Goal: Task Accomplishment & Management: Complete application form

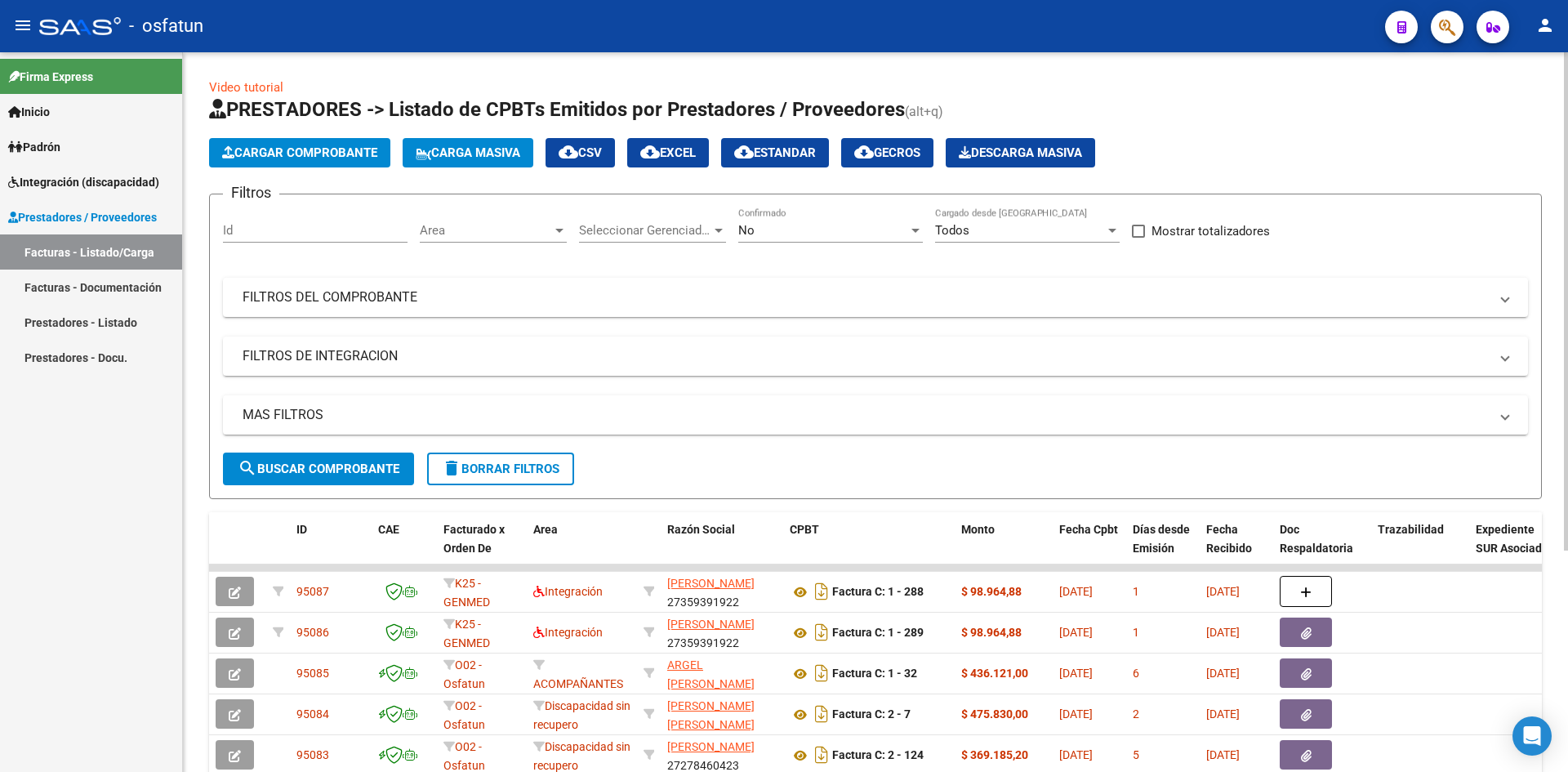
click at [299, 146] on span "Cargar Comprobante" at bounding box center [299, 153] width 155 height 15
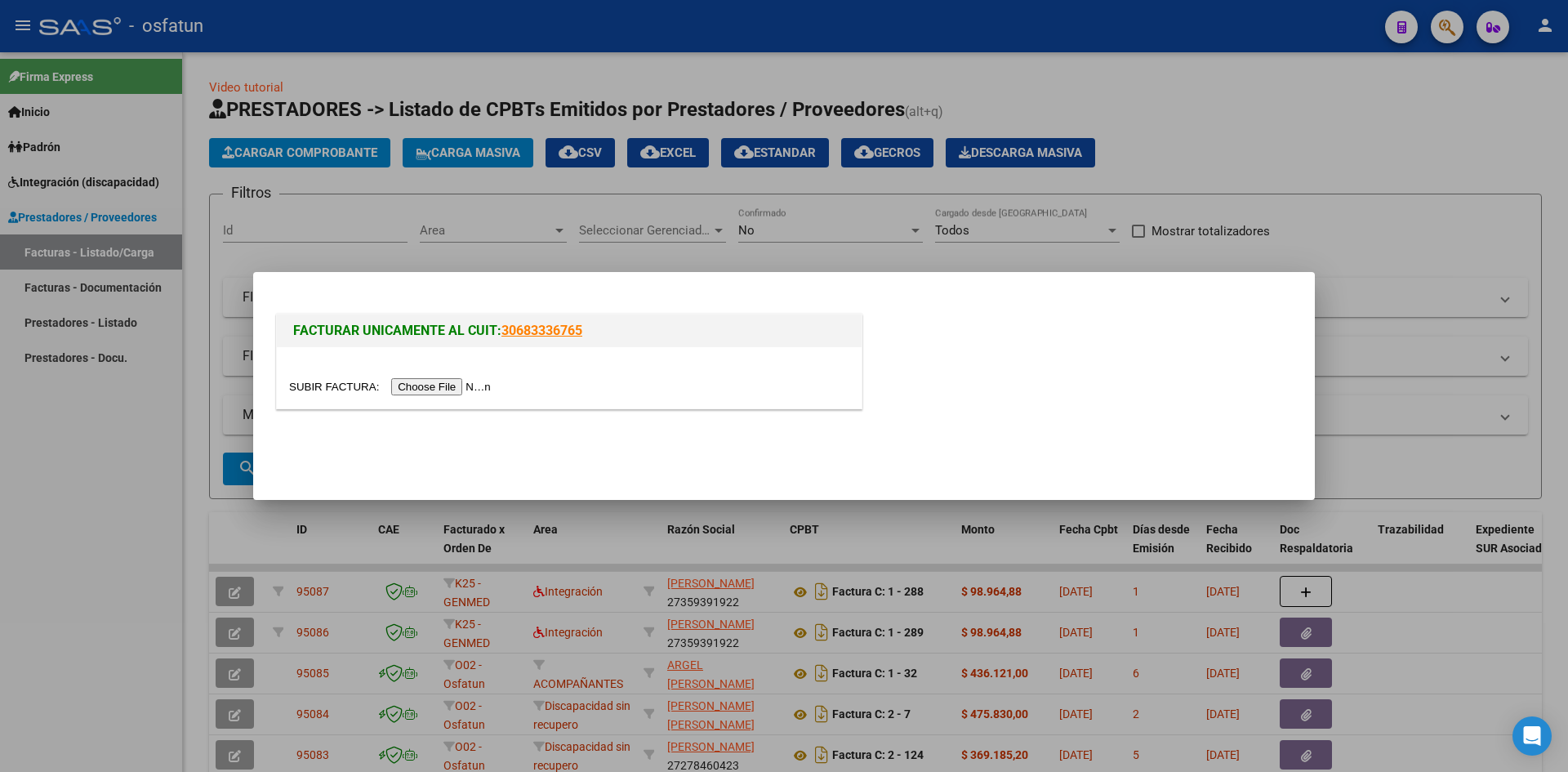
click at [462, 390] on input "file" at bounding box center [392, 386] width 207 height 17
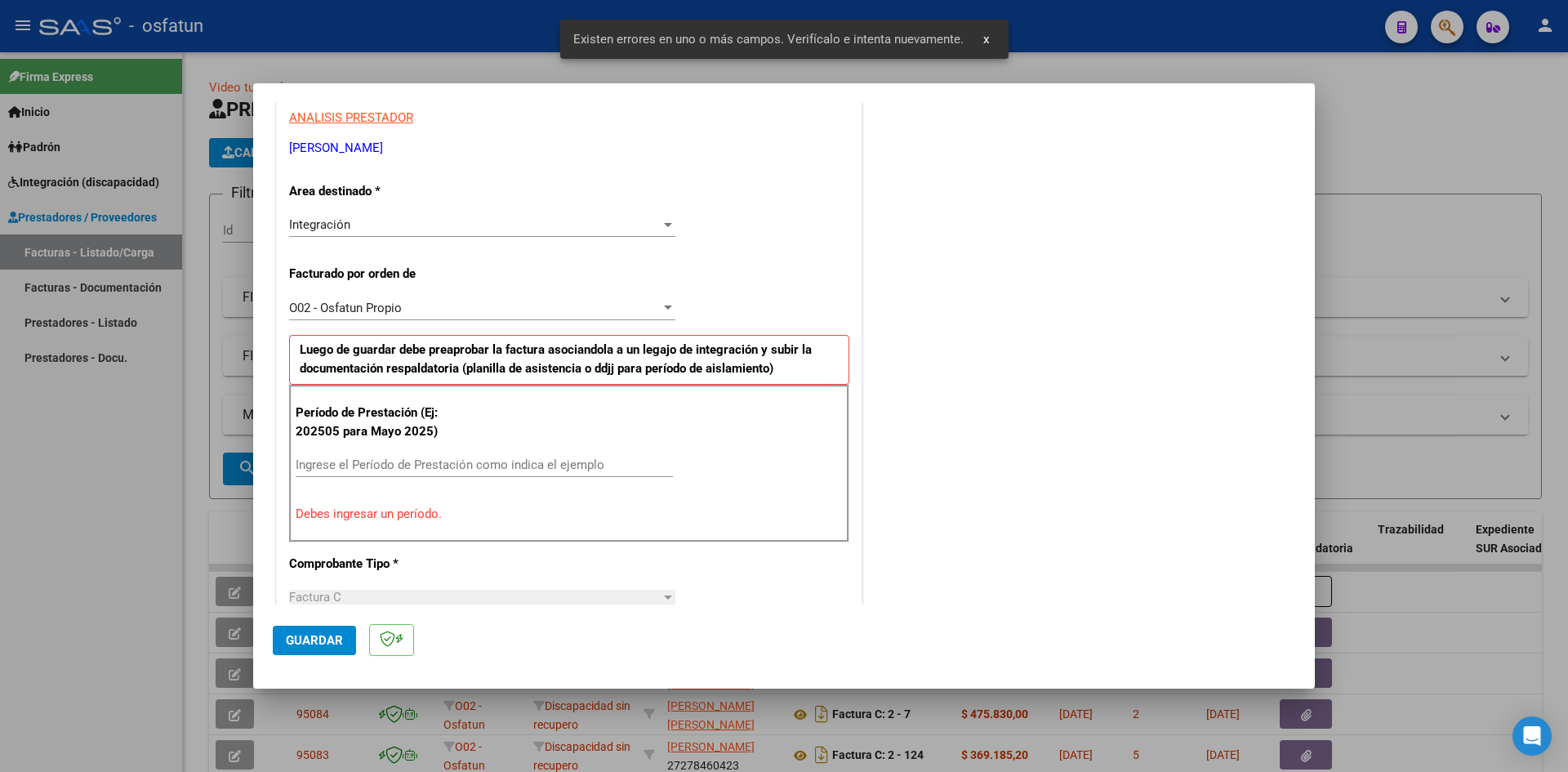
scroll to position [319, 0]
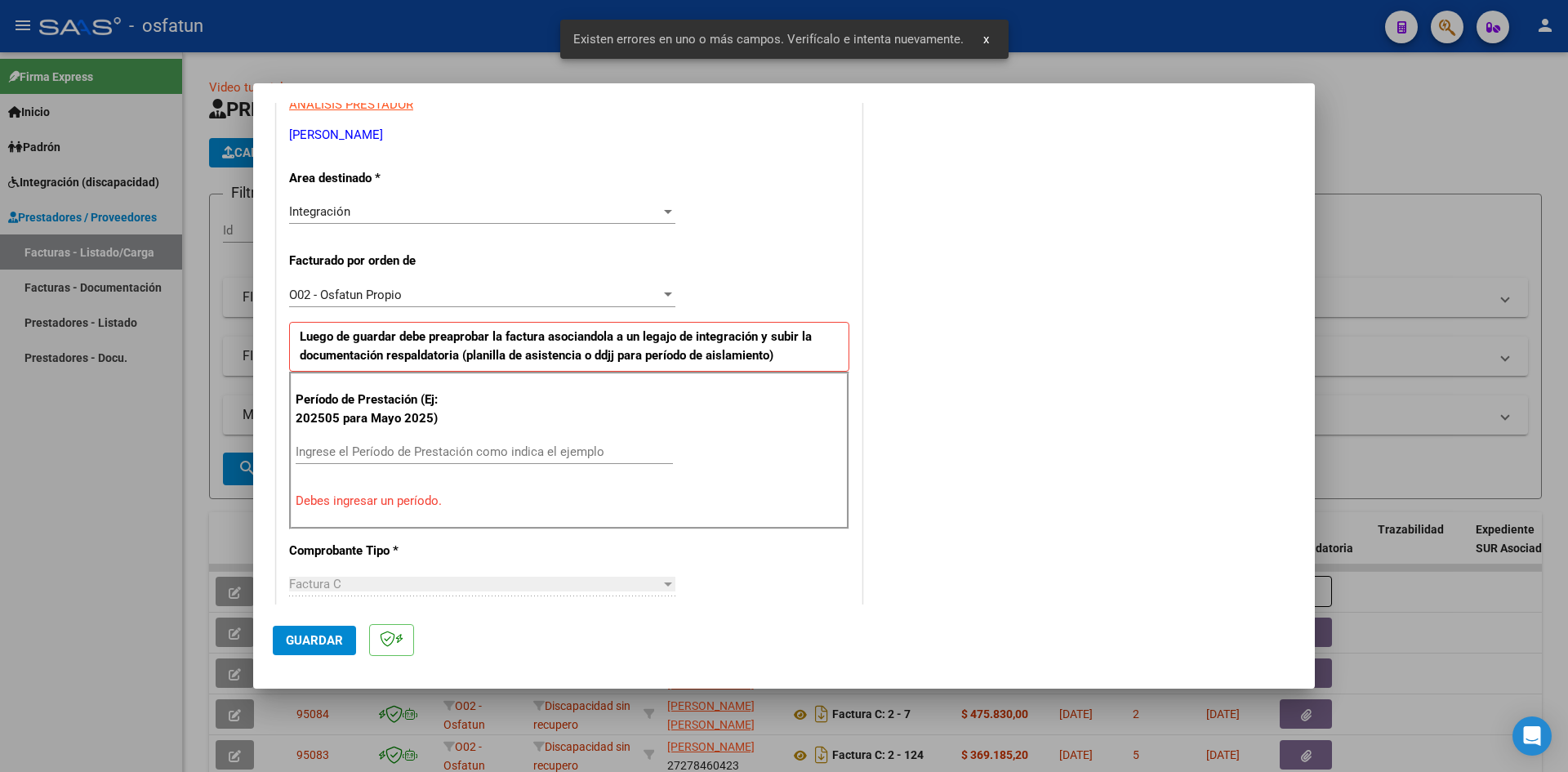
click at [409, 455] on input "Ingrese el Período de Prestación como indica el ejemplo" at bounding box center [485, 452] width 378 height 15
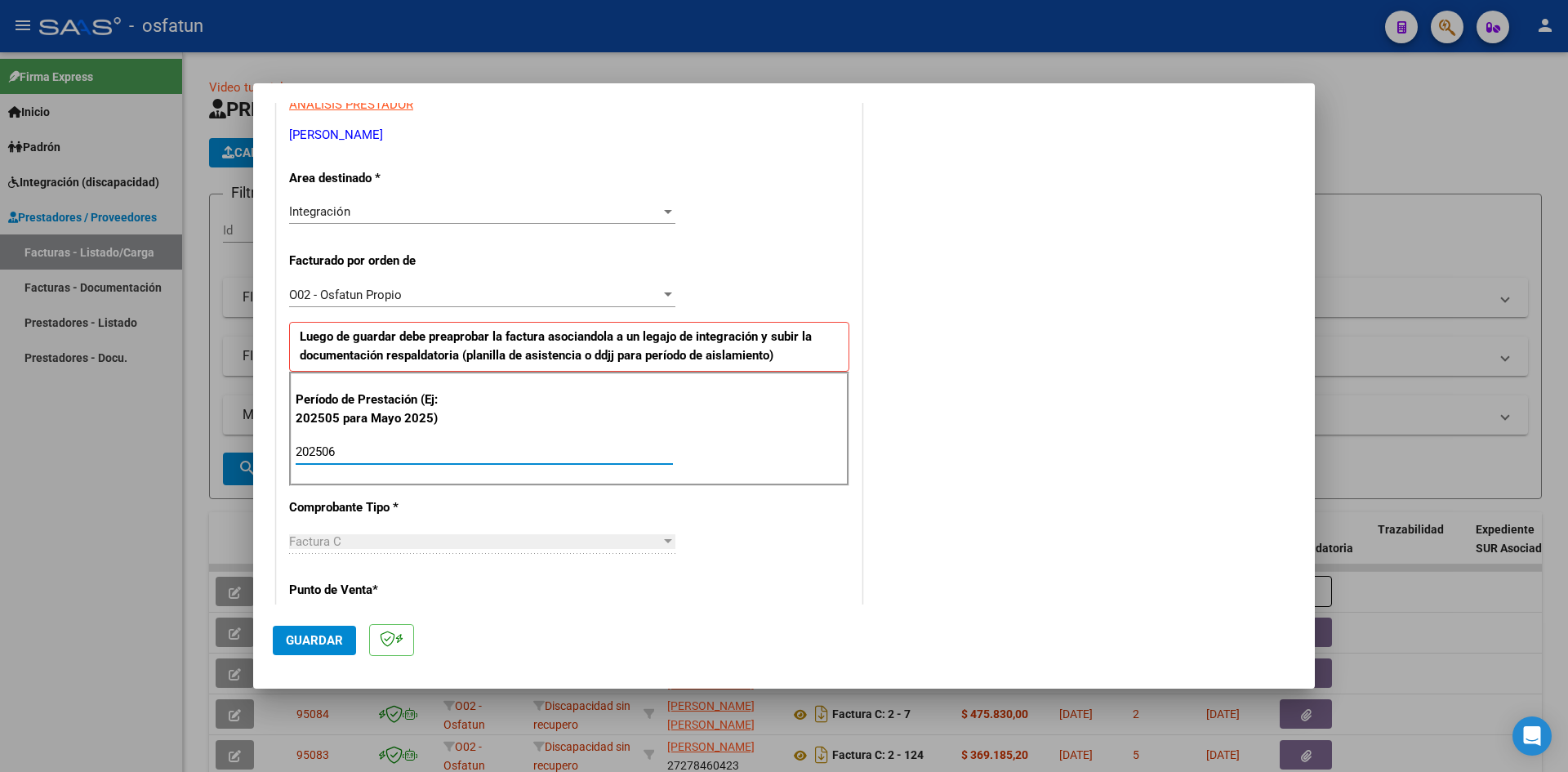
type input "202506"
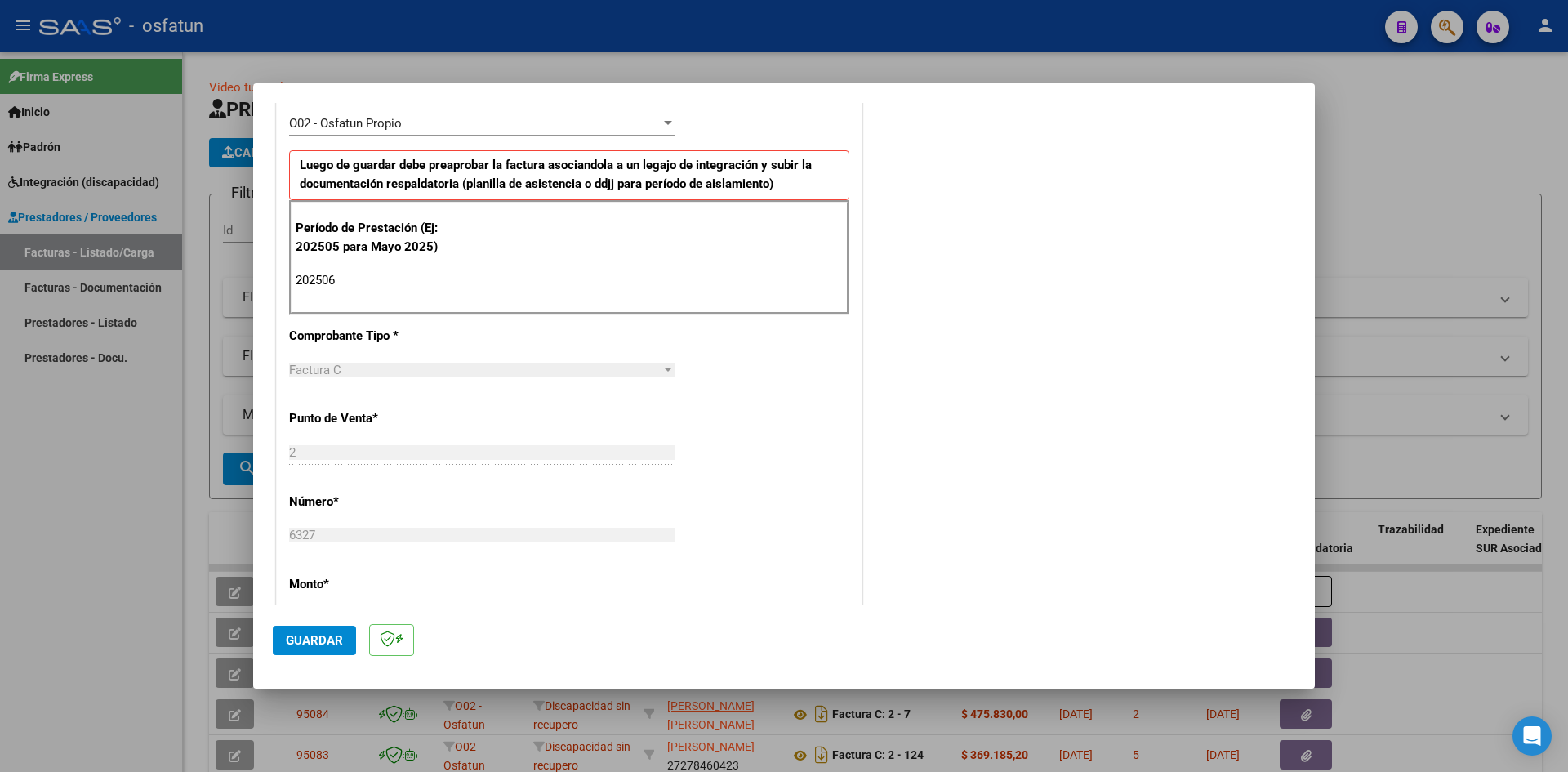
scroll to position [817, 0]
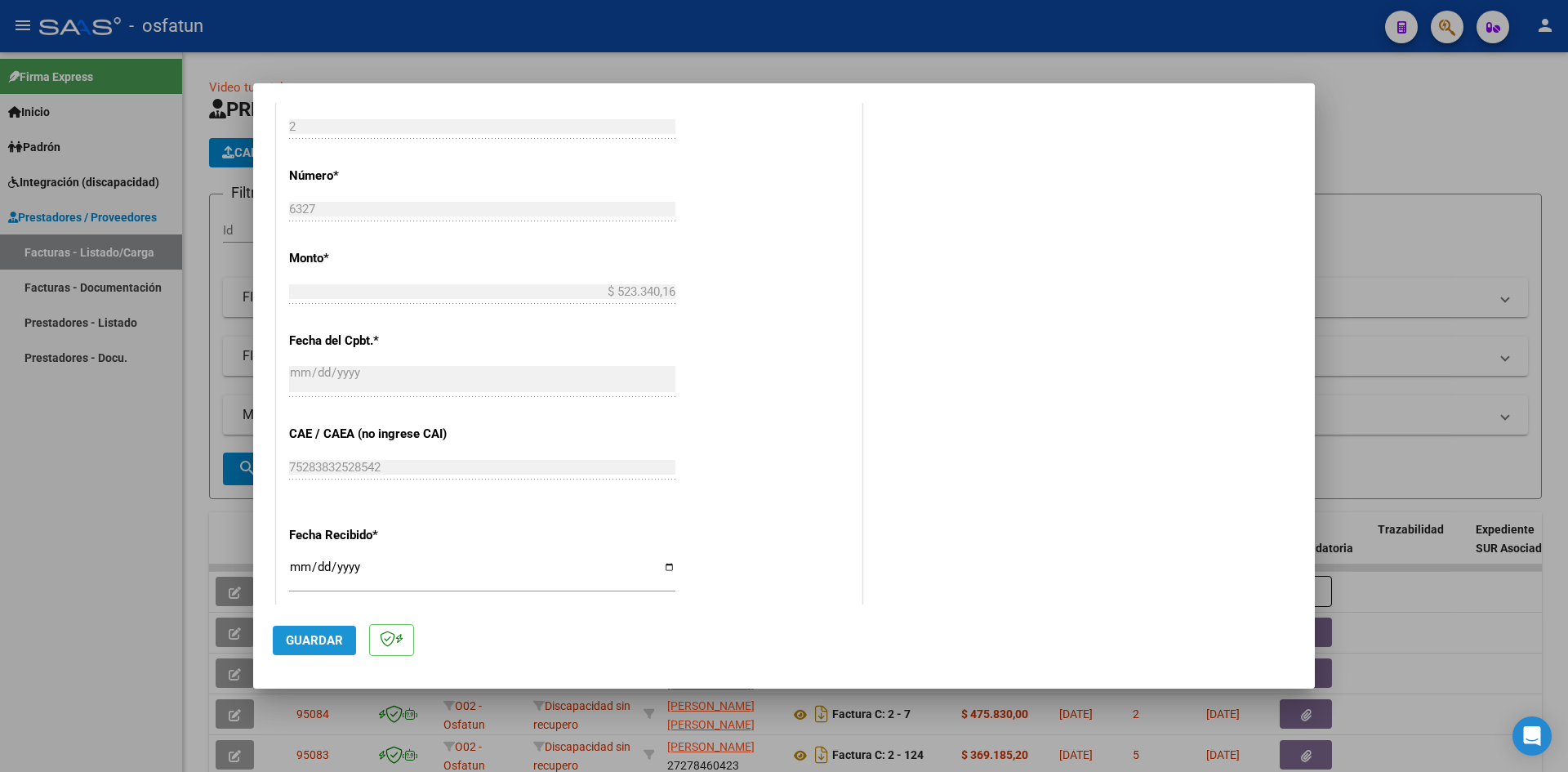
click at [311, 641] on span "Guardar" at bounding box center [315, 641] width 58 height 15
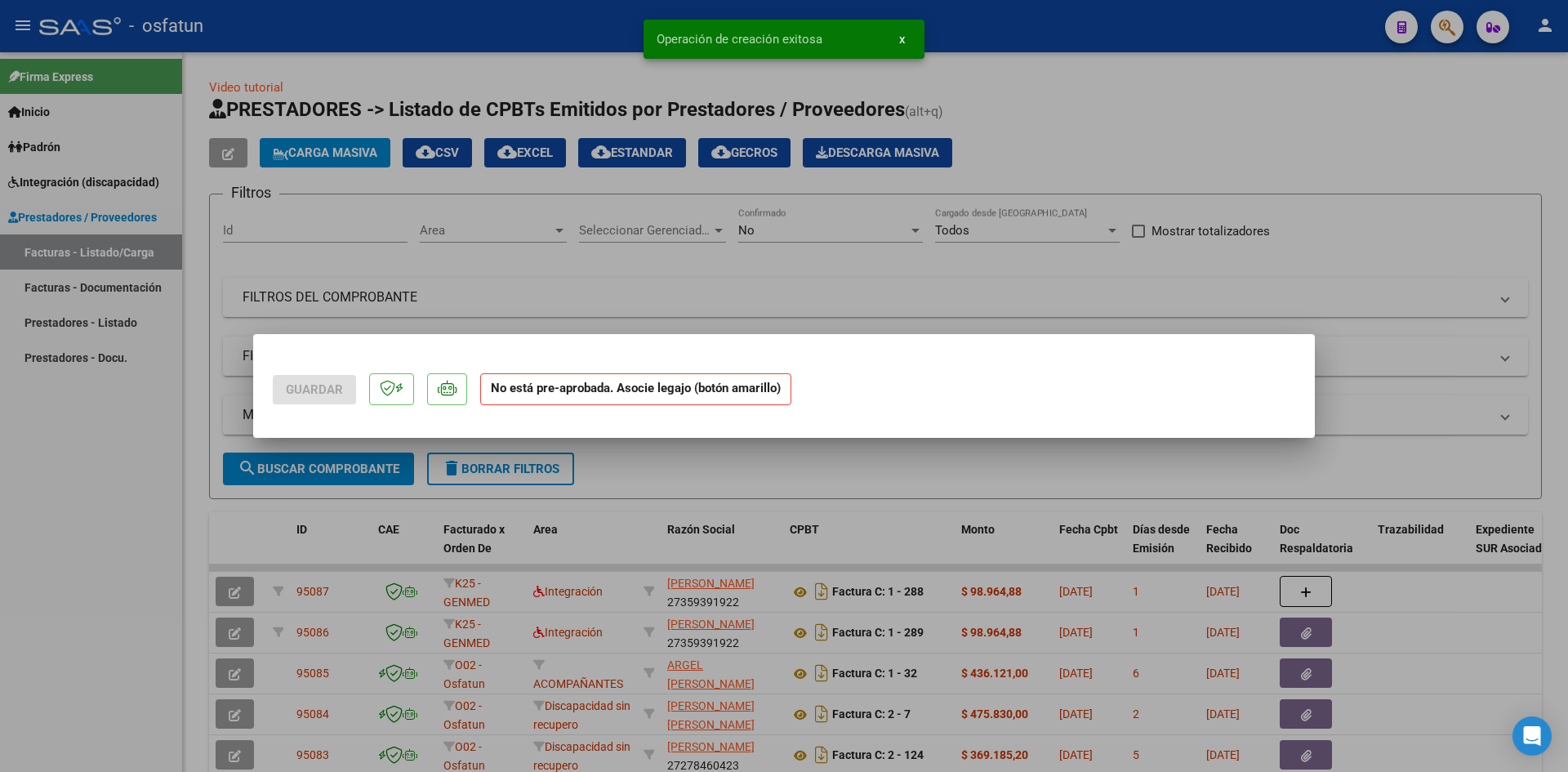
scroll to position [0, 0]
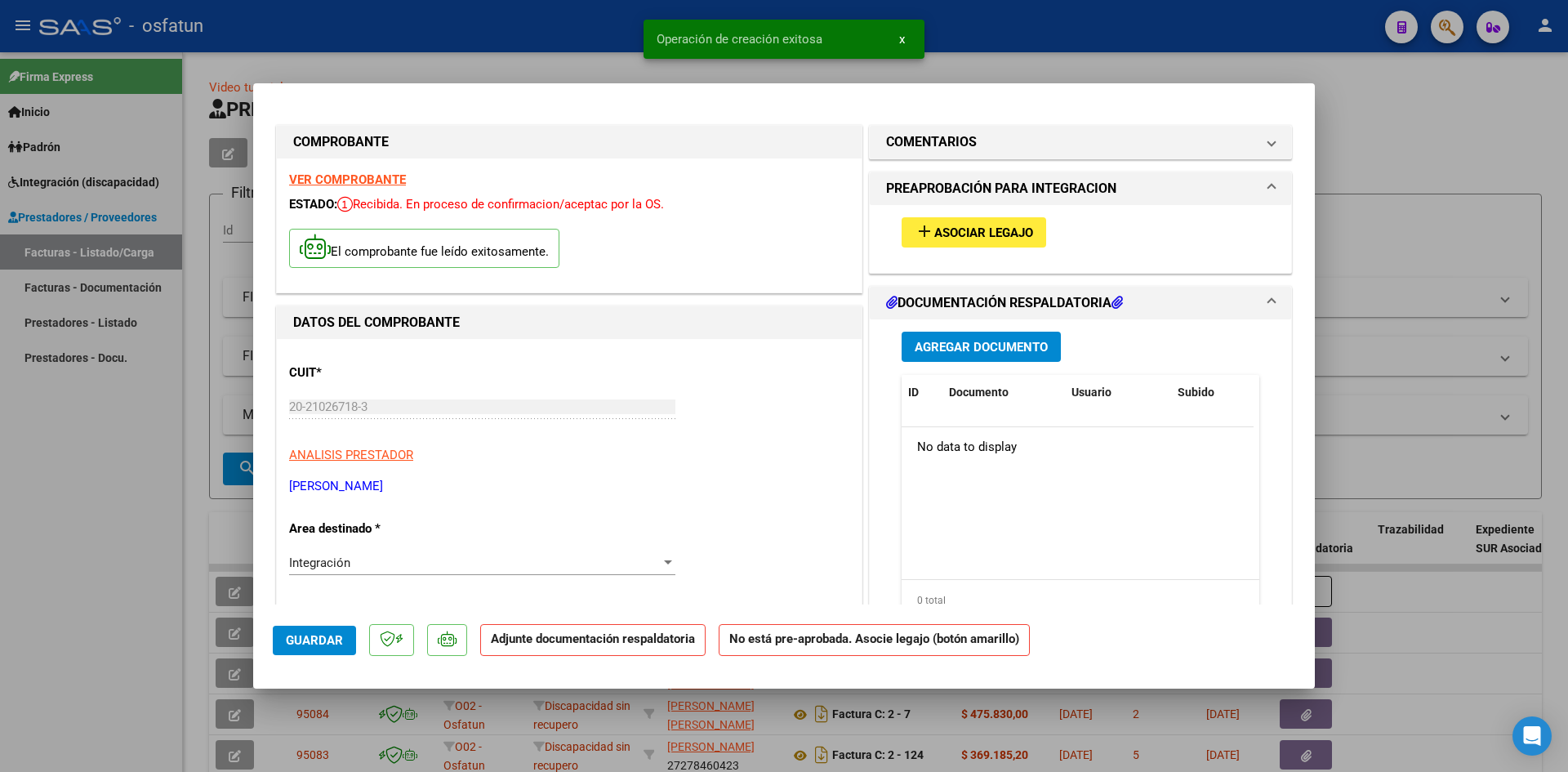
click at [919, 228] on mat-icon "add" at bounding box center [925, 231] width 20 height 20
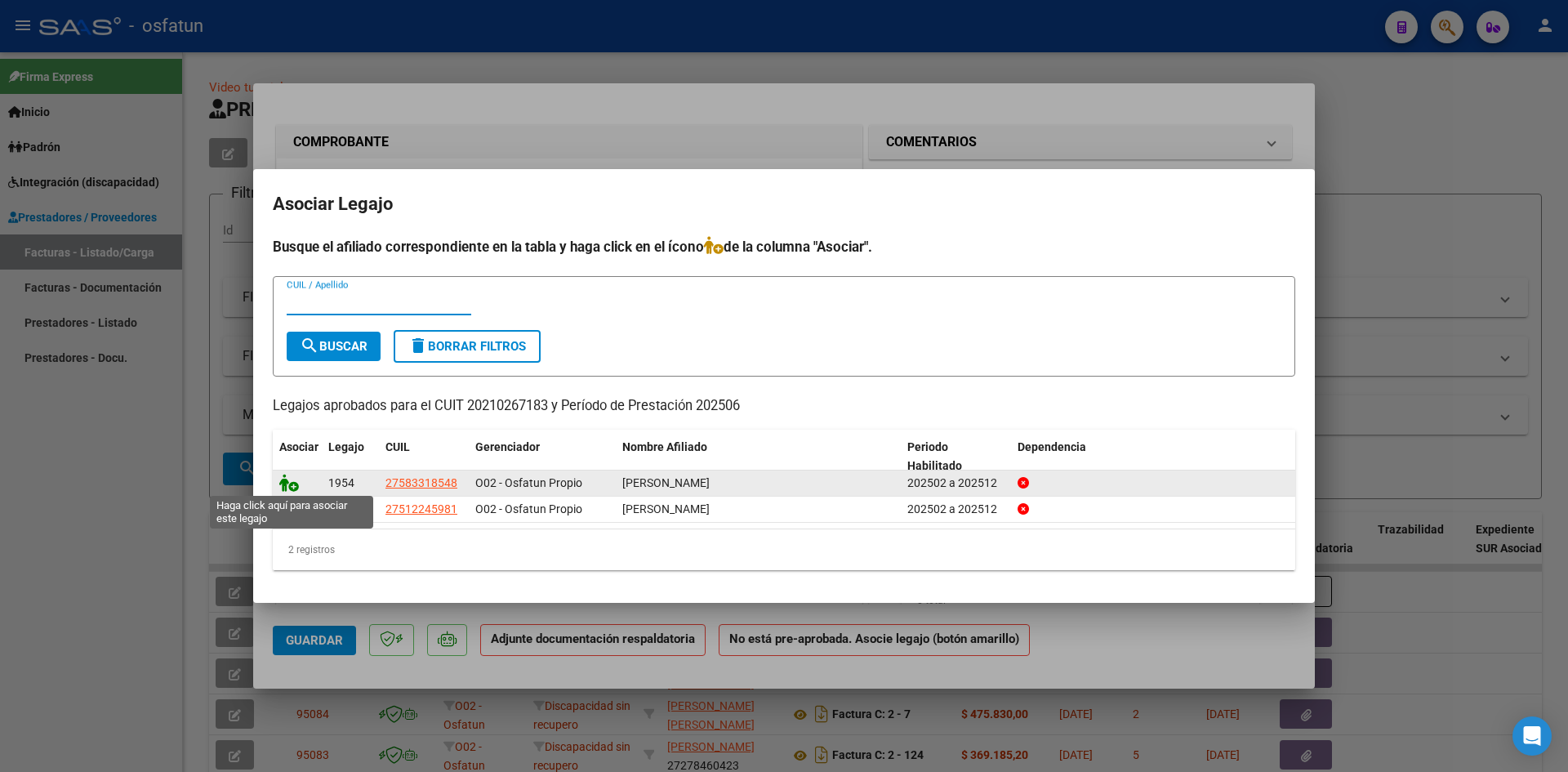
click at [283, 483] on icon at bounding box center [289, 483] width 20 height 18
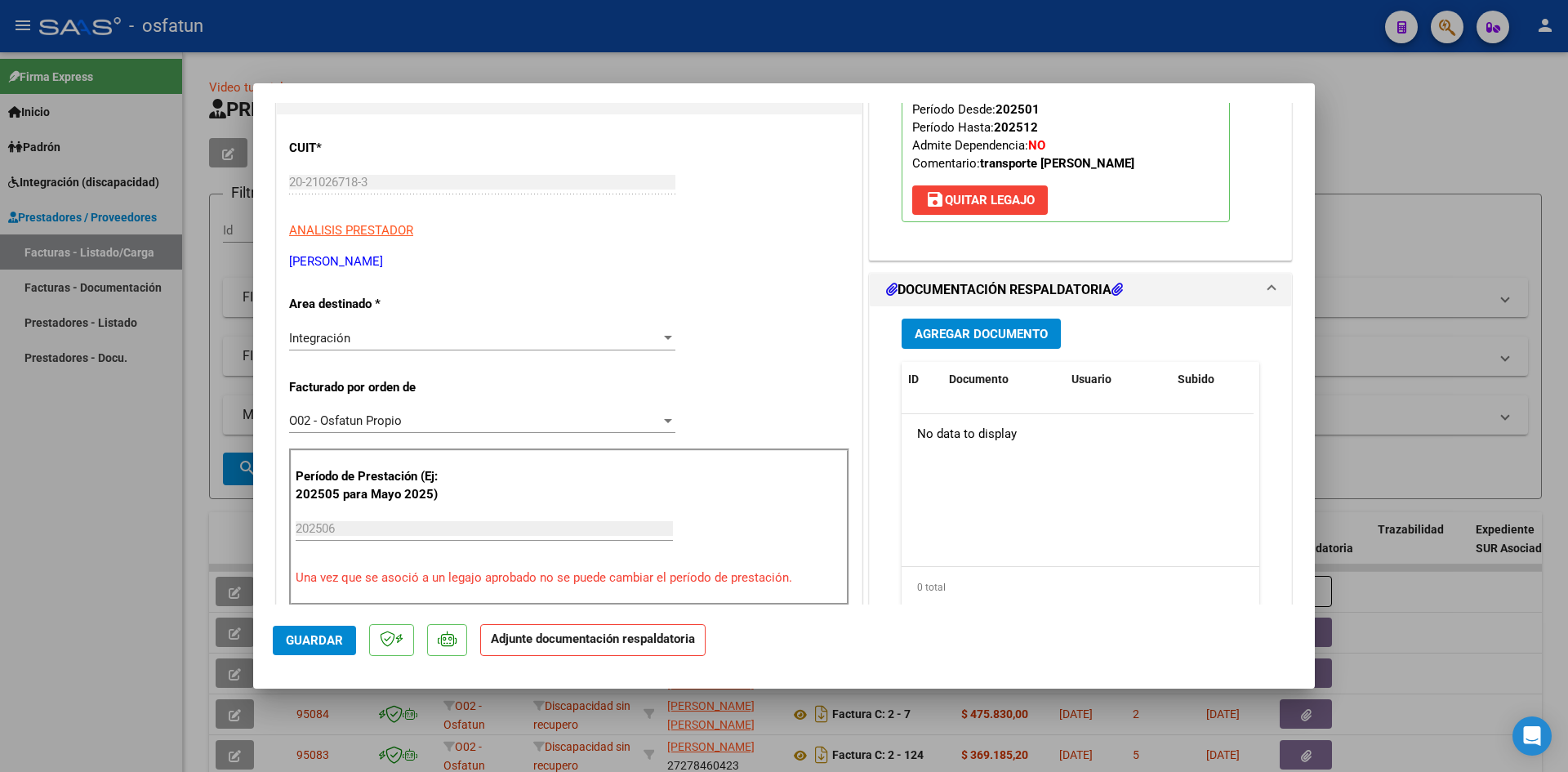
scroll to position [245, 0]
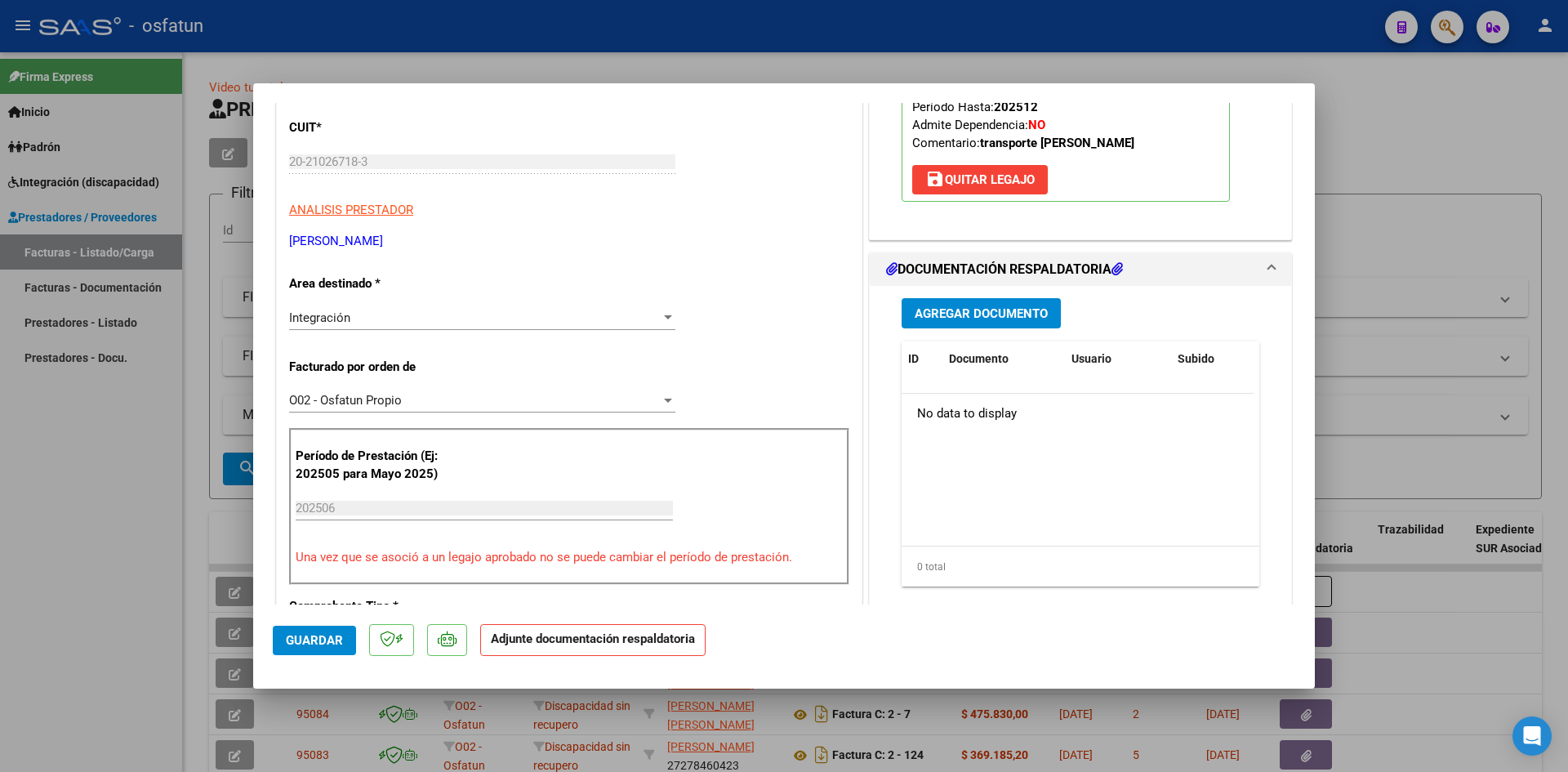
click at [989, 317] on span "Agregar Documento" at bounding box center [981, 314] width 133 height 15
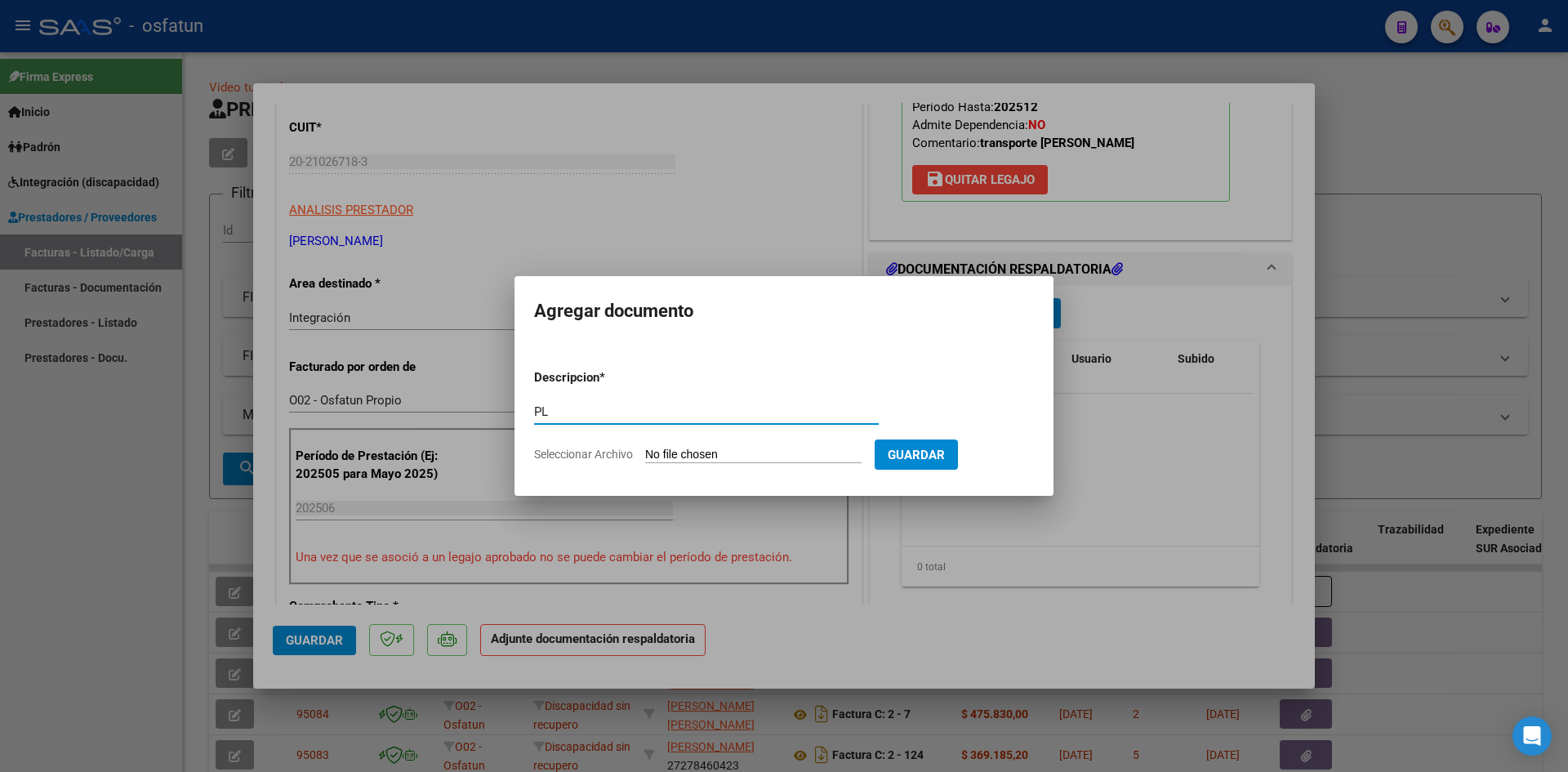
type input "P"
type input "ASISTENCIA"
click at [690, 456] on input "Seleccionar Archivo" at bounding box center [753, 455] width 216 height 15
type input "C:\fakepath\PLANILLA ASISTENCIA - TRANSP A TERAPIA - [DATE].pdf"
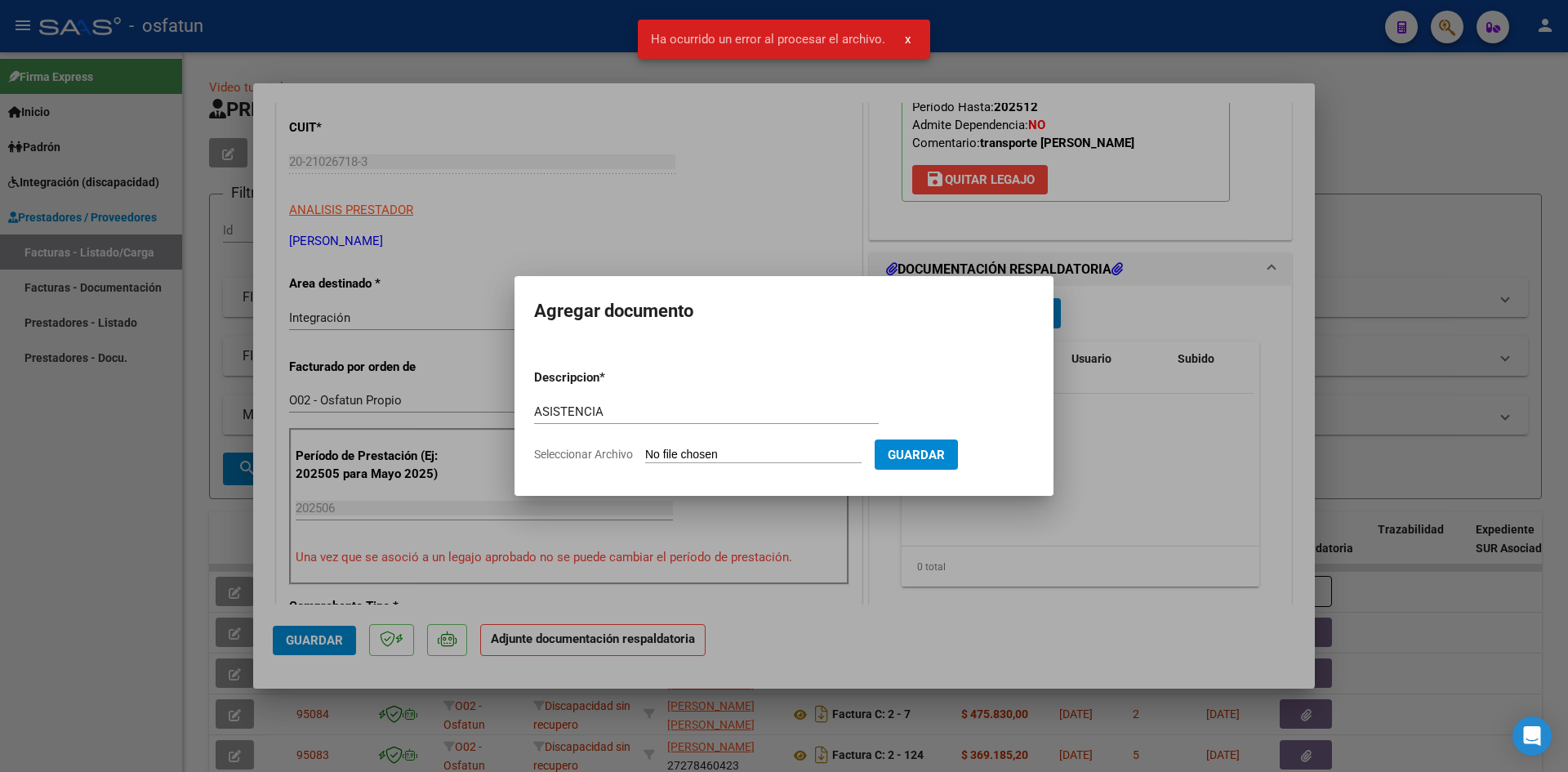
click at [712, 455] on input "Seleccionar Archivo" at bounding box center [753, 455] width 216 height 15
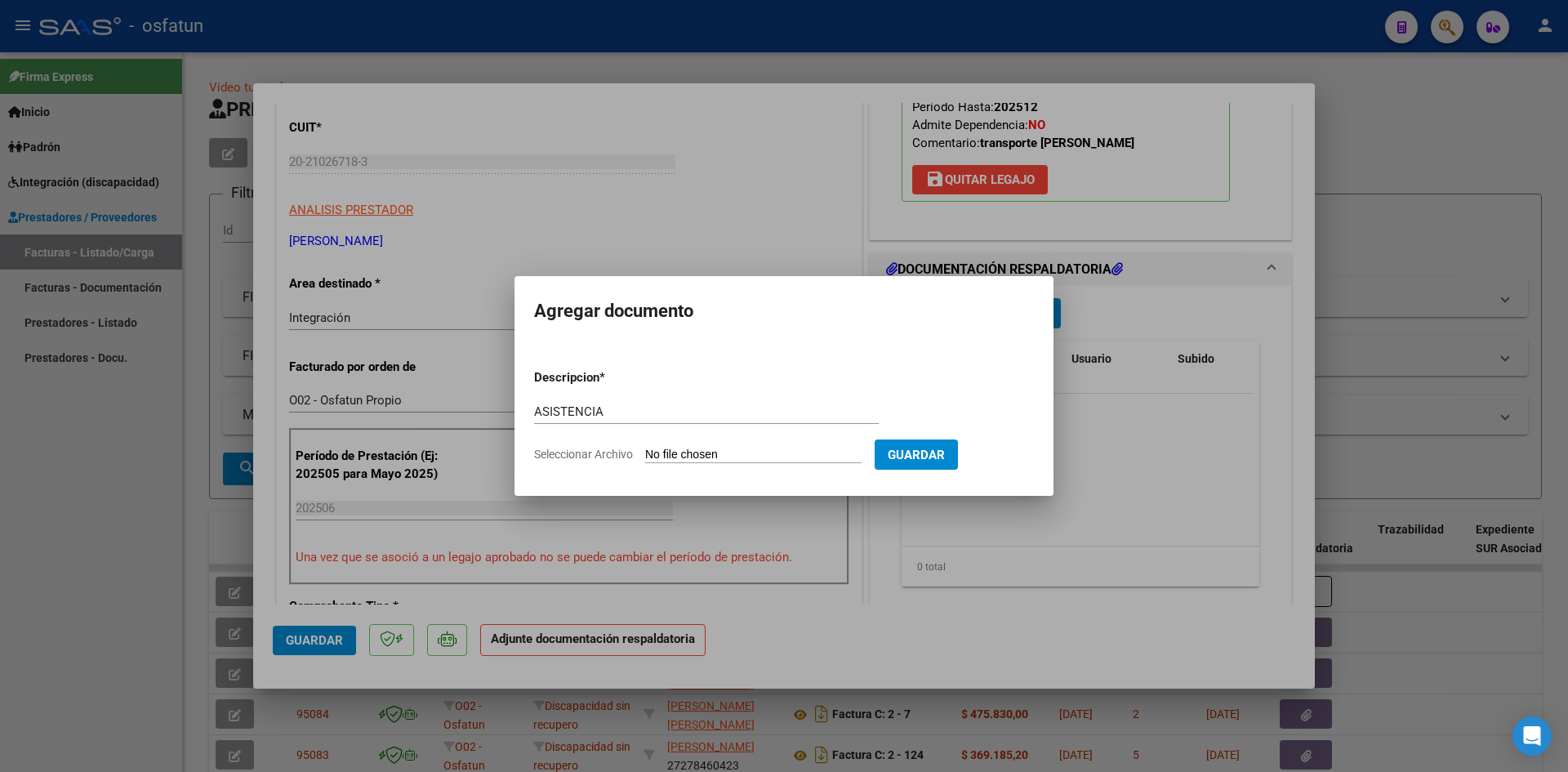
type input "C:\fakepath\PLANILLA ASISTENCIA - TRANSP A TERAPIA - [DATE].pdf"
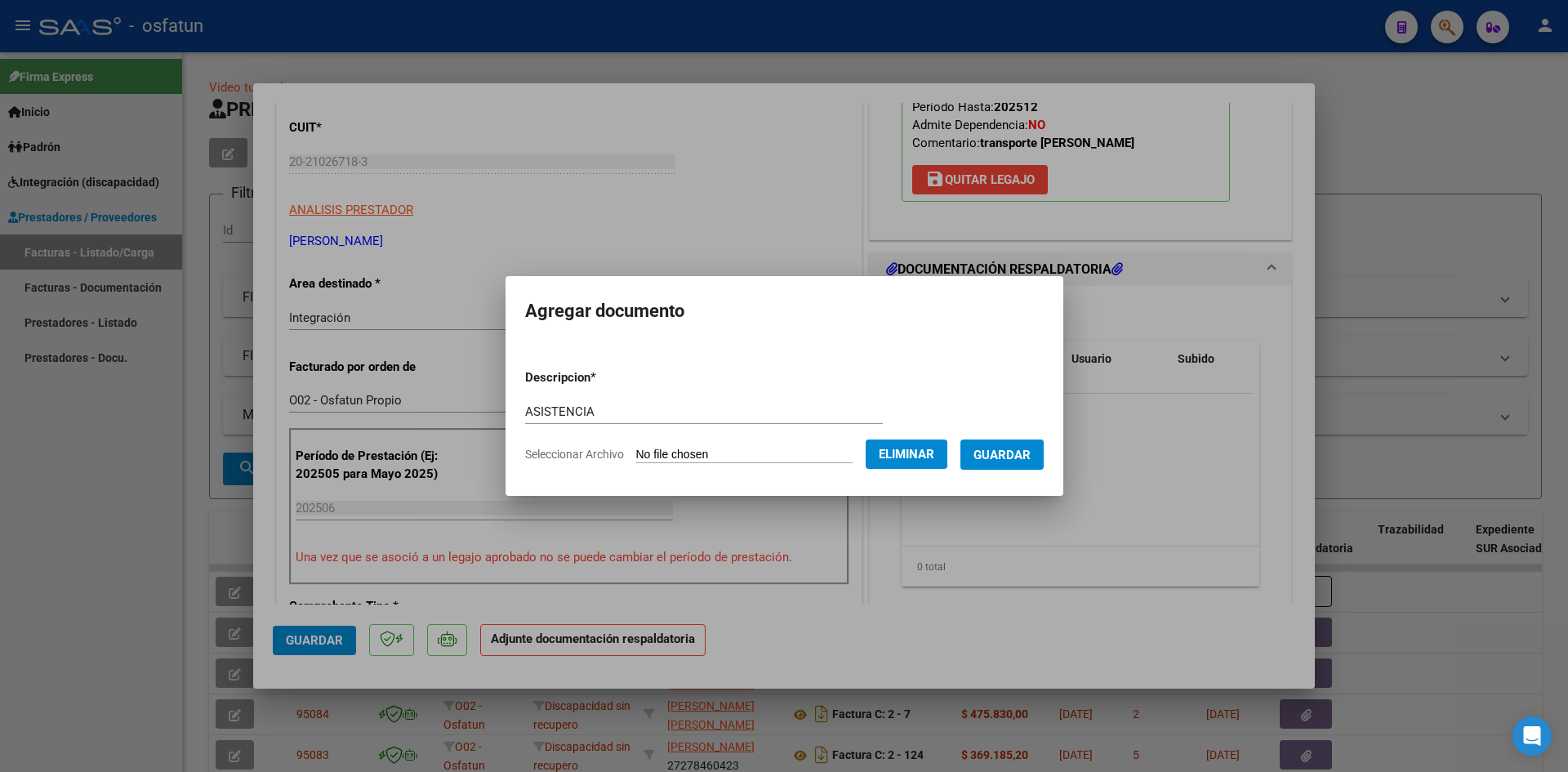
click at [1012, 450] on span "Guardar" at bounding box center [1002, 455] width 58 height 15
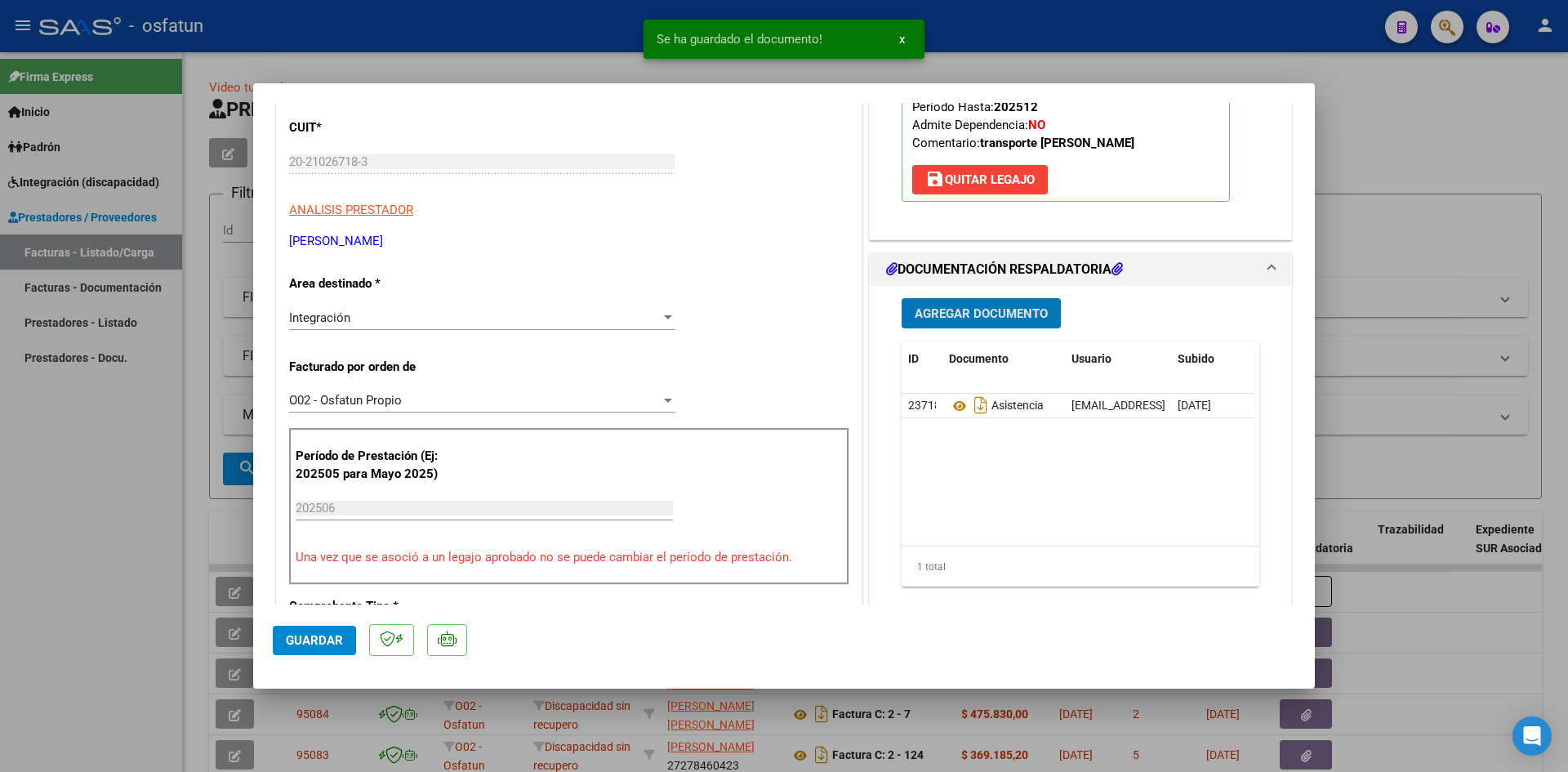
click at [948, 311] on span "Agregar Documento" at bounding box center [981, 314] width 133 height 15
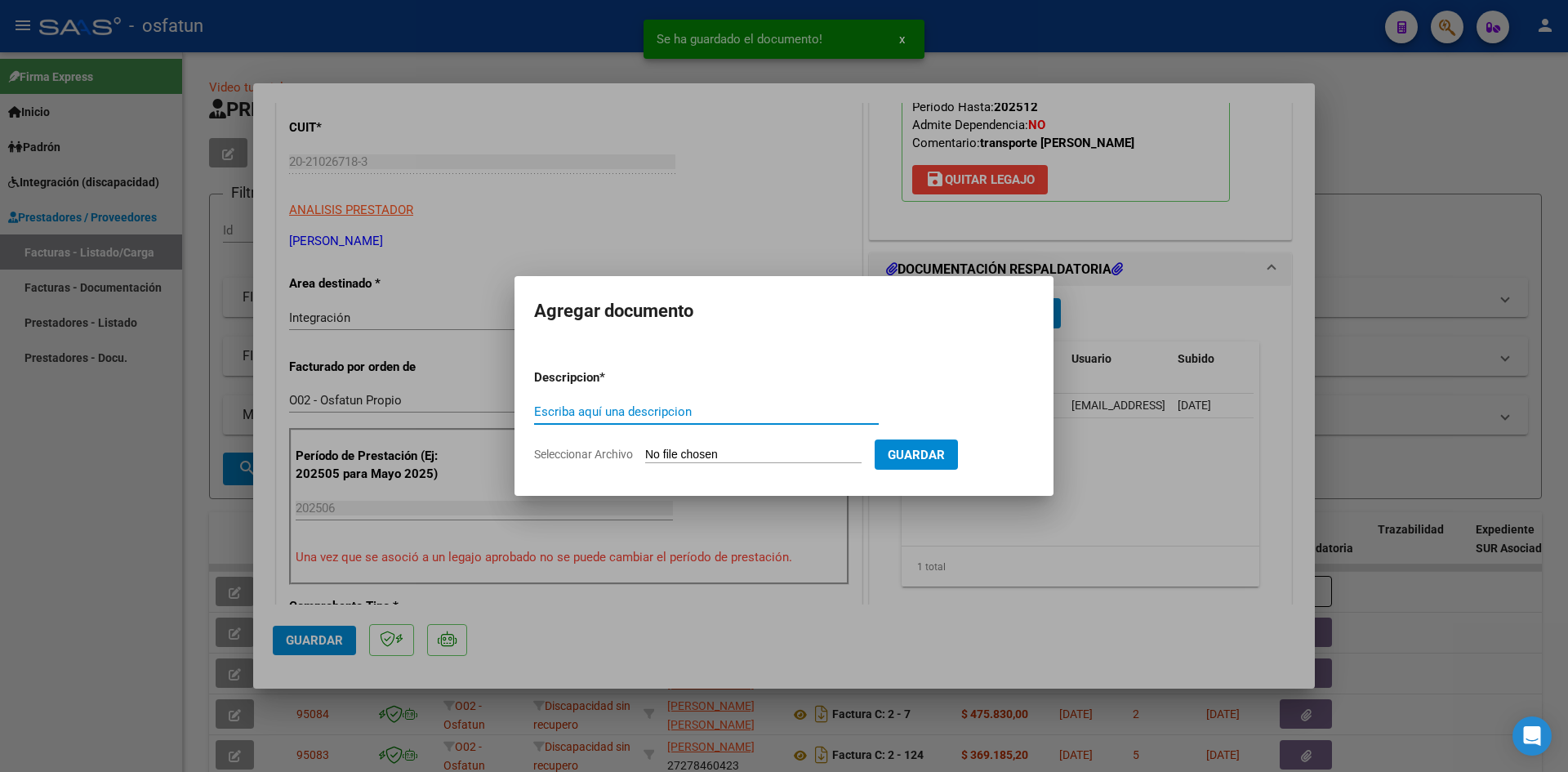
click at [667, 408] on input "Escriba aquí una descripcion" at bounding box center [707, 412] width 345 height 15
click at [587, 411] on input "Escriba aquí una descripcion" at bounding box center [707, 412] width 345 height 15
click at [604, 414] on input "Escriba aquí una descripcion" at bounding box center [707, 412] width 345 height 15
click at [696, 450] on input "Seleccionar Archivo" at bounding box center [753, 455] width 216 height 15
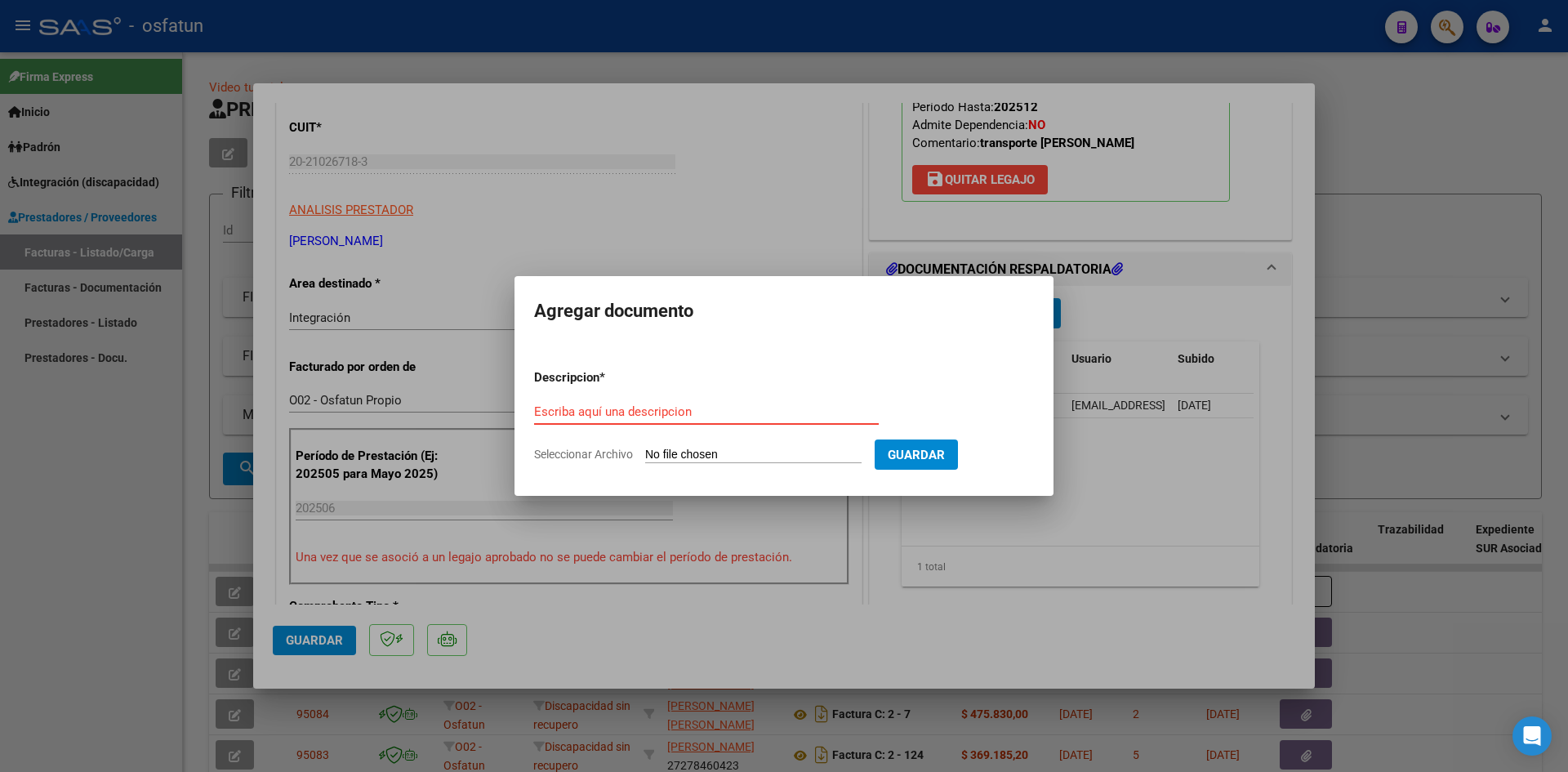
click at [638, 412] on input "Escriba aquí una descripcion" at bounding box center [707, 412] width 345 height 15
type input "AUTORIZACIÓN"
click at [698, 452] on input "Seleccionar Archivo" at bounding box center [753, 455] width 216 height 15
type input "C:\fakepath\PRESUPUESTO AUTORIZADO - TRANSP A TERAPIA - 2025.pdf"
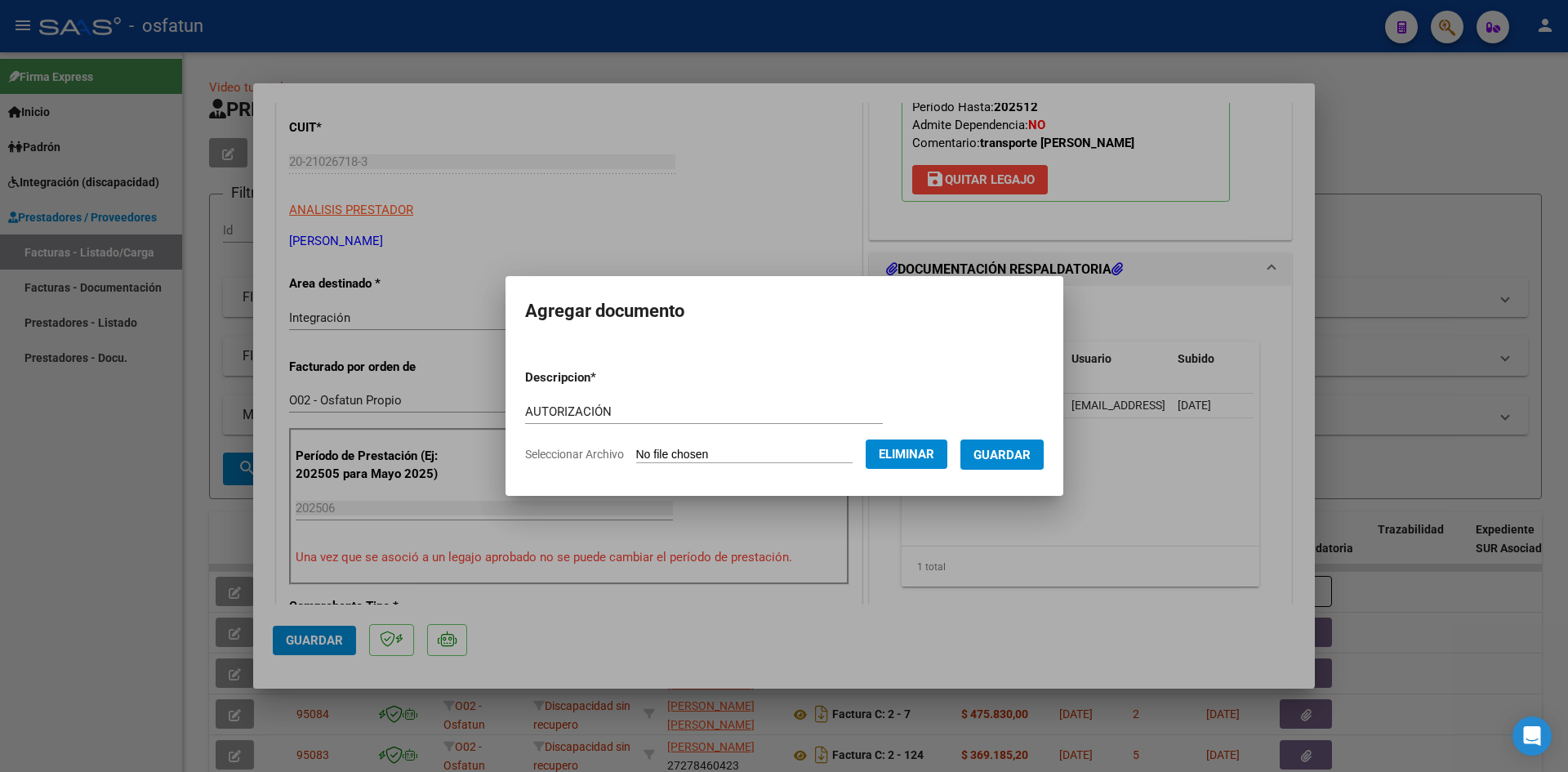
click at [1021, 454] on span "Guardar" at bounding box center [1002, 455] width 58 height 15
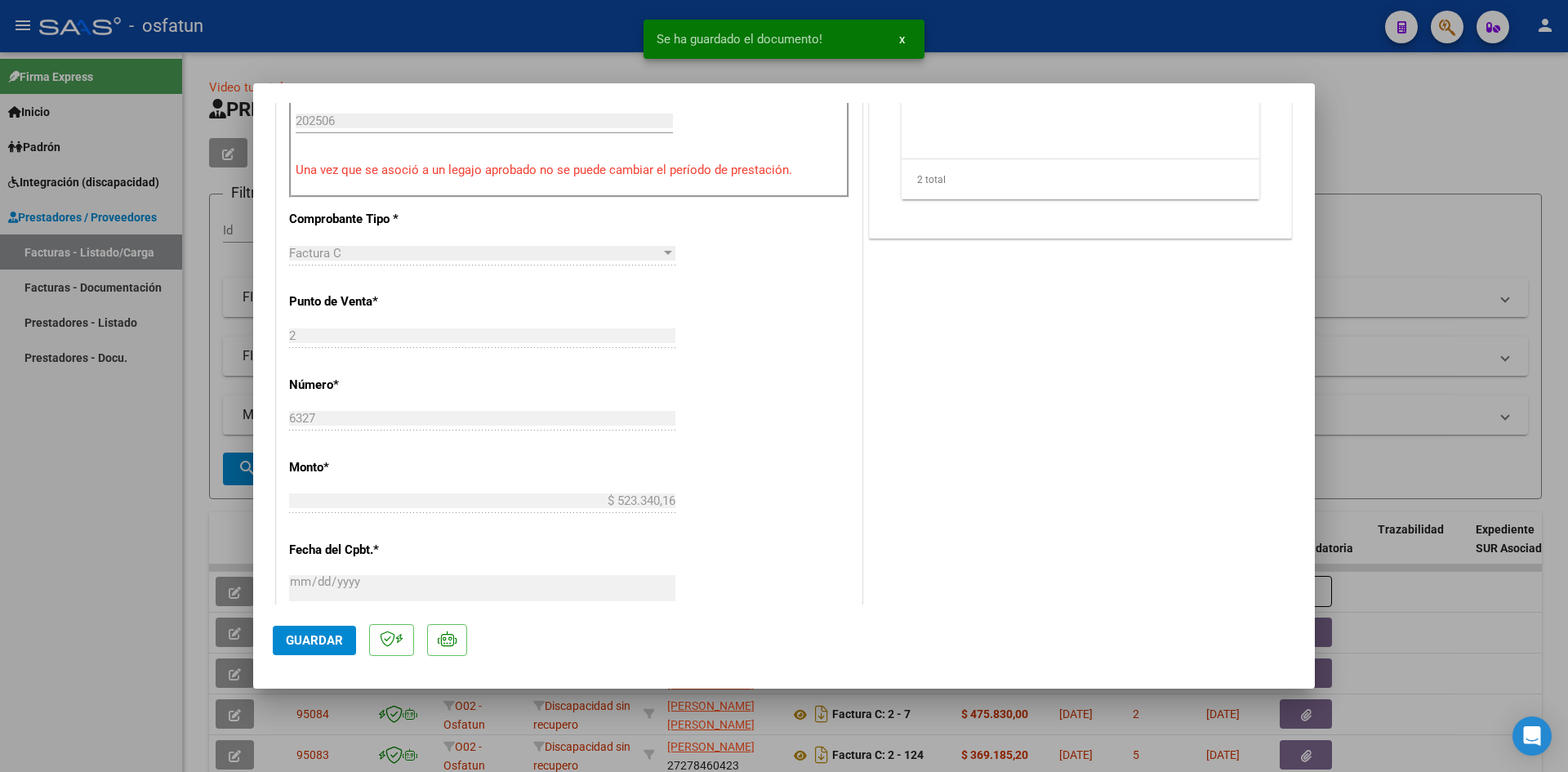
scroll to position [735, 0]
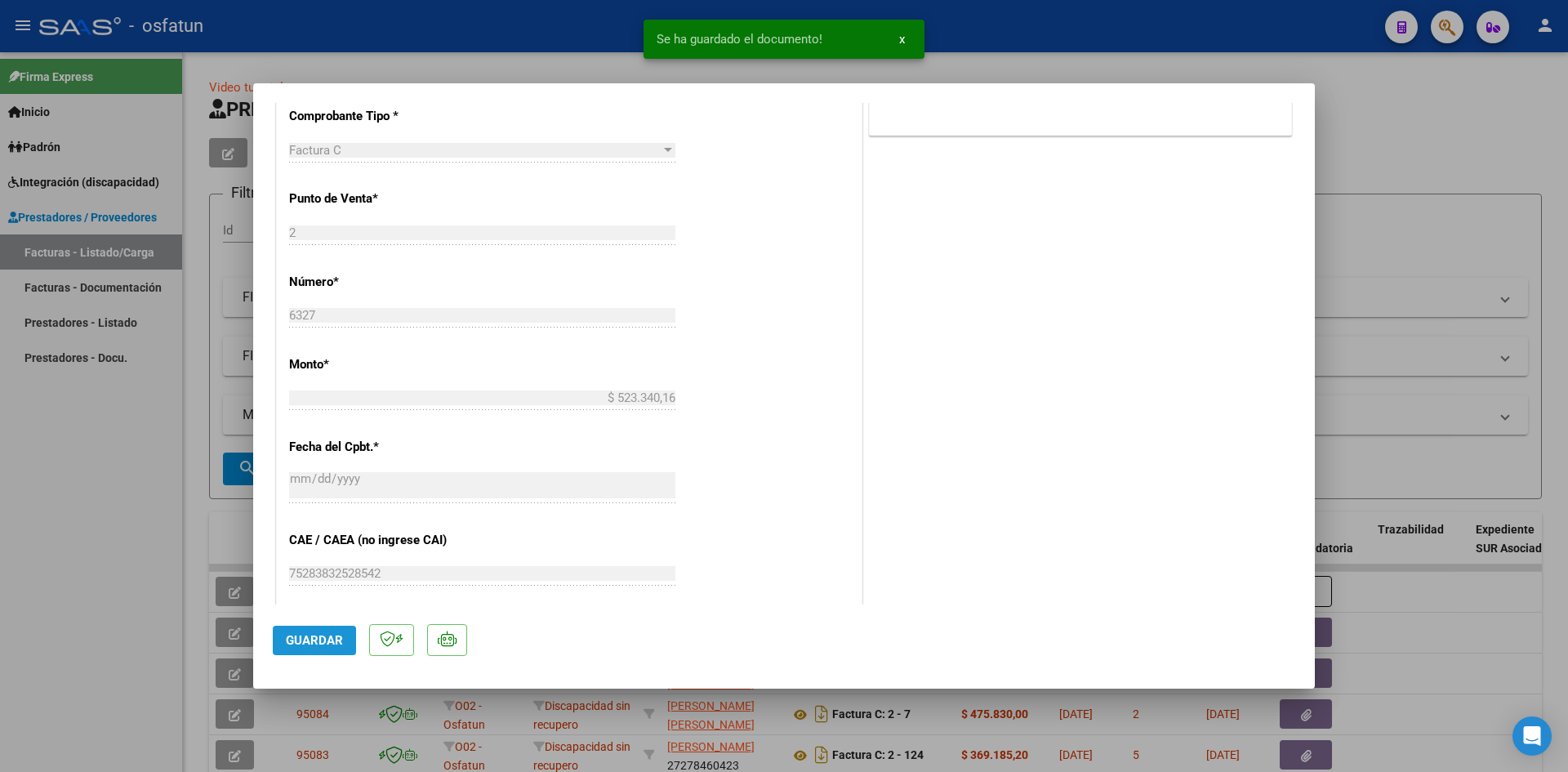
drag, startPoint x: 311, startPoint y: 632, endPoint x: 592, endPoint y: 601, distance: 282.7
click at [311, 631] on button "Guardar" at bounding box center [315, 640] width 83 height 29
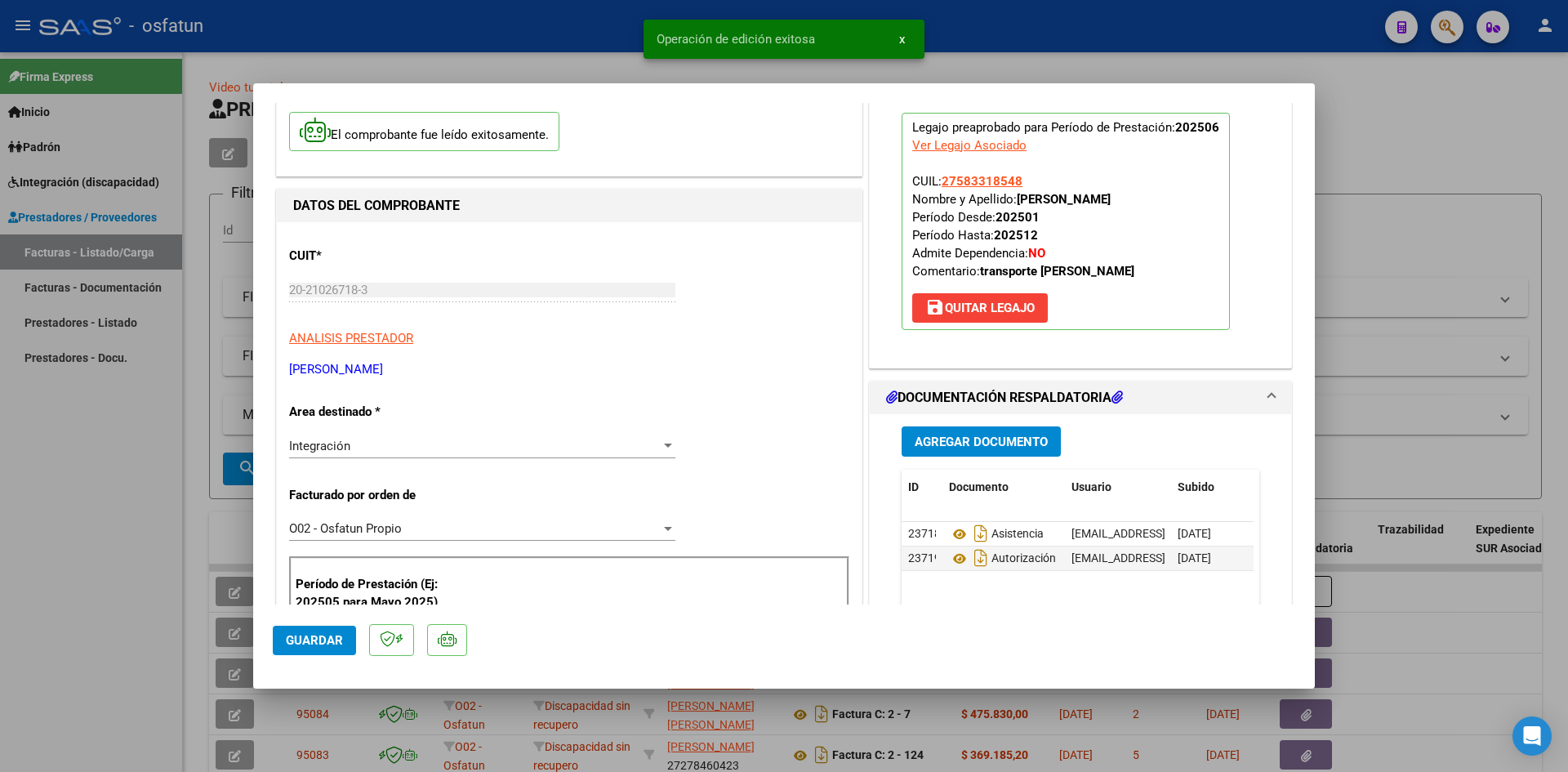
scroll to position [0, 0]
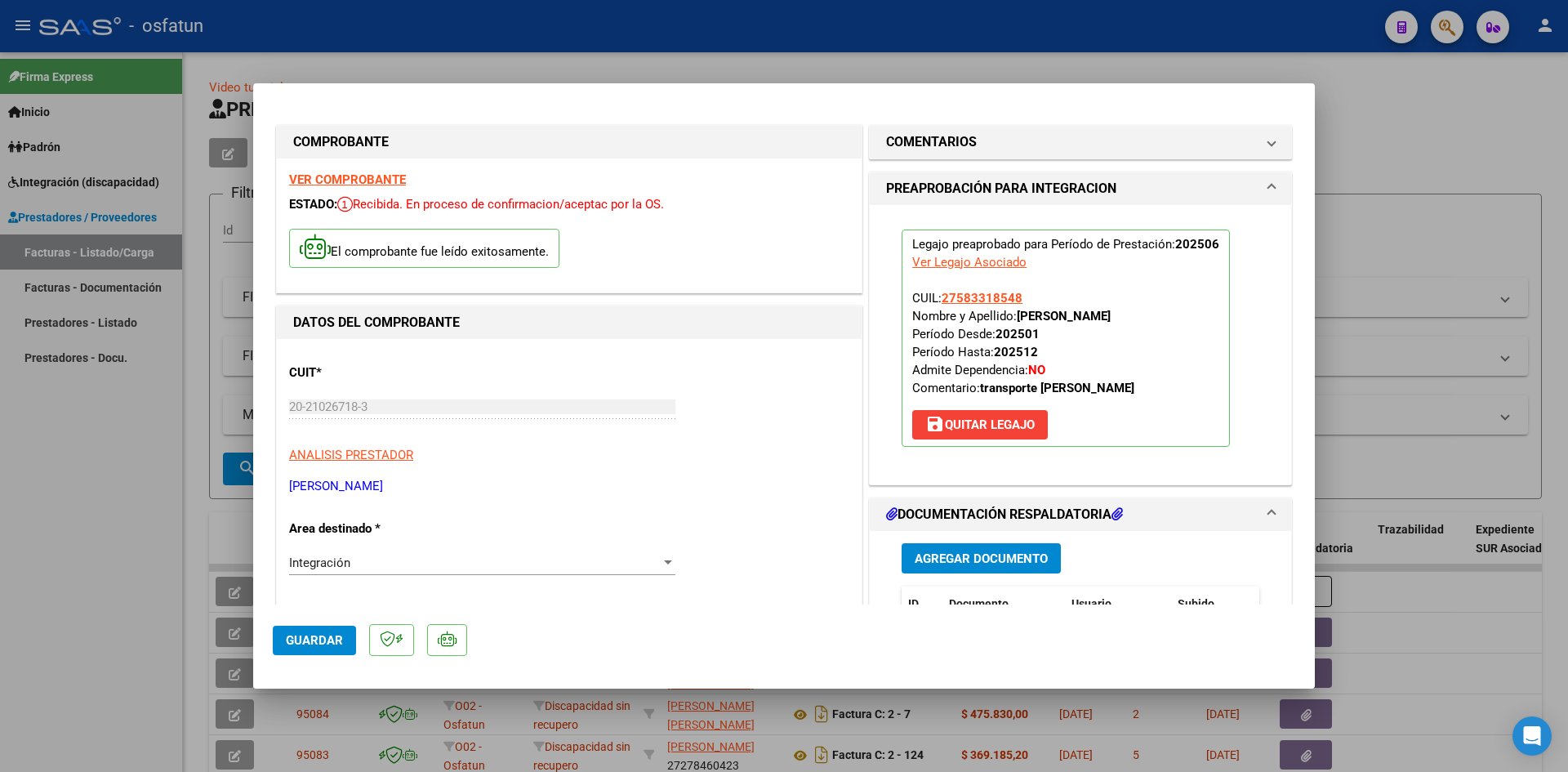
click at [574, 36] on div at bounding box center [784, 386] width 1568 height 772
type input "$ 0,00"
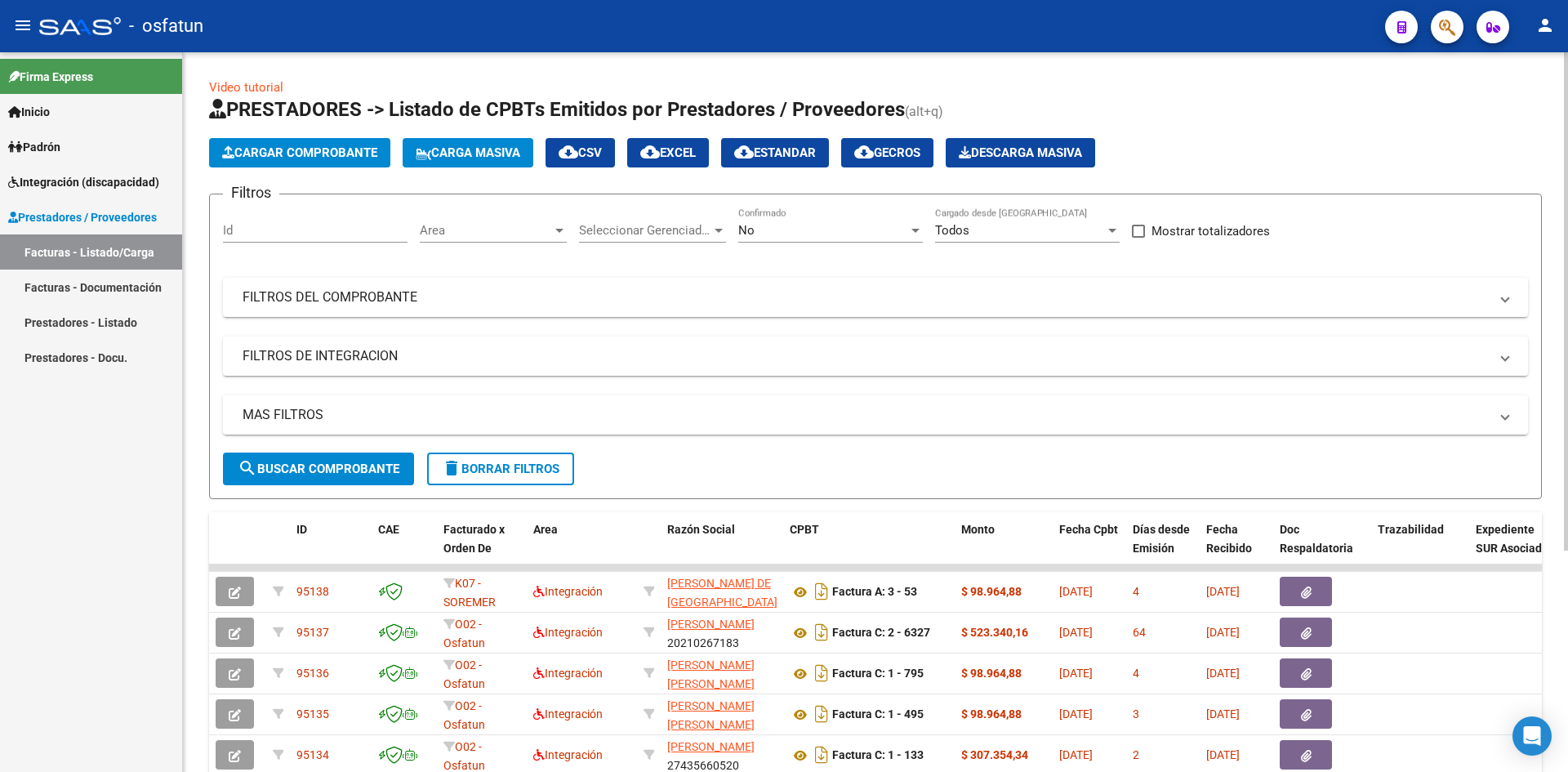
click at [316, 147] on span "Cargar Comprobante" at bounding box center [299, 153] width 155 height 15
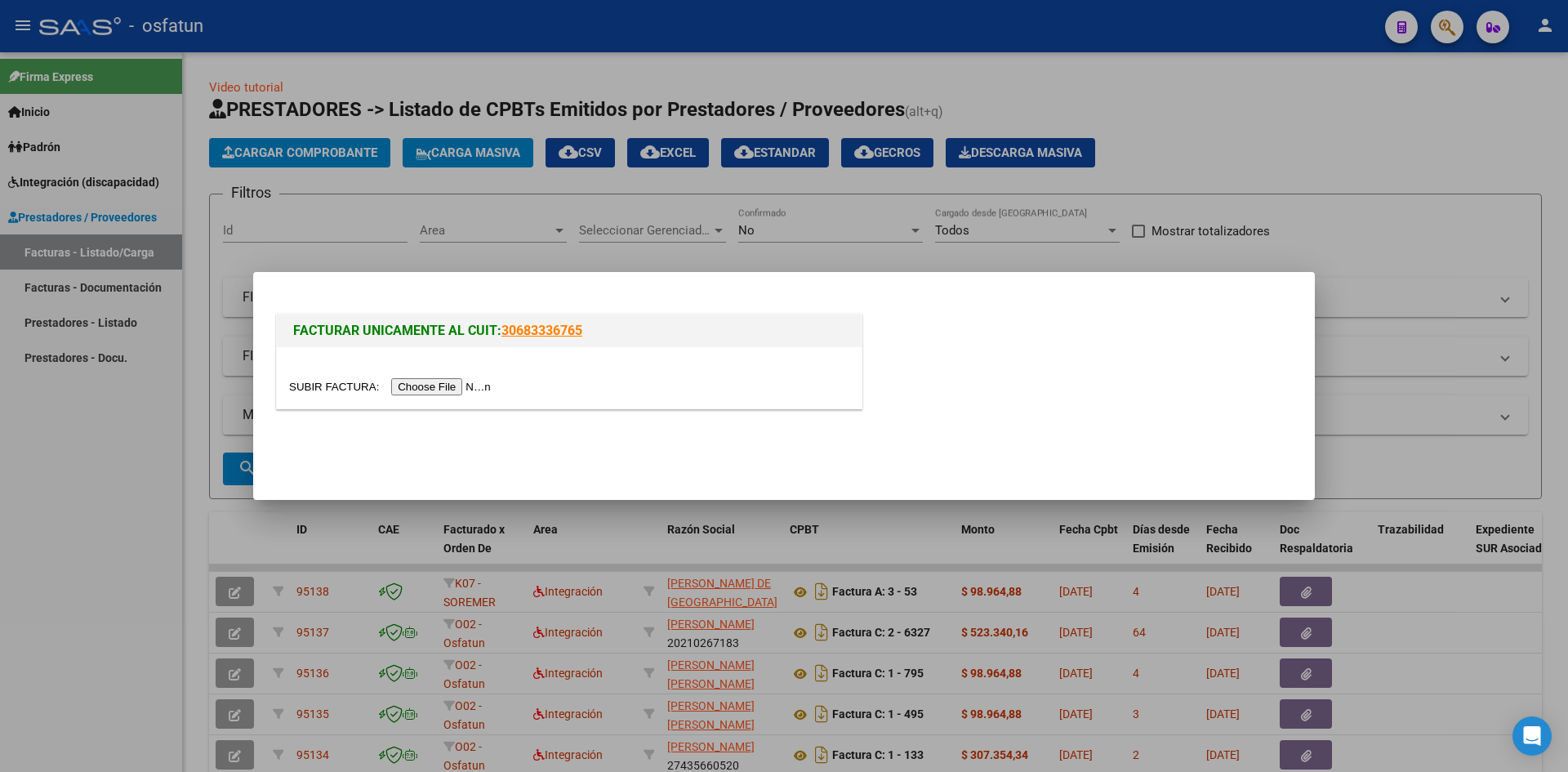
click at [435, 378] on div at bounding box center [569, 387] width 560 height 19
click at [486, 386] on input "file" at bounding box center [392, 386] width 207 height 17
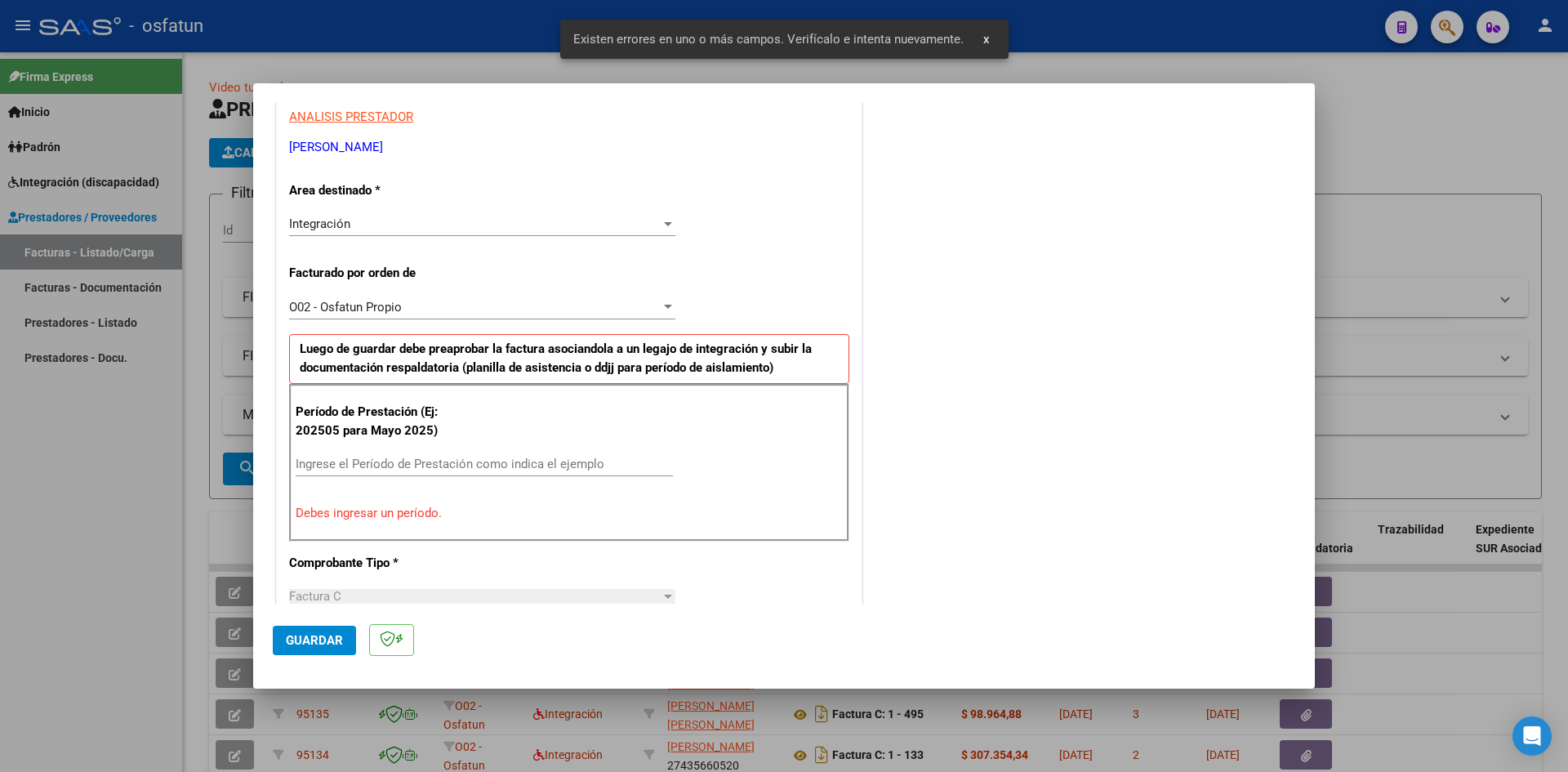
scroll to position [319, 0]
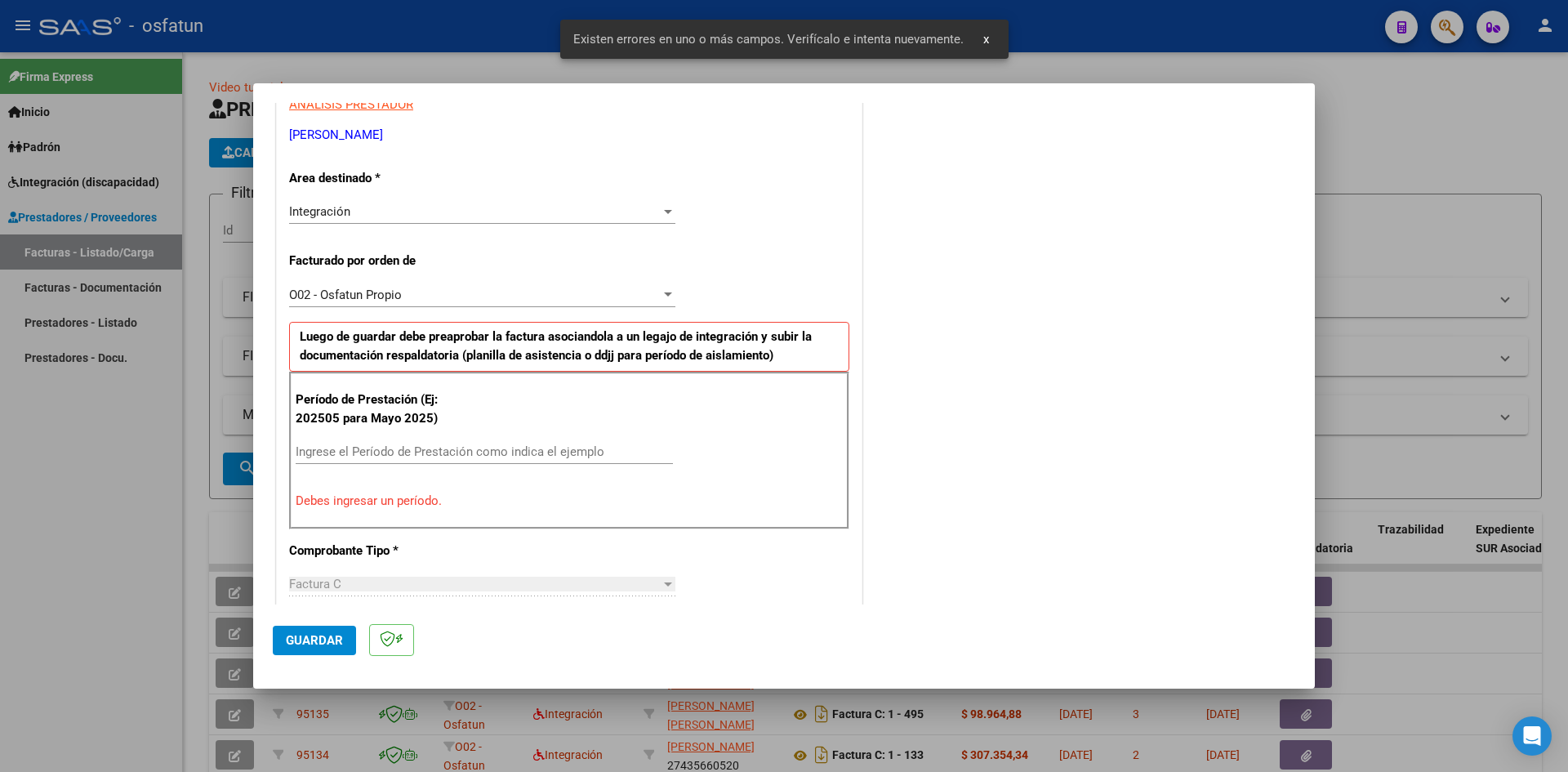
click at [411, 463] on div "Ingrese el Período de Prestación como indica el ejemplo" at bounding box center [485, 452] width 378 height 25
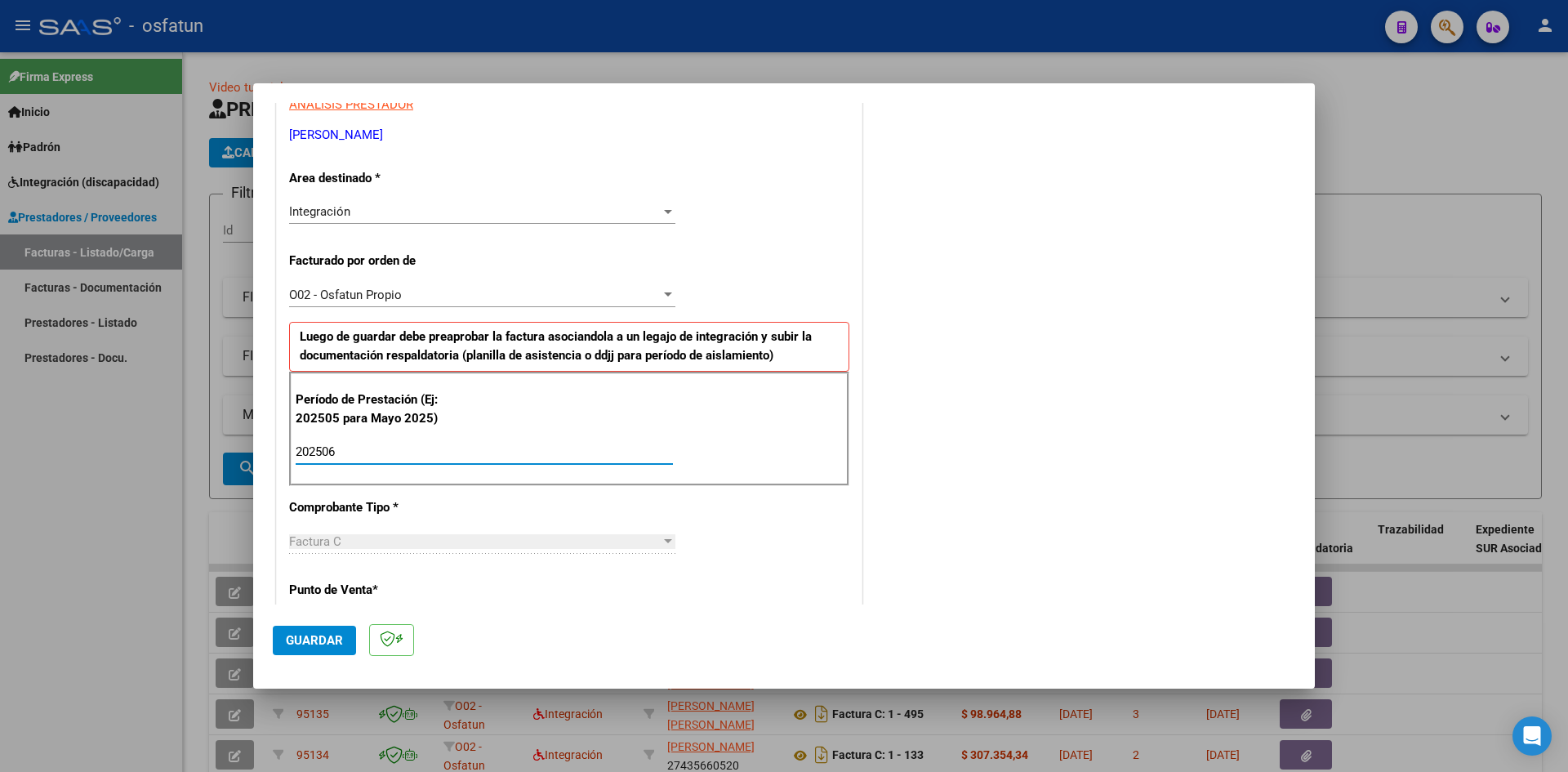
type input "202506"
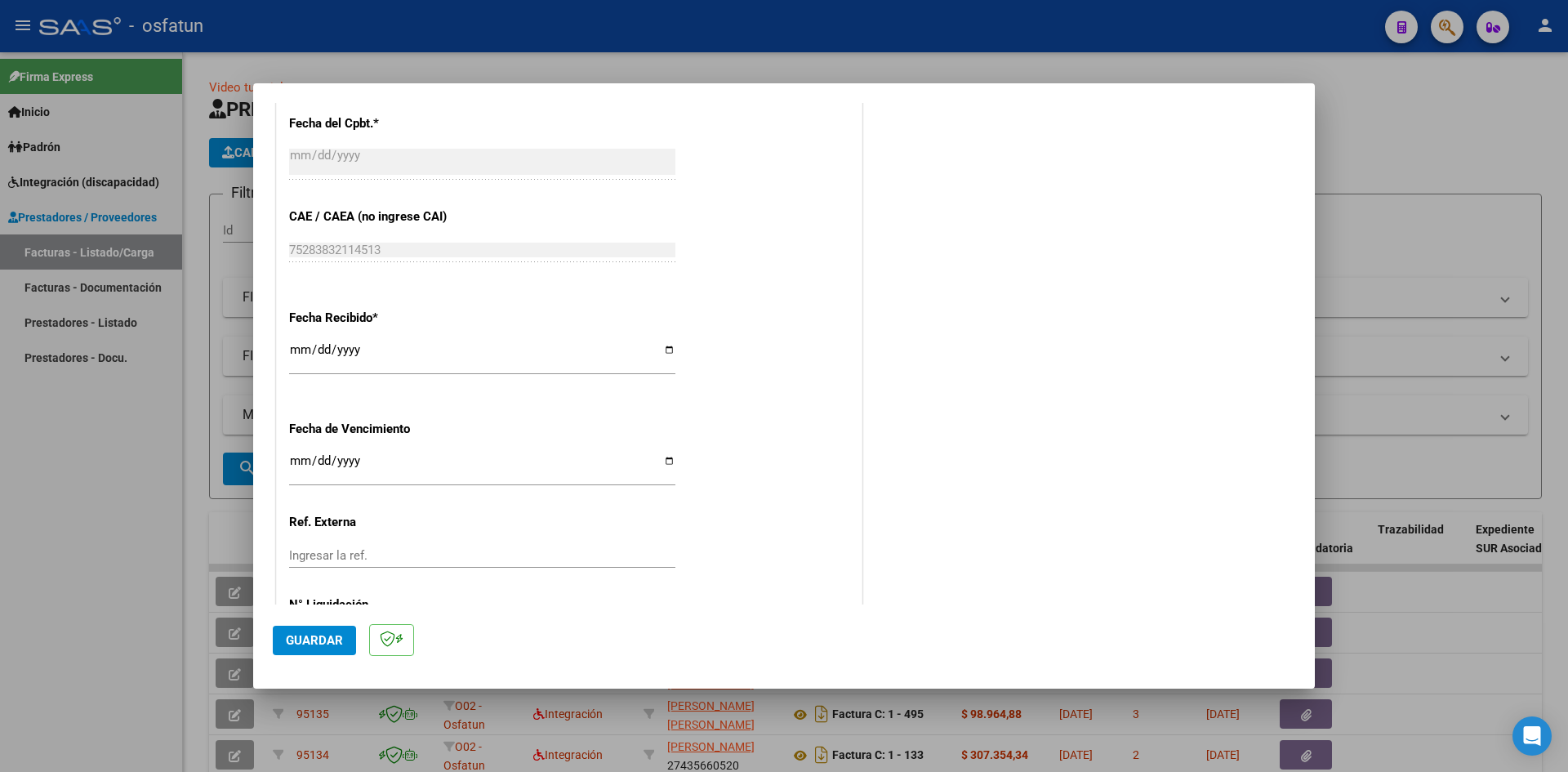
scroll to position [1112, 0]
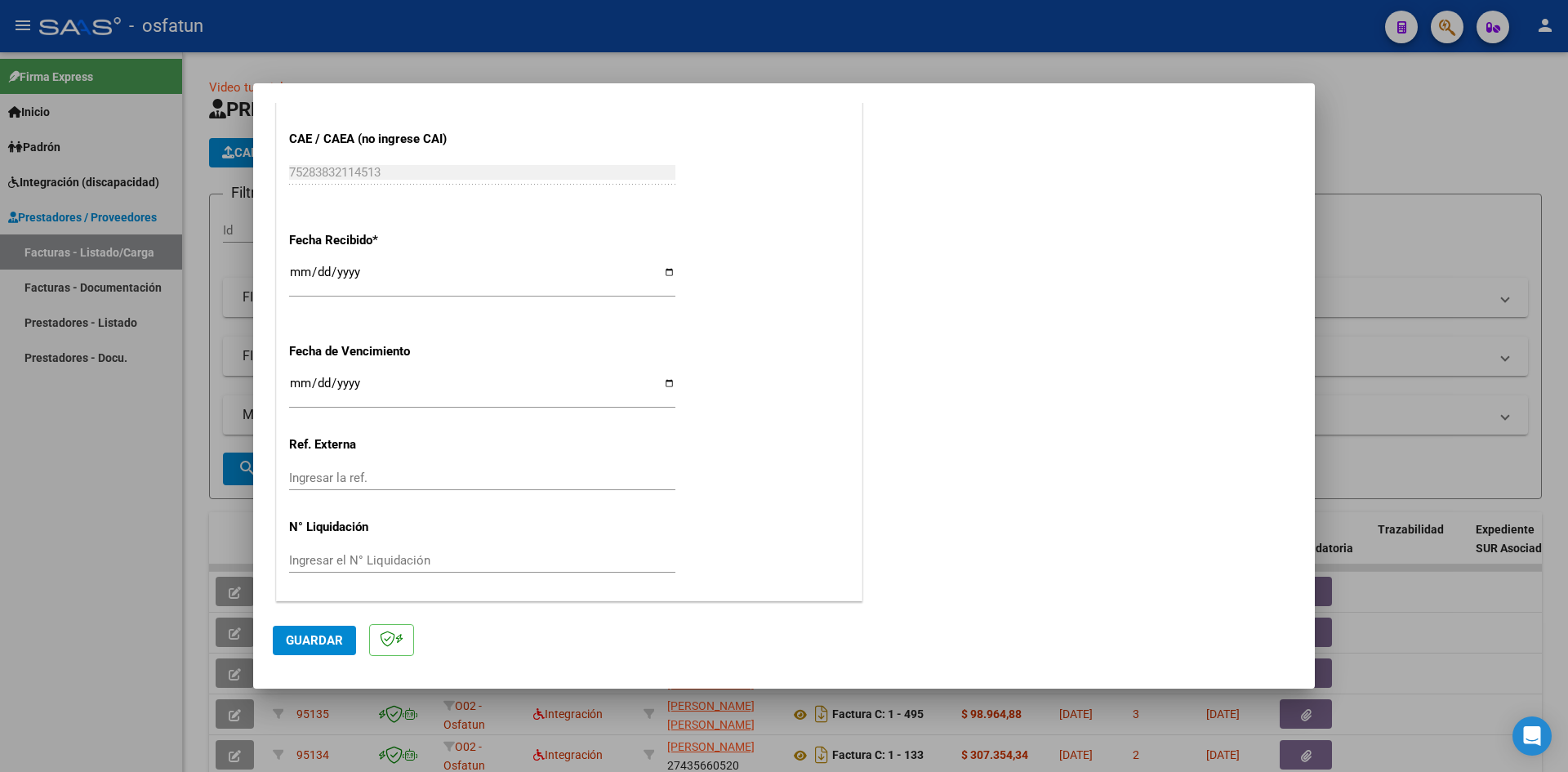
drag, startPoint x: 318, startPoint y: 642, endPoint x: 340, endPoint y: 626, distance: 27.2
click at [318, 640] on span "Guardar" at bounding box center [315, 641] width 58 height 15
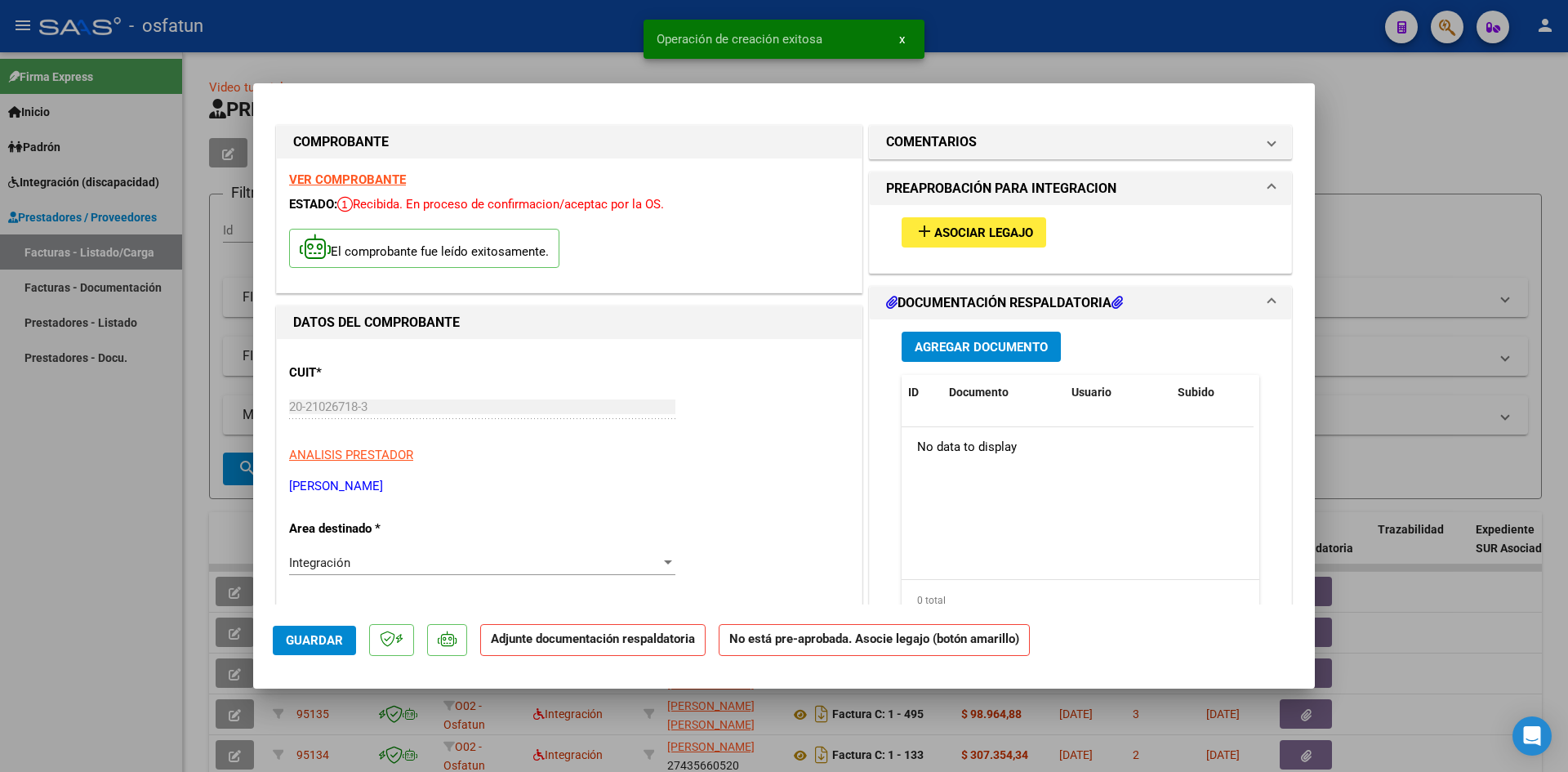
click at [951, 223] on button "add Asociar Legajo" at bounding box center [974, 232] width 145 height 30
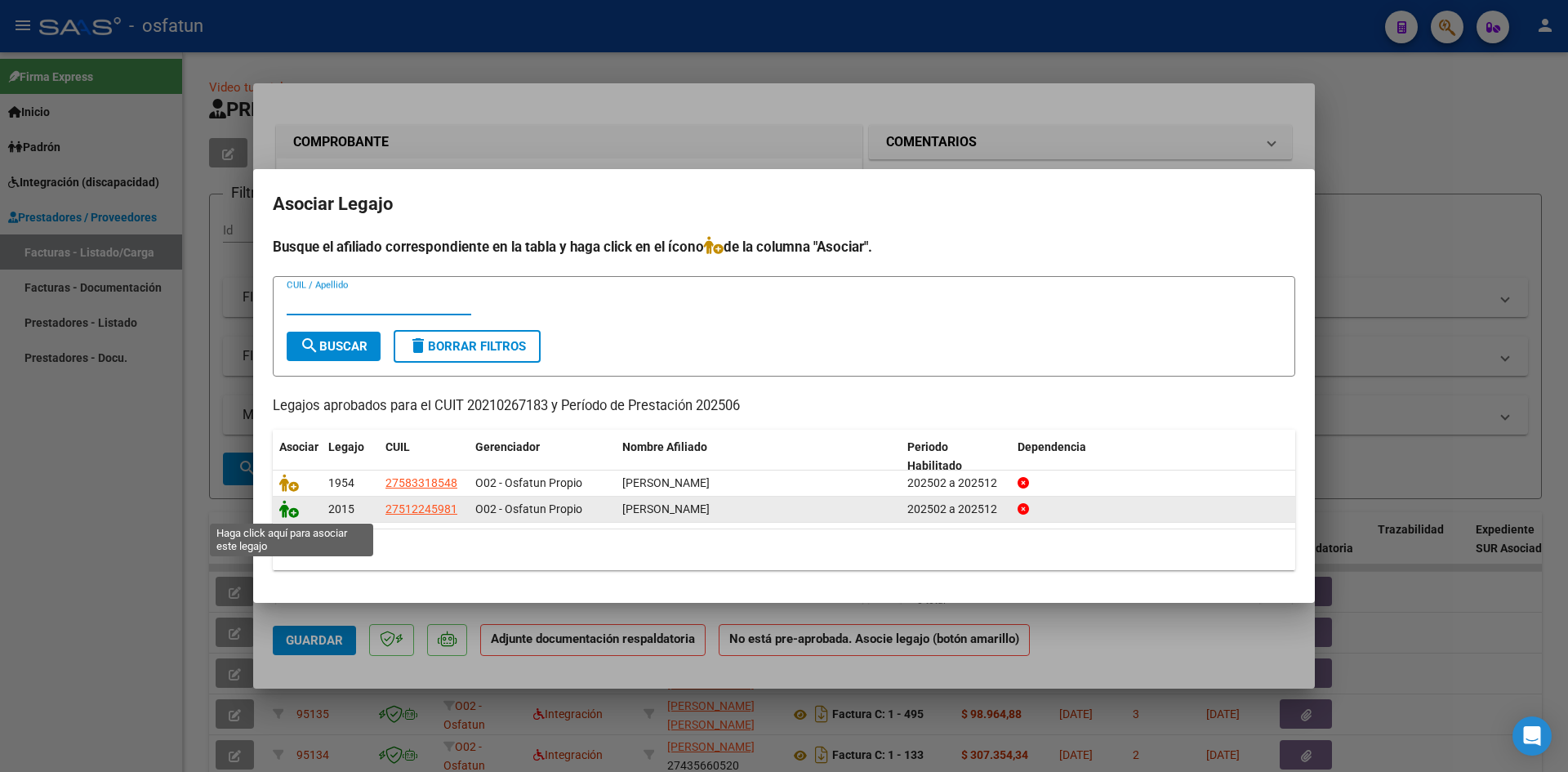
click at [281, 509] on icon at bounding box center [289, 508] width 20 height 18
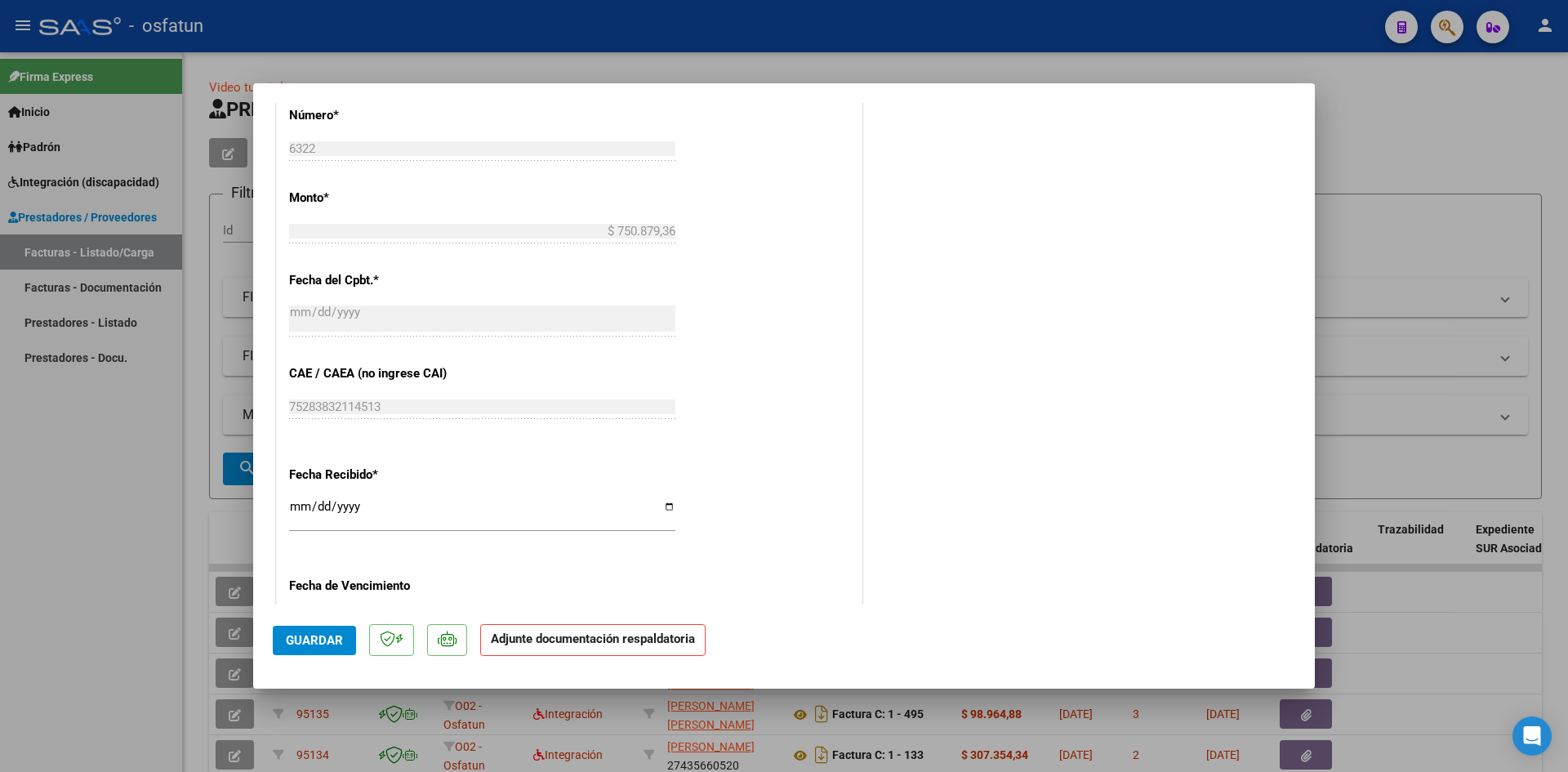
scroll to position [891, 0]
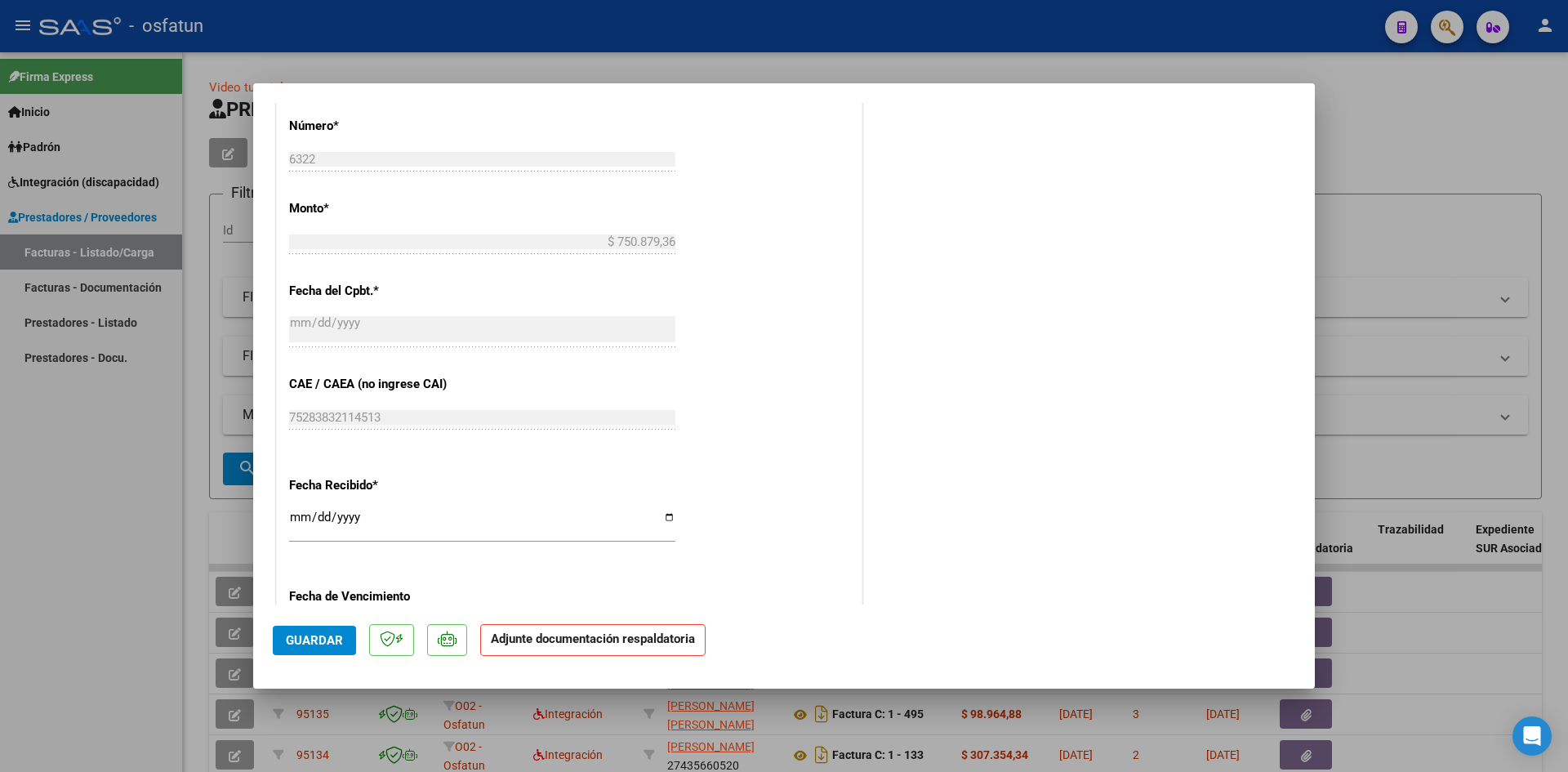
click at [305, 523] on input "[DATE]" at bounding box center [482, 523] width 386 height 26
type input "[DATE]"
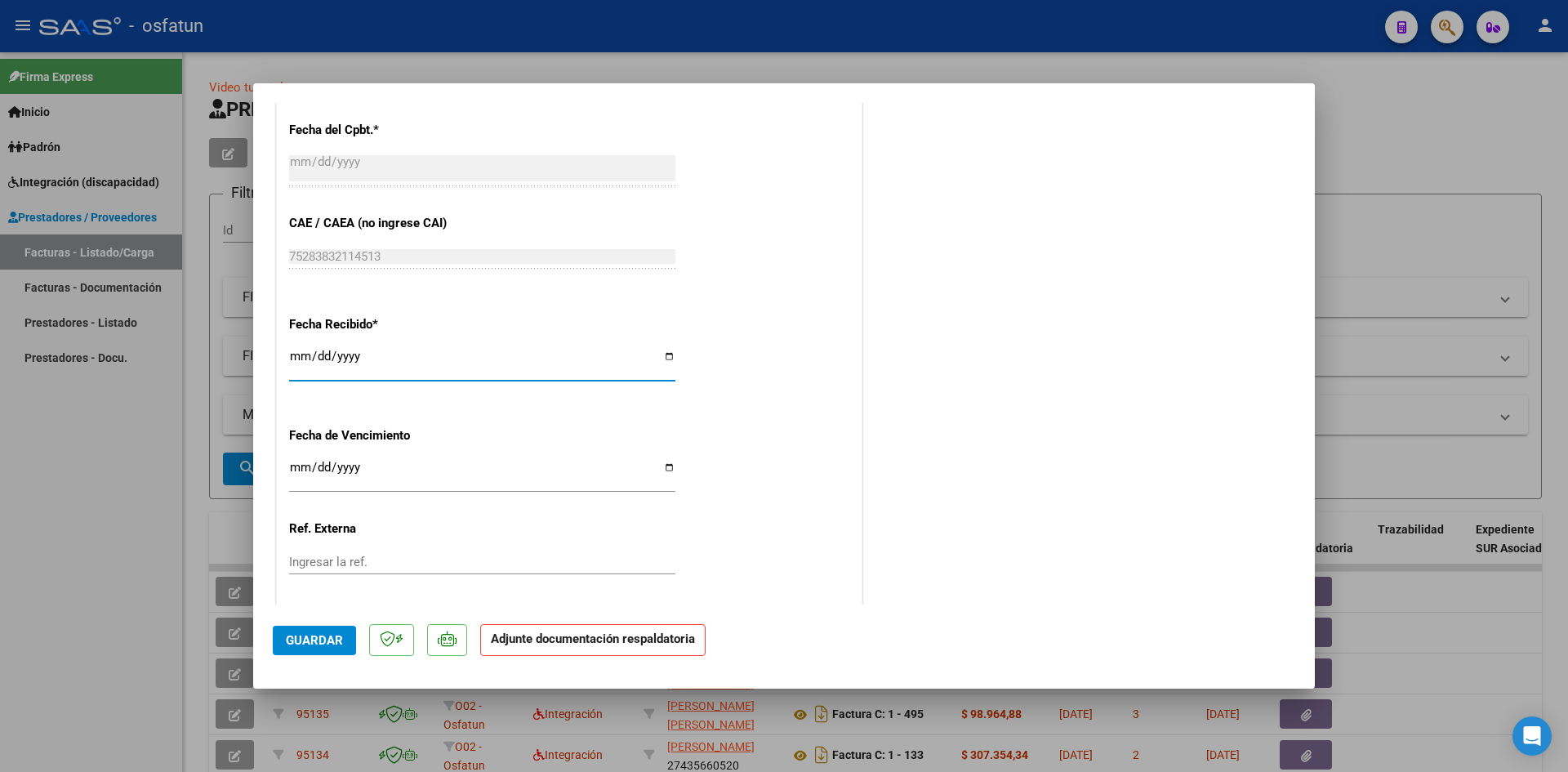
scroll to position [1137, 0]
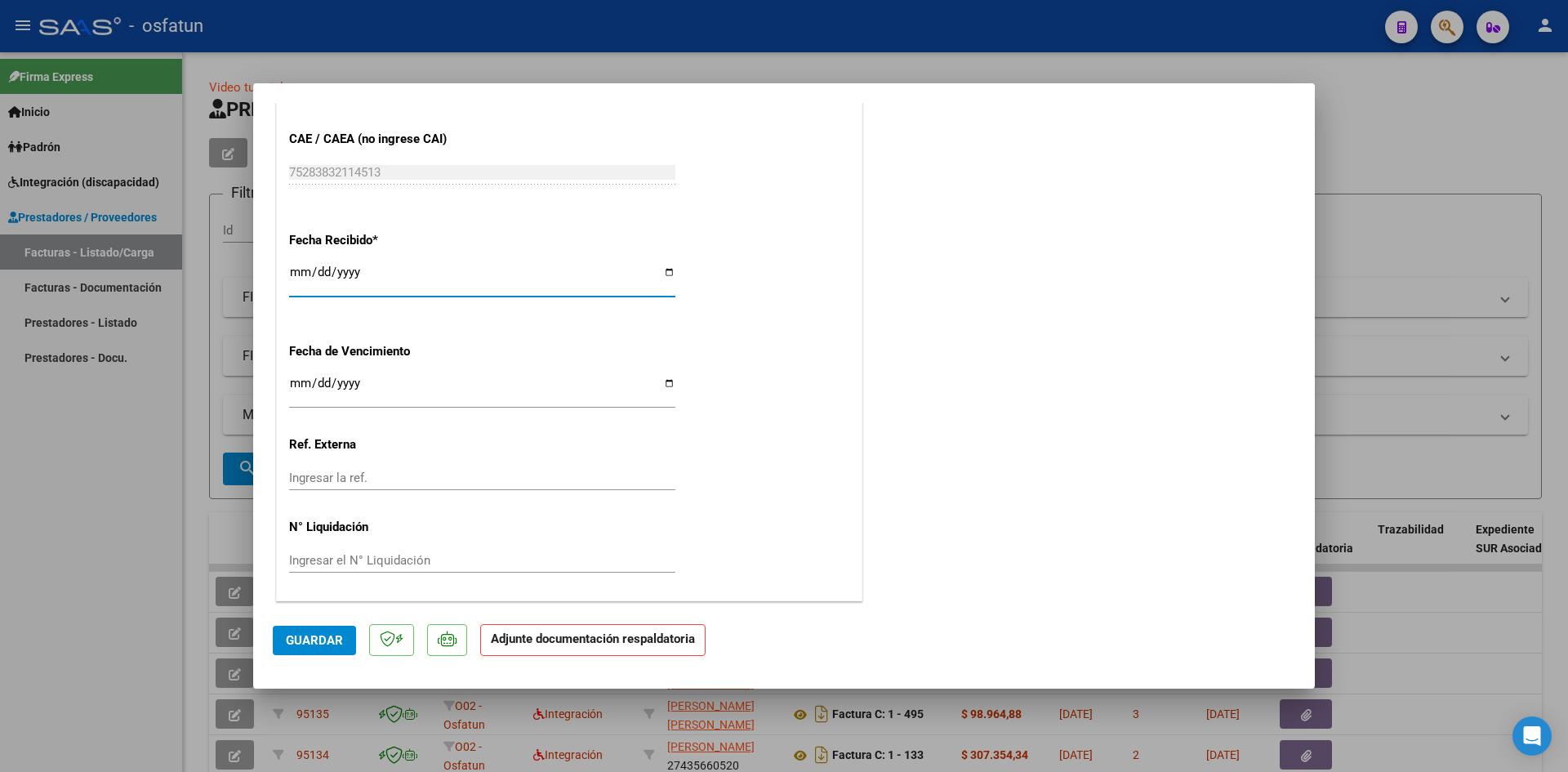
click at [313, 646] on span "Guardar" at bounding box center [315, 641] width 58 height 15
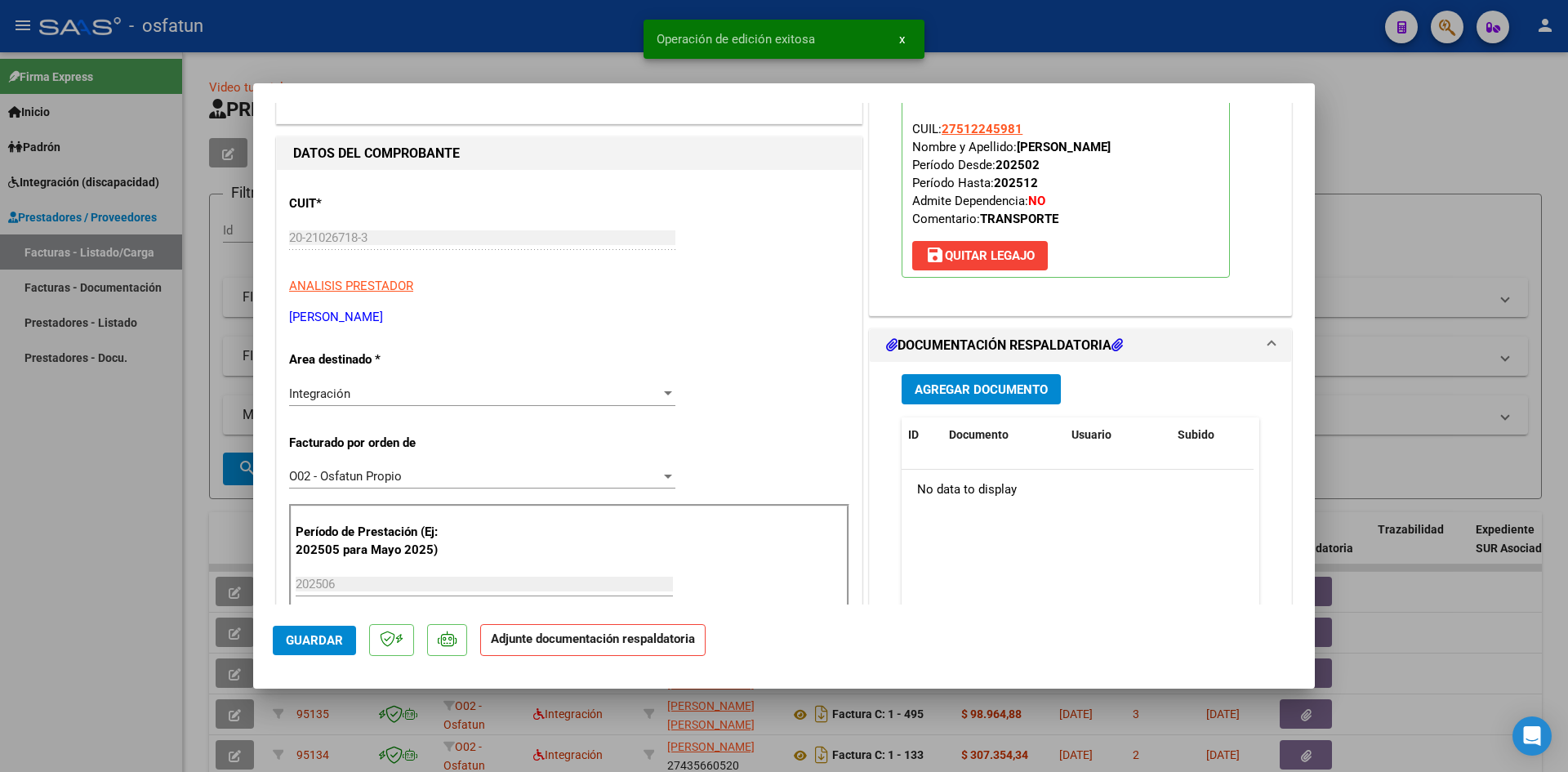
scroll to position [75, 0]
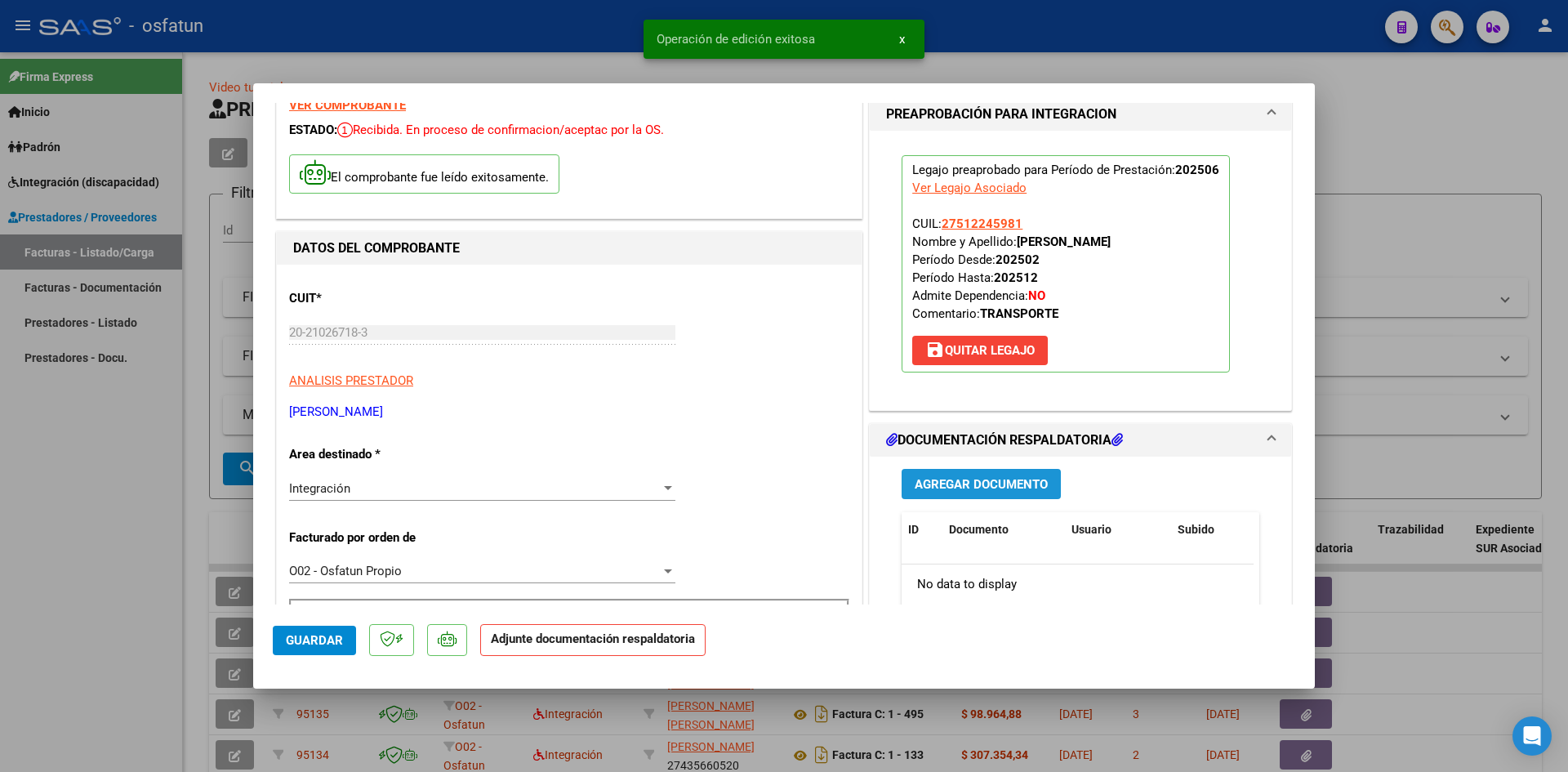
click at [929, 489] on span "Agregar Documento" at bounding box center [981, 485] width 133 height 15
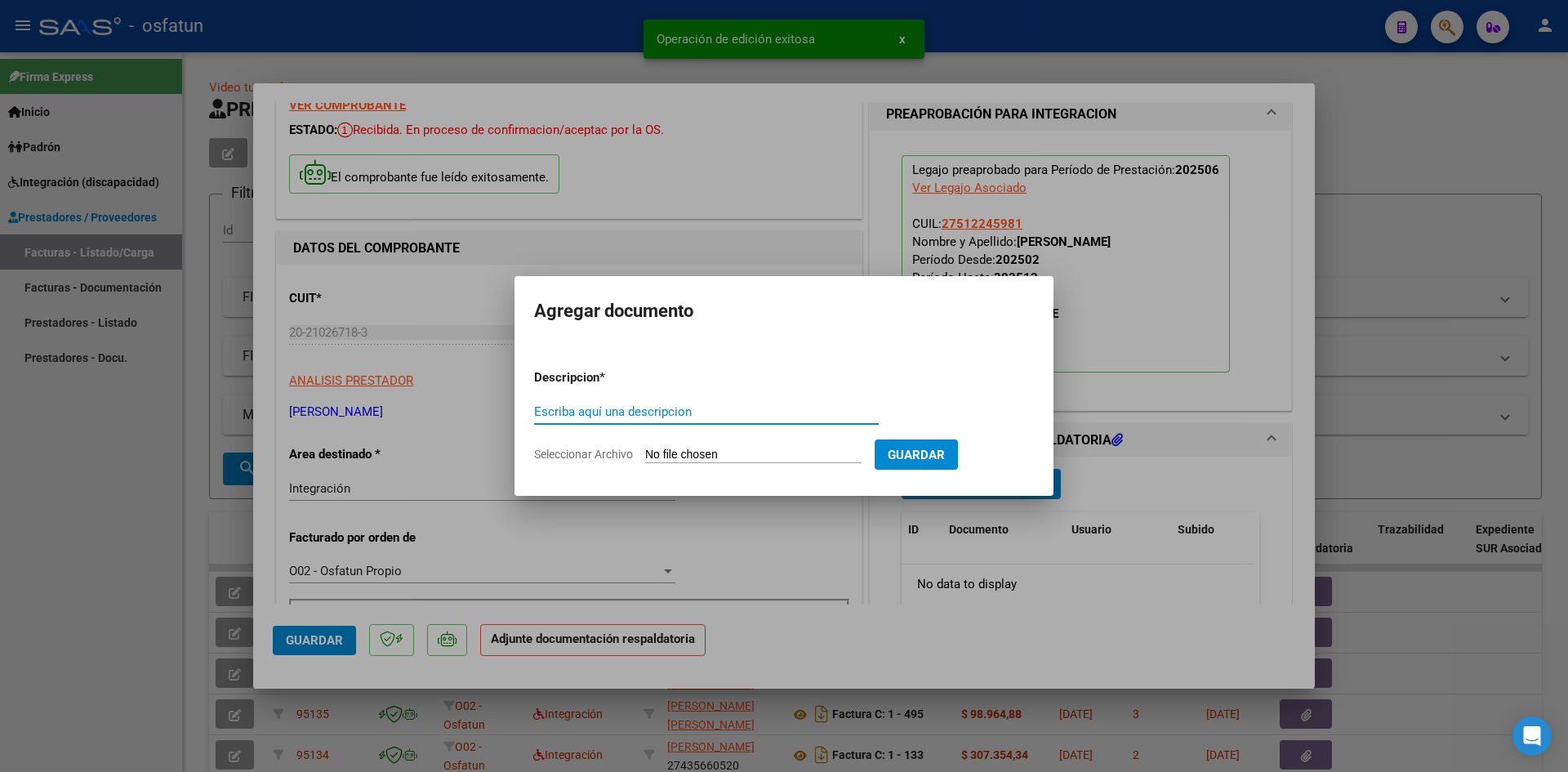
click at [673, 408] on input "Escriba aquí una descripcion" at bounding box center [707, 412] width 345 height 15
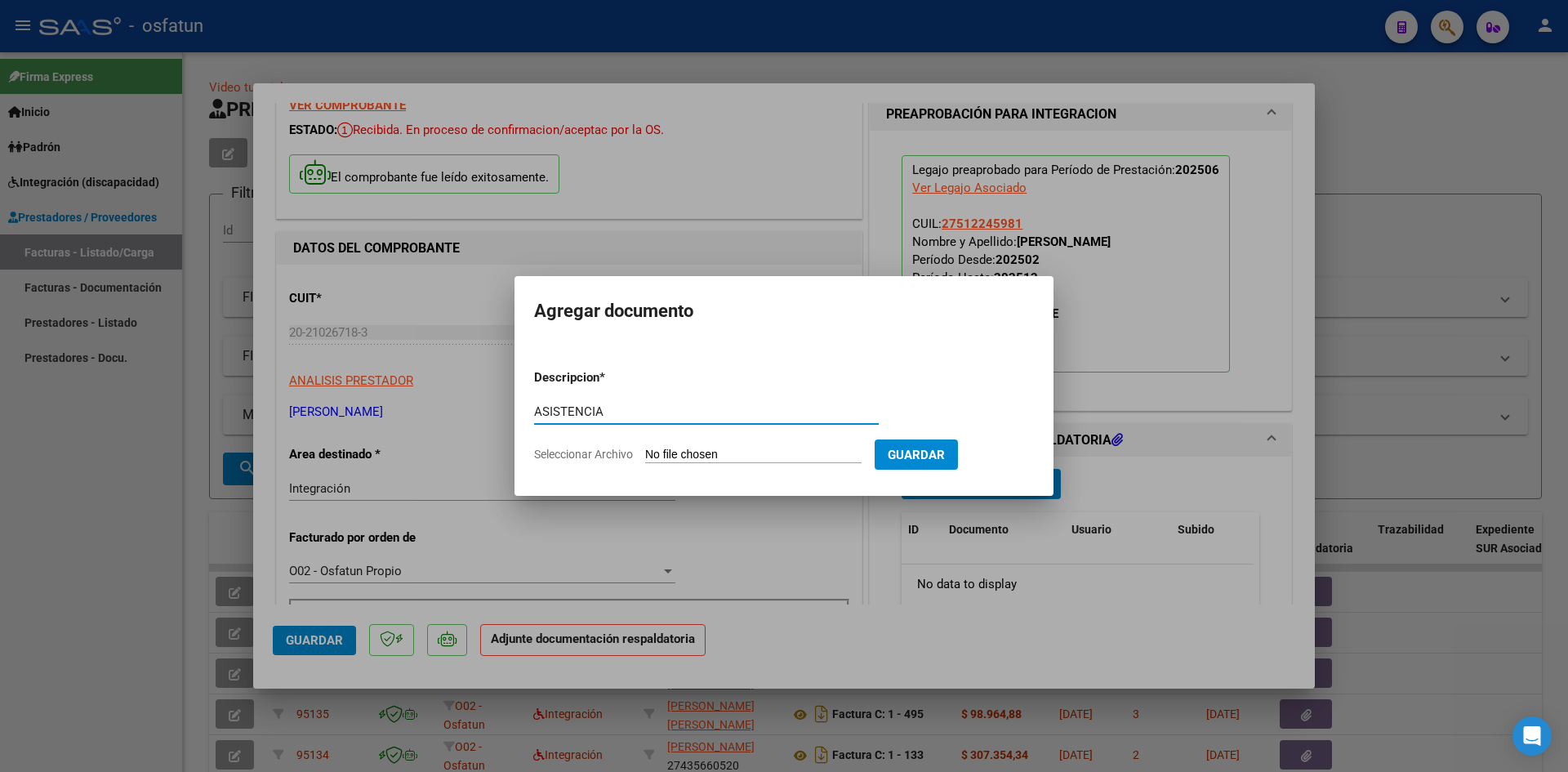
type input "ASISTENCIA"
click at [707, 451] on input "Seleccionar Archivo" at bounding box center [753, 455] width 216 height 15
type input "C:\fakepath\PLANILLA ASISTENCIA - TRANSP A ESCUELA - [DATE].pdf"
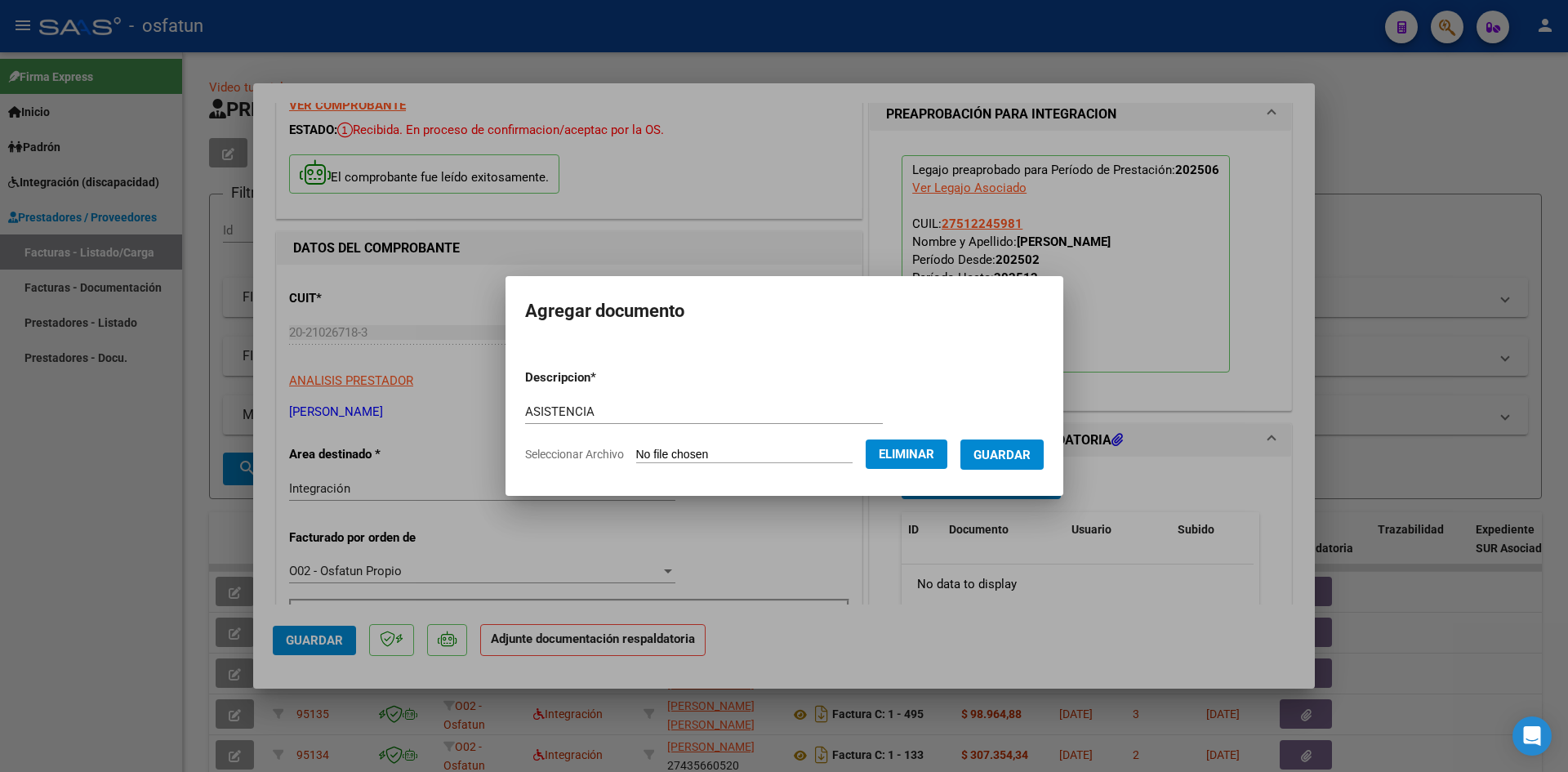
click at [1018, 455] on span "Guardar" at bounding box center [1002, 455] width 58 height 15
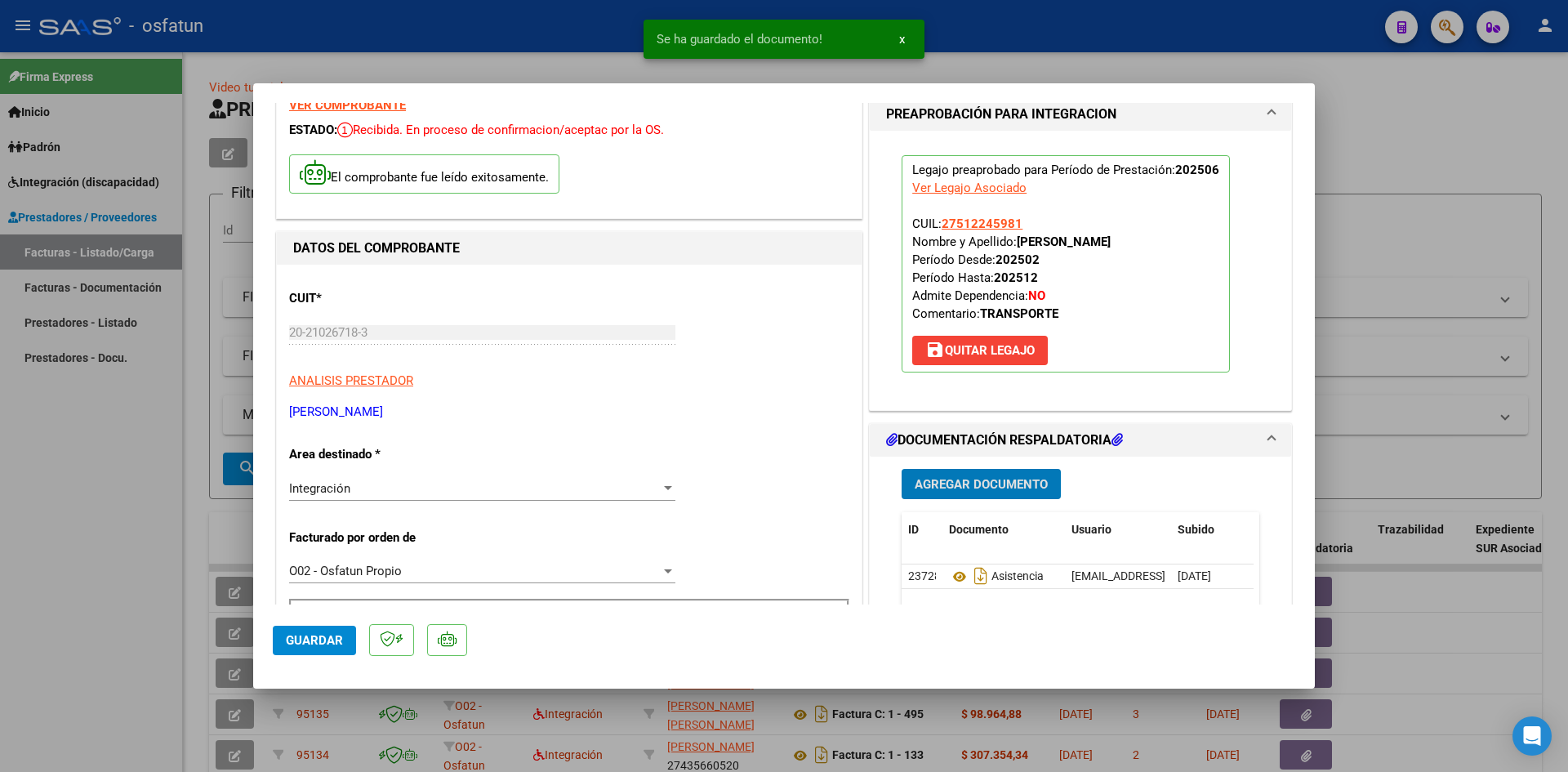
click at [990, 482] on span "Agregar Documento" at bounding box center [981, 485] width 133 height 15
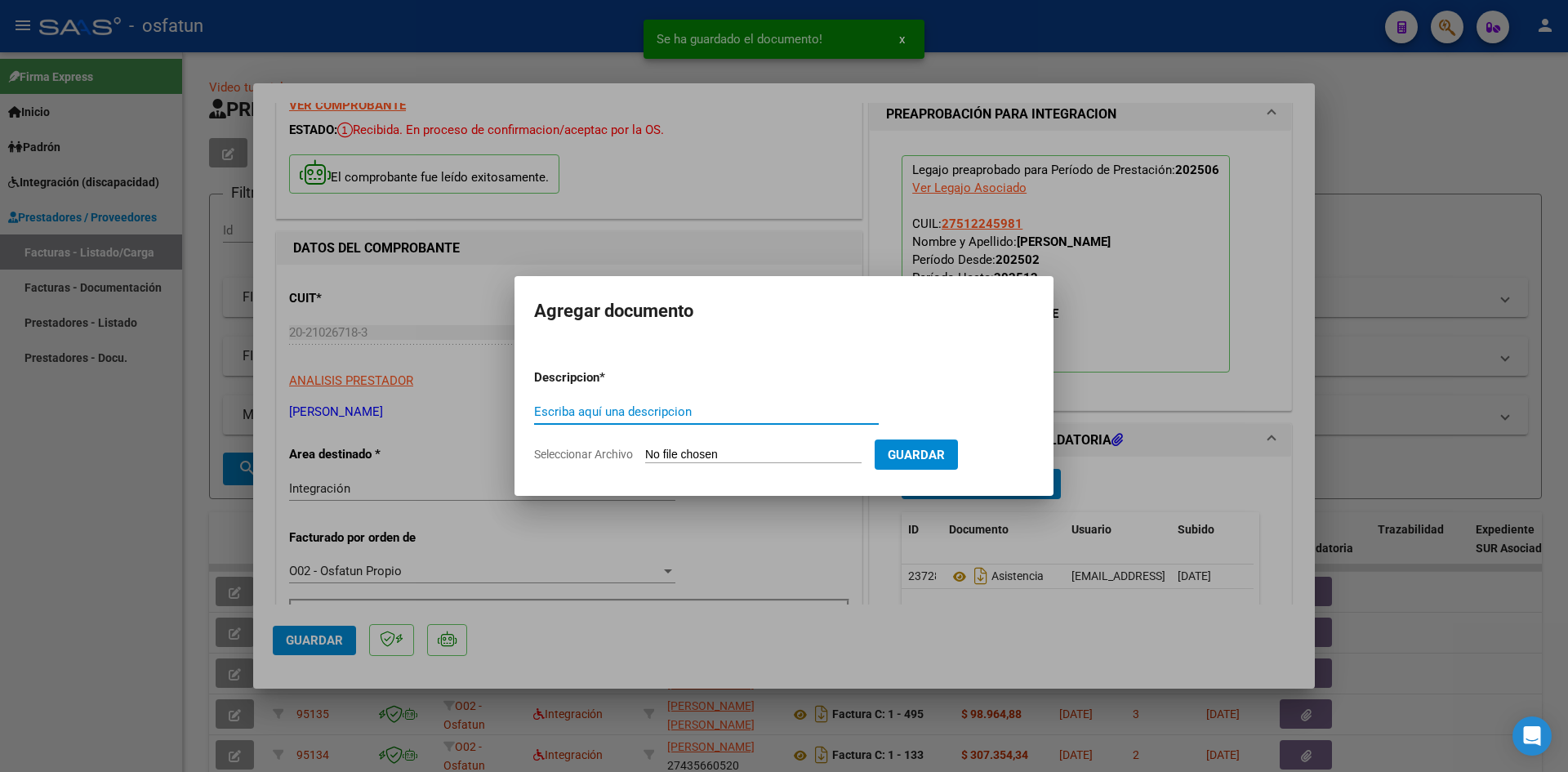
click at [680, 415] on input "Escriba aquí una descripcion" at bounding box center [707, 412] width 345 height 15
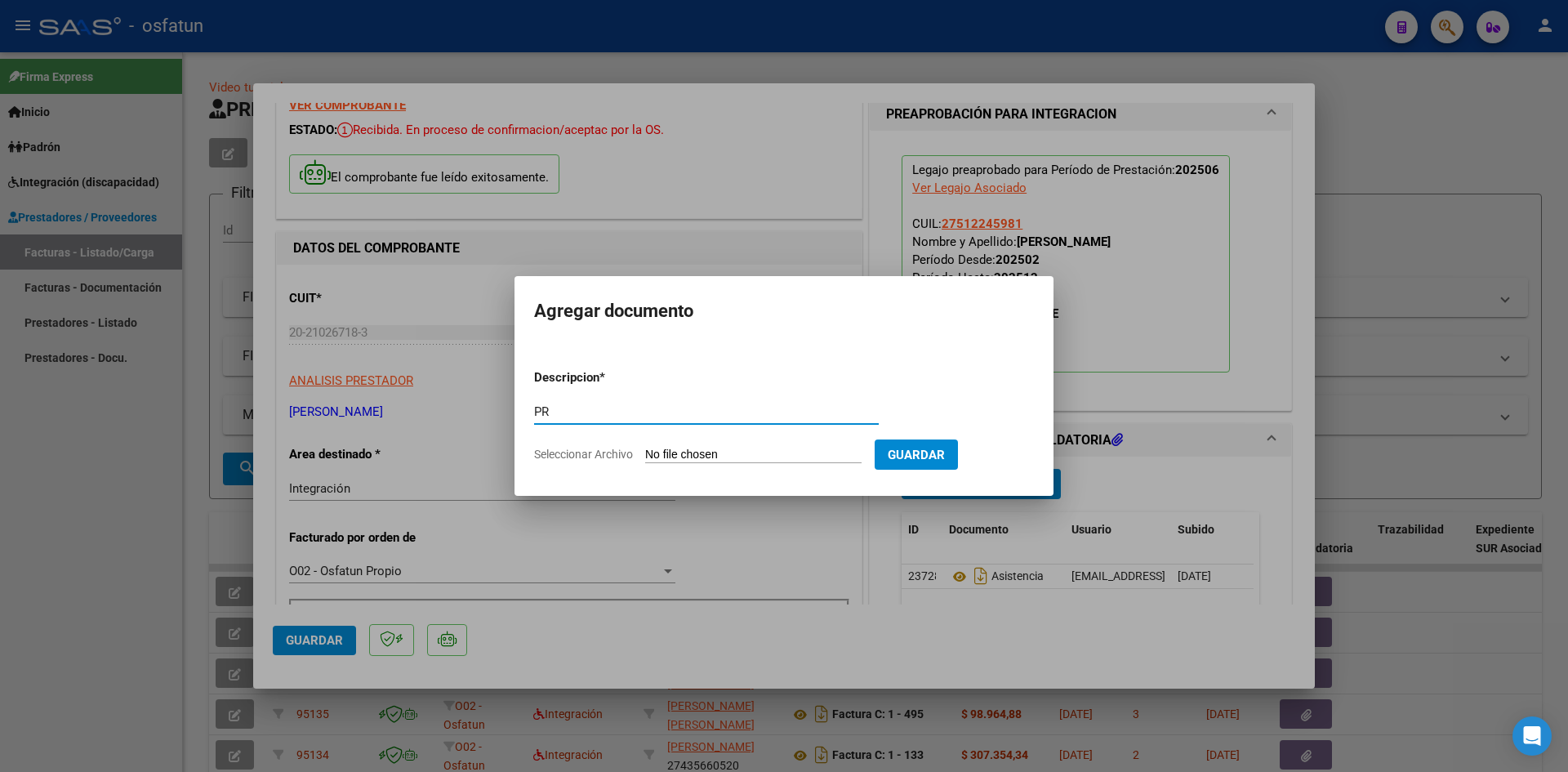
type input "P"
type input "AUTORIZACIÓN"
click at [715, 458] on input "Seleccionar Archivo" at bounding box center [753, 455] width 216 height 15
type input "C:\fakepath\PRESUPUESTO AUTORIZADO - TRANSP A ESCUELA - [DATE].pdf"
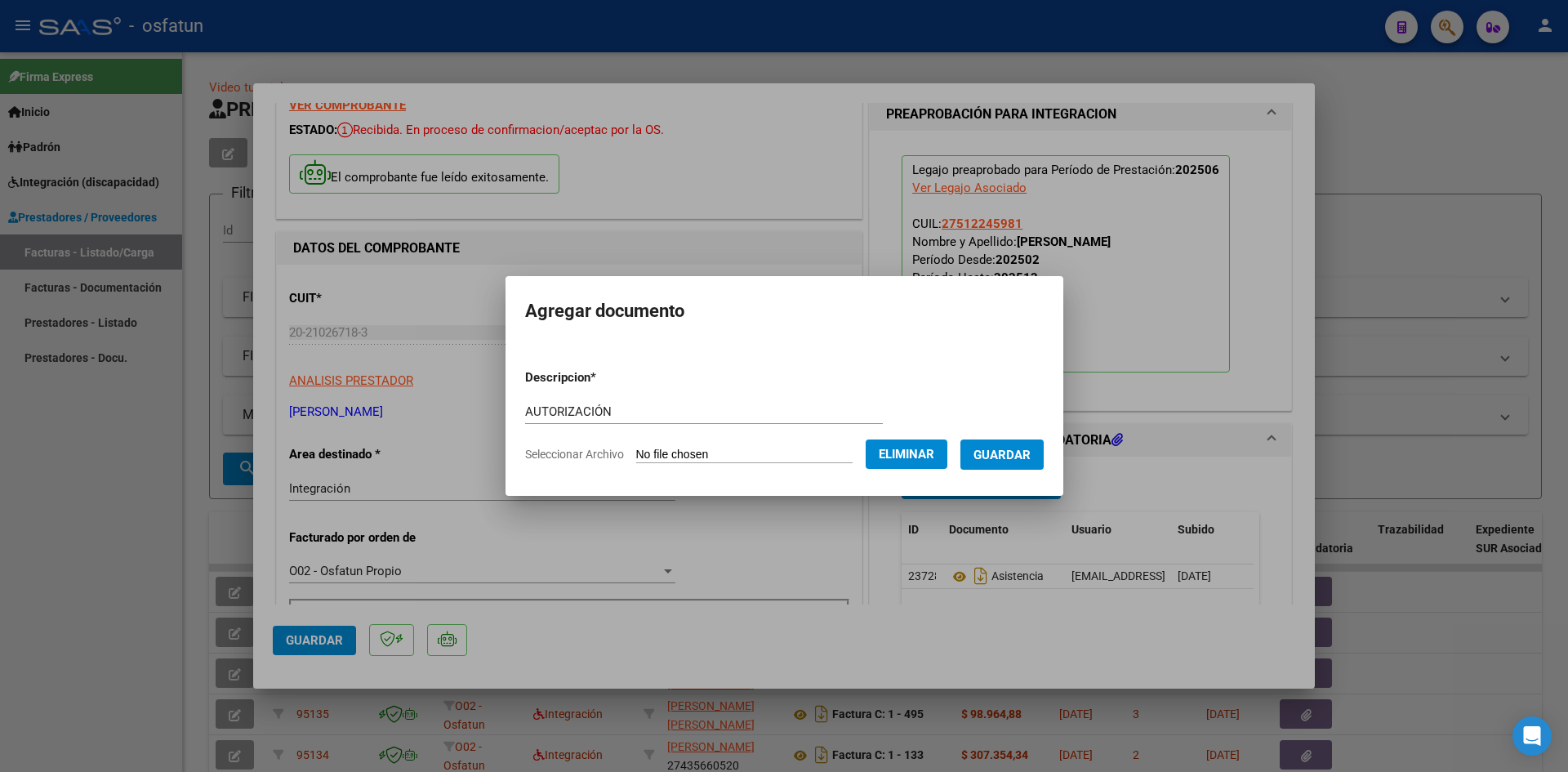
click at [1017, 456] on span "Guardar" at bounding box center [1002, 455] width 58 height 15
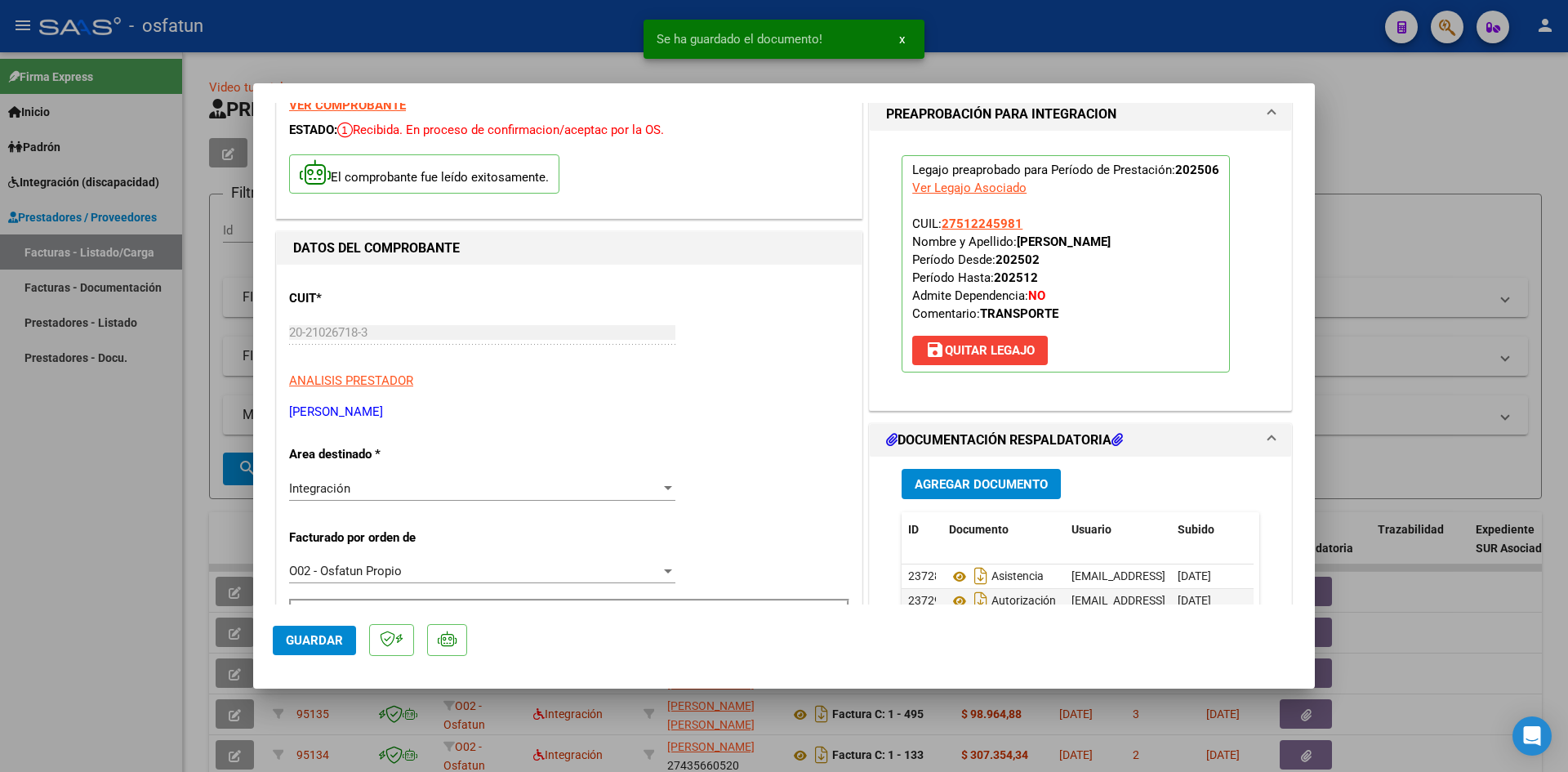
click at [971, 38] on div at bounding box center [784, 386] width 1568 height 772
type input "$ 0,00"
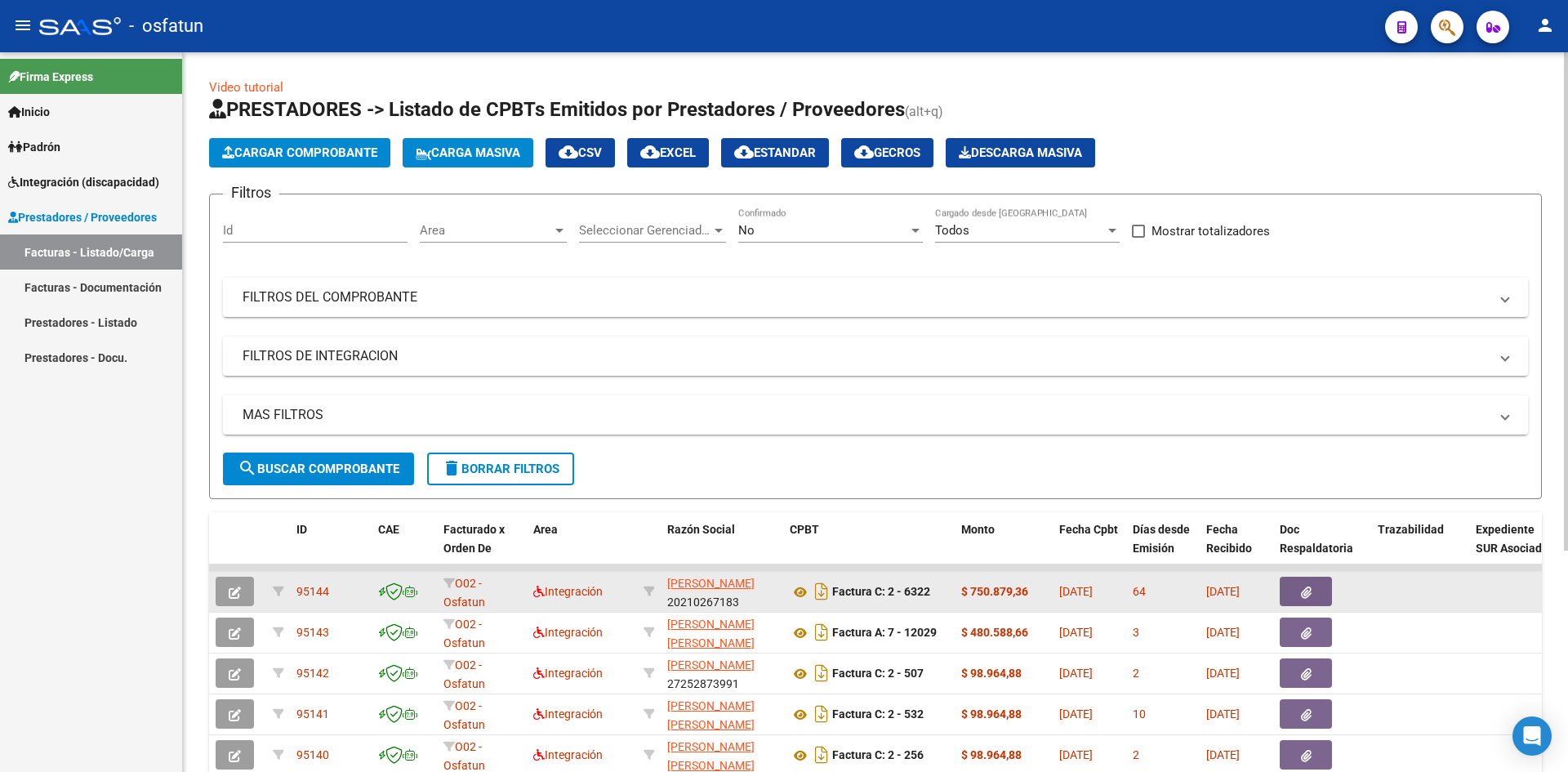
click at [227, 599] on button "button" at bounding box center [234, 592] width 39 height 29
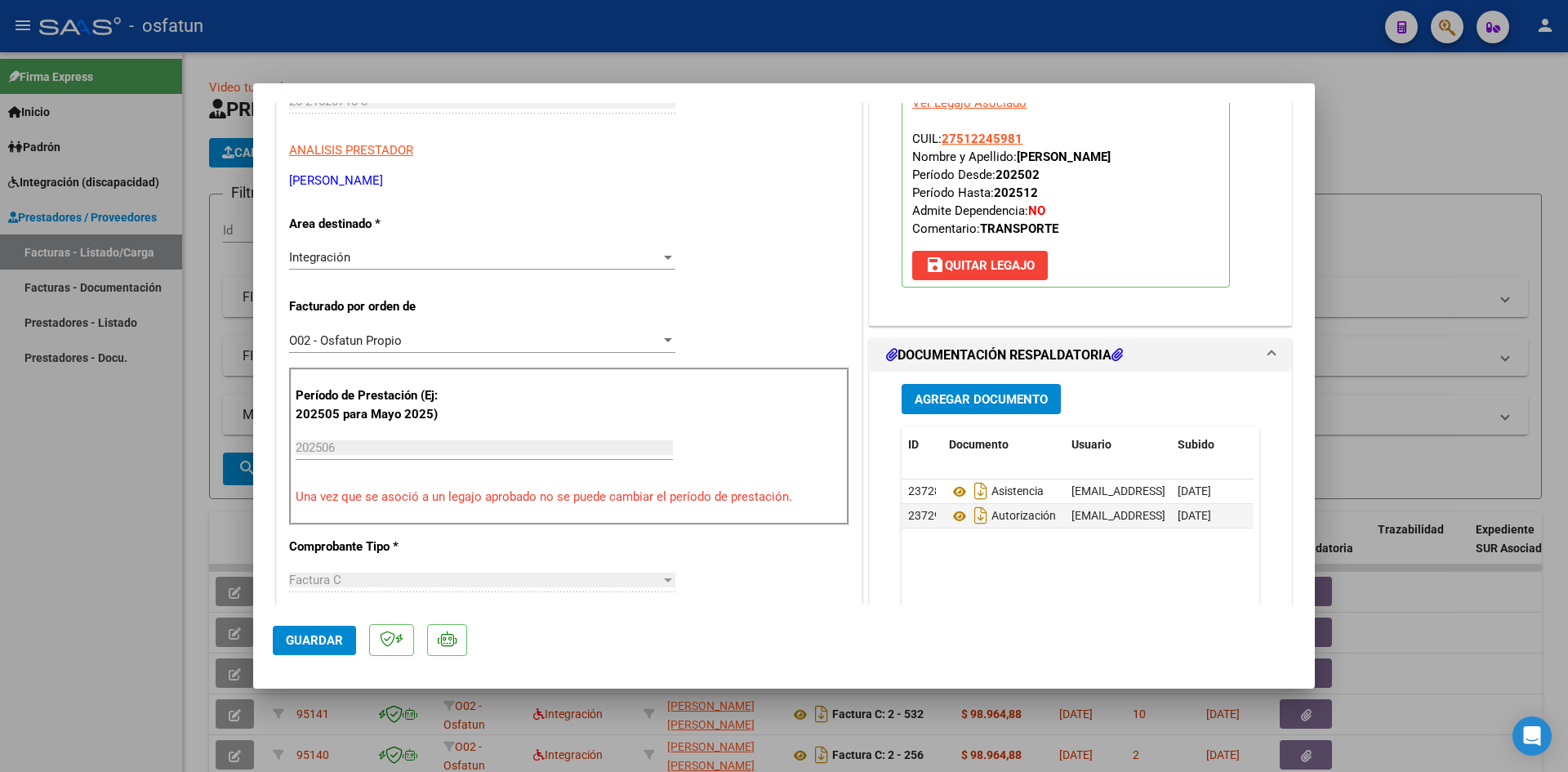
scroll to position [0, 0]
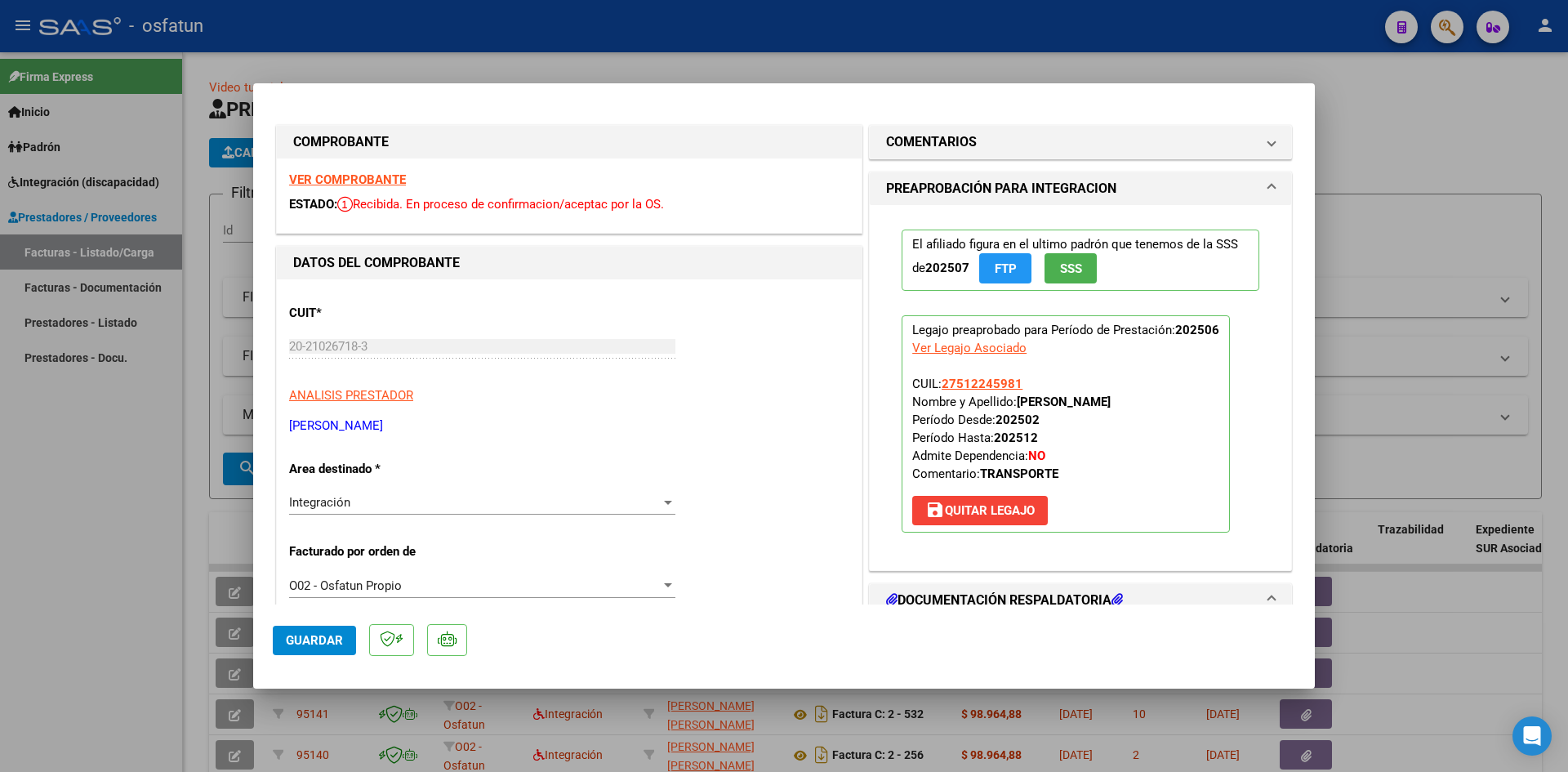
click at [602, 26] on div at bounding box center [784, 386] width 1568 height 772
type input "$ 0,00"
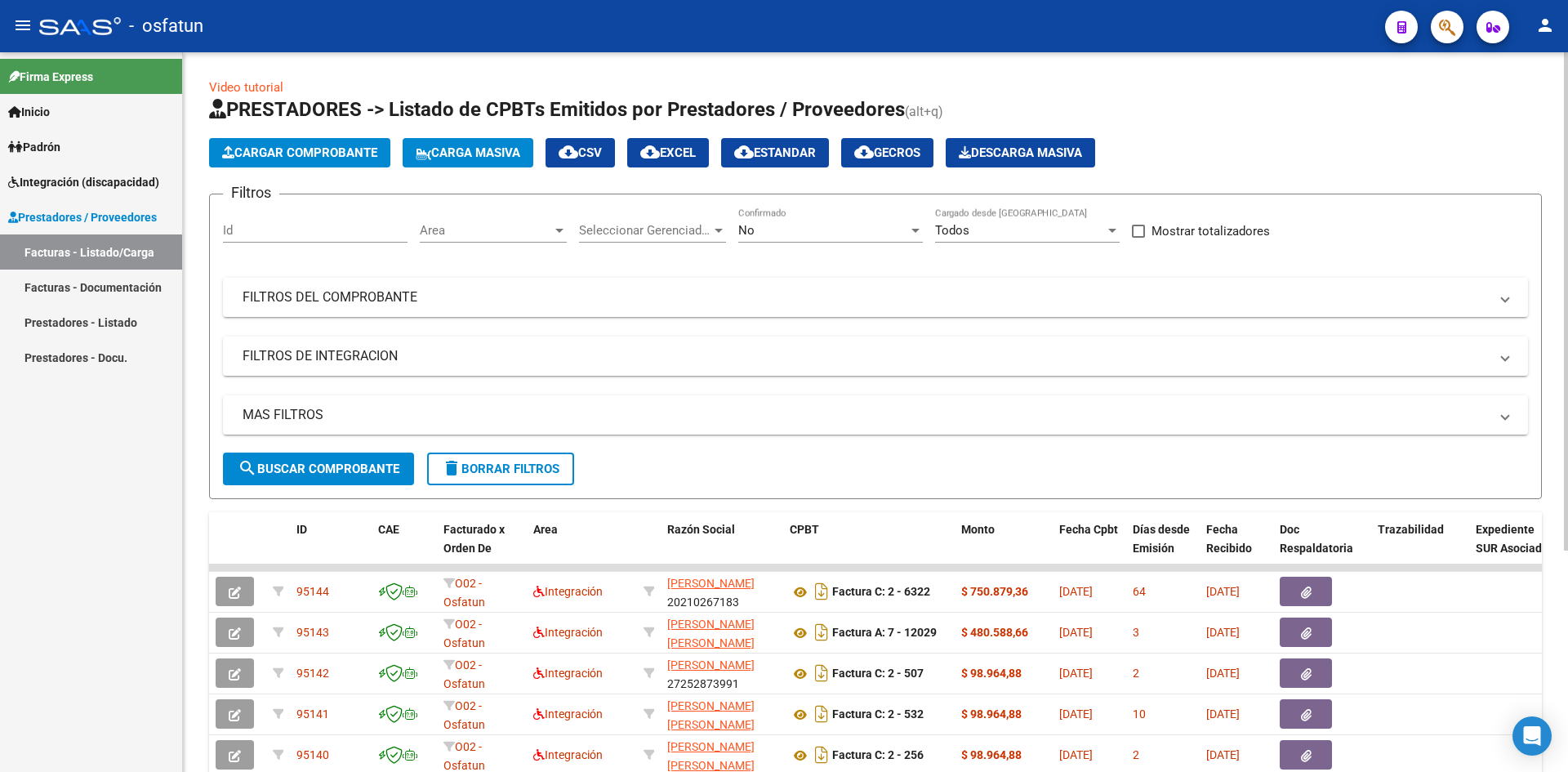
click at [324, 146] on span "Cargar Comprobante" at bounding box center [299, 153] width 155 height 15
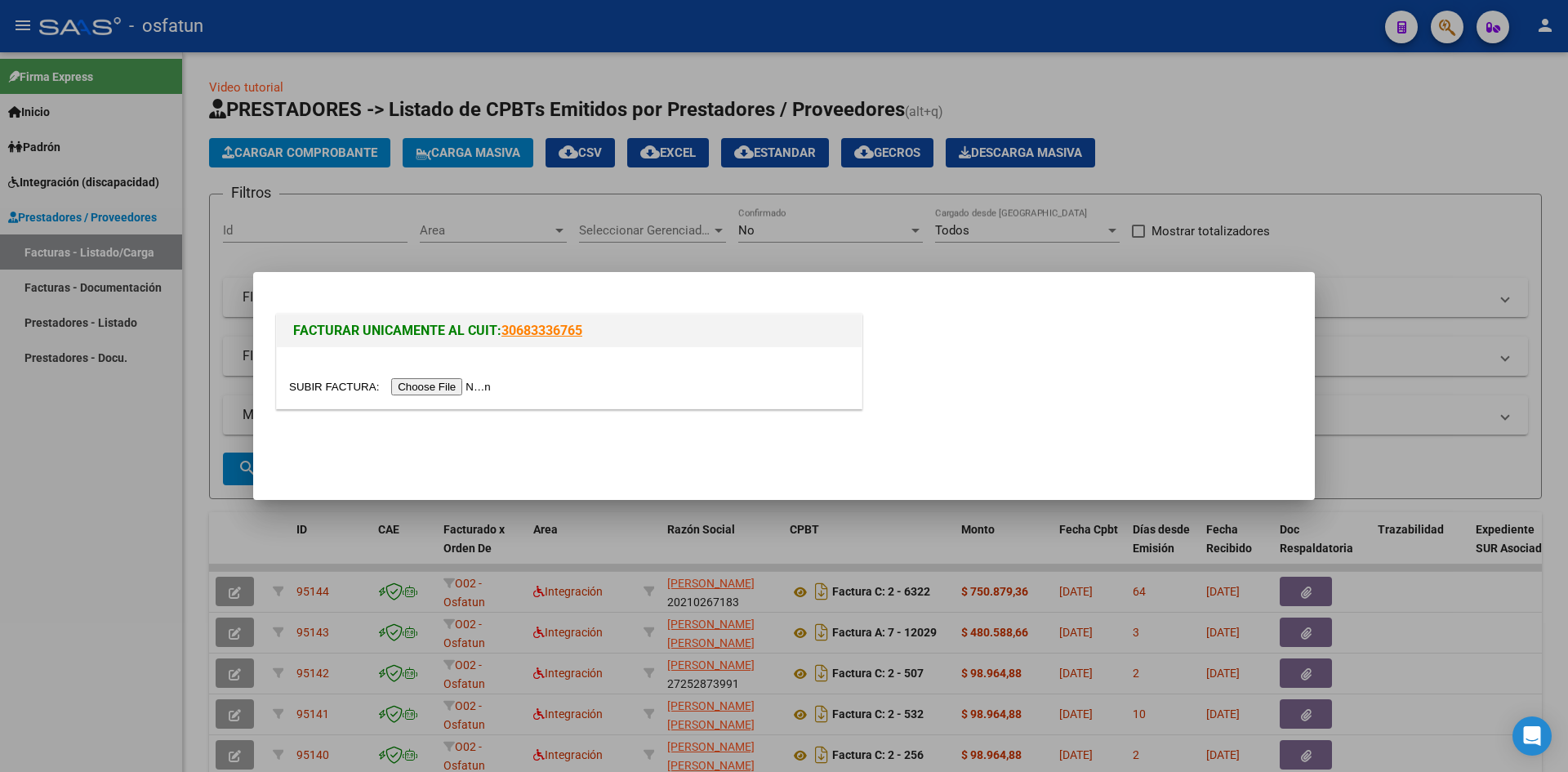
click at [442, 384] on input "file" at bounding box center [392, 386] width 207 height 17
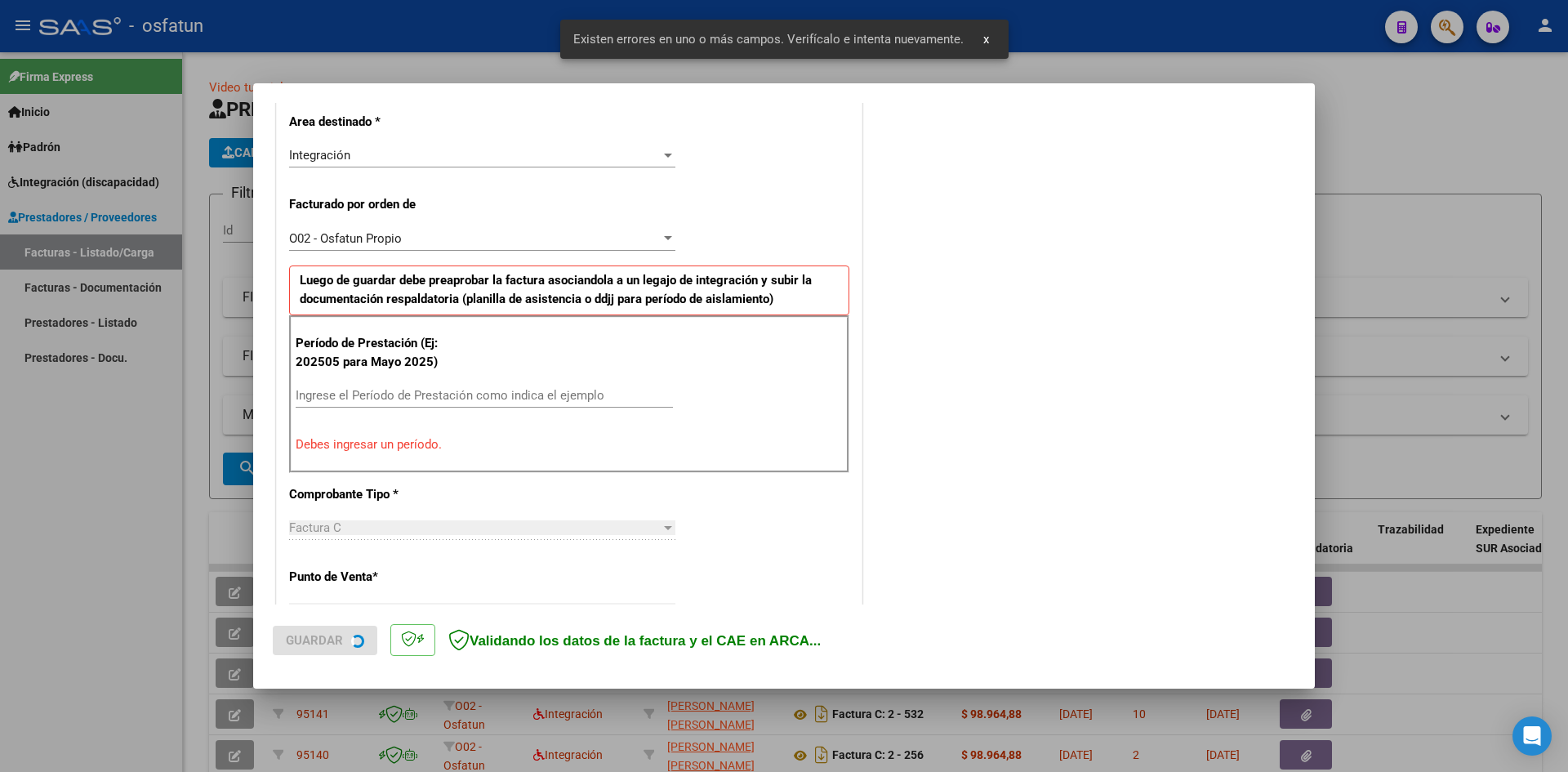
scroll to position [402, 0]
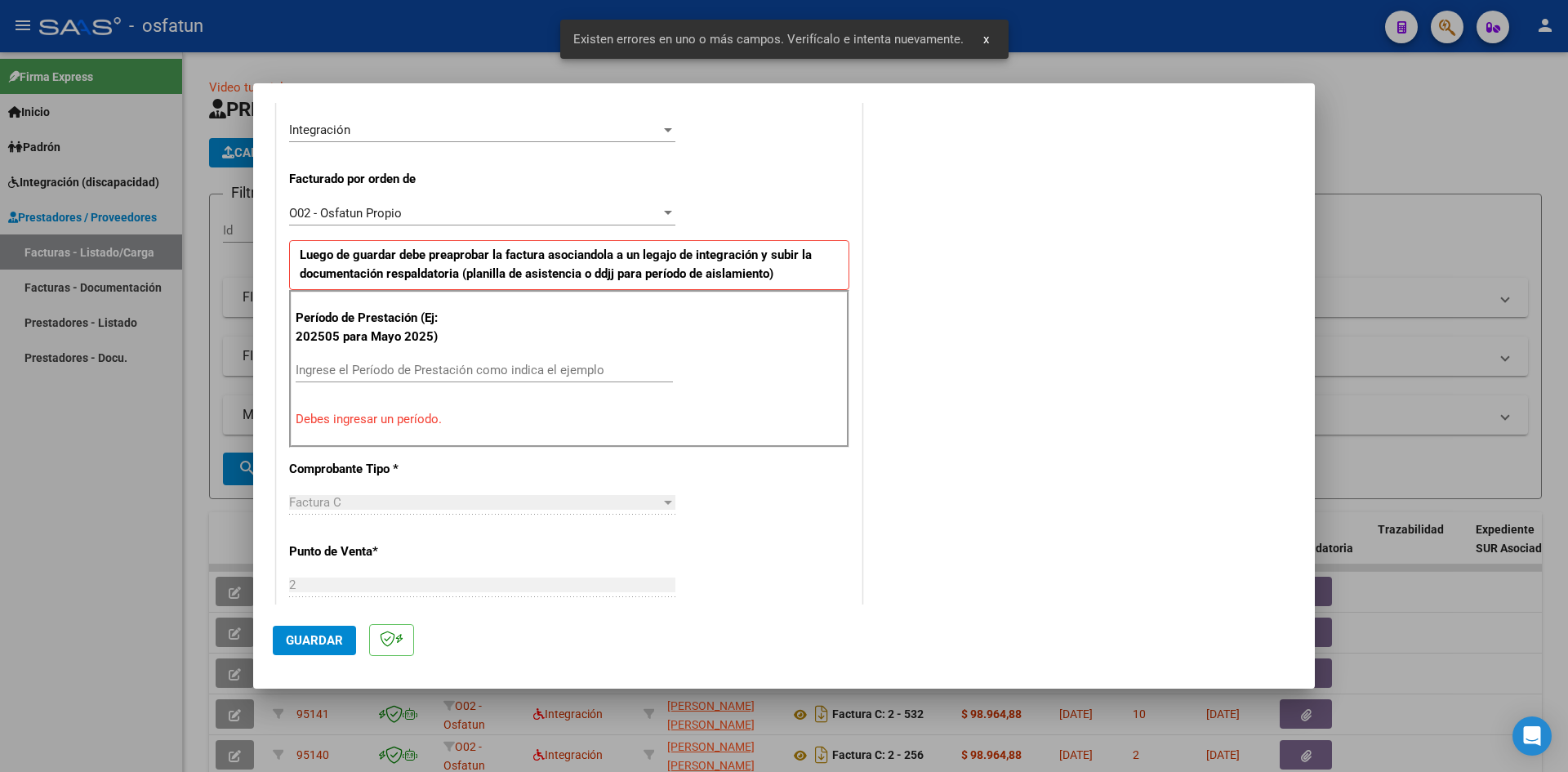
click at [392, 368] on input "Ingrese el Período de Prestación como indica el ejemplo" at bounding box center [485, 370] width 378 height 15
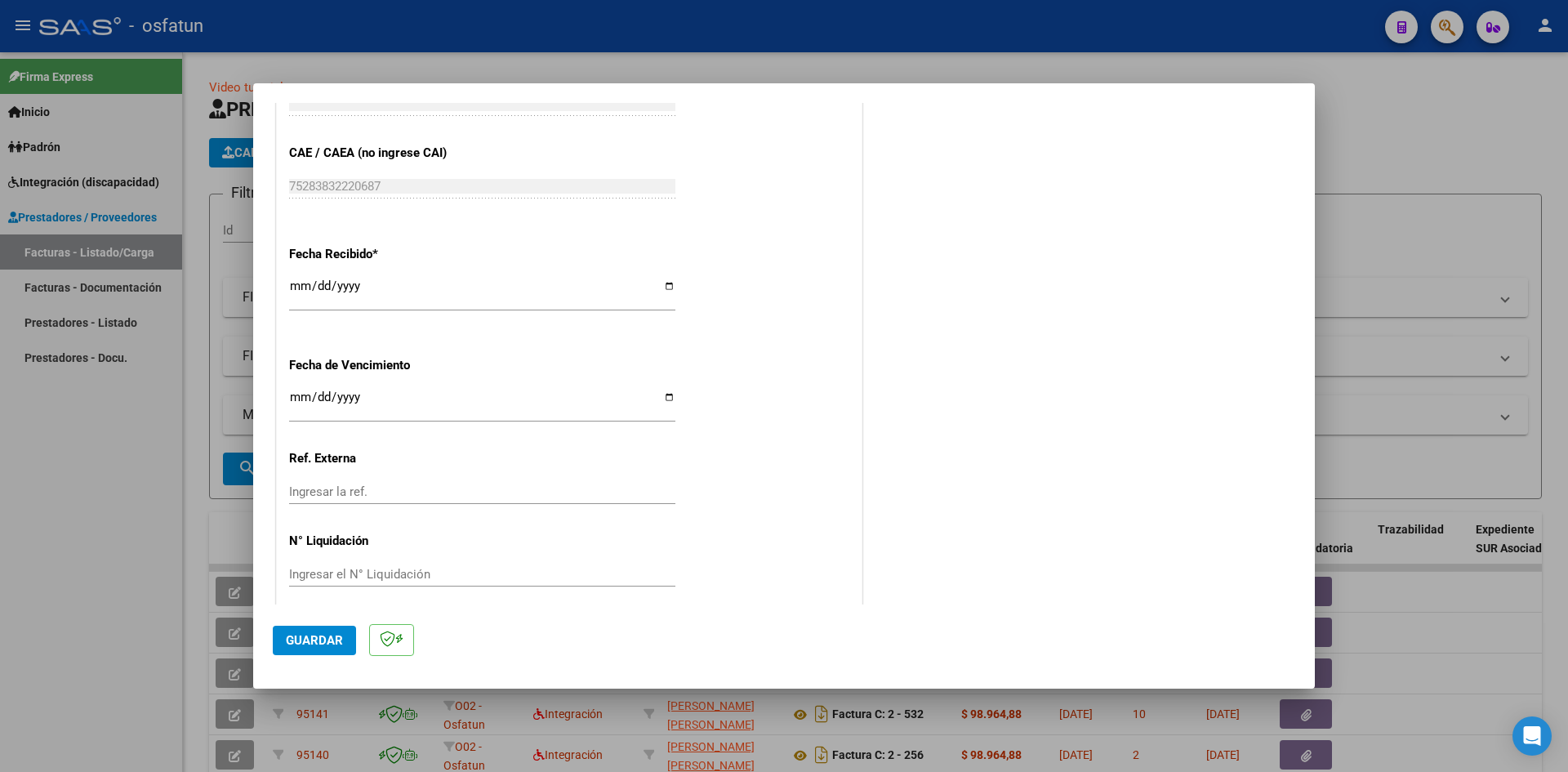
scroll to position [1112, 0]
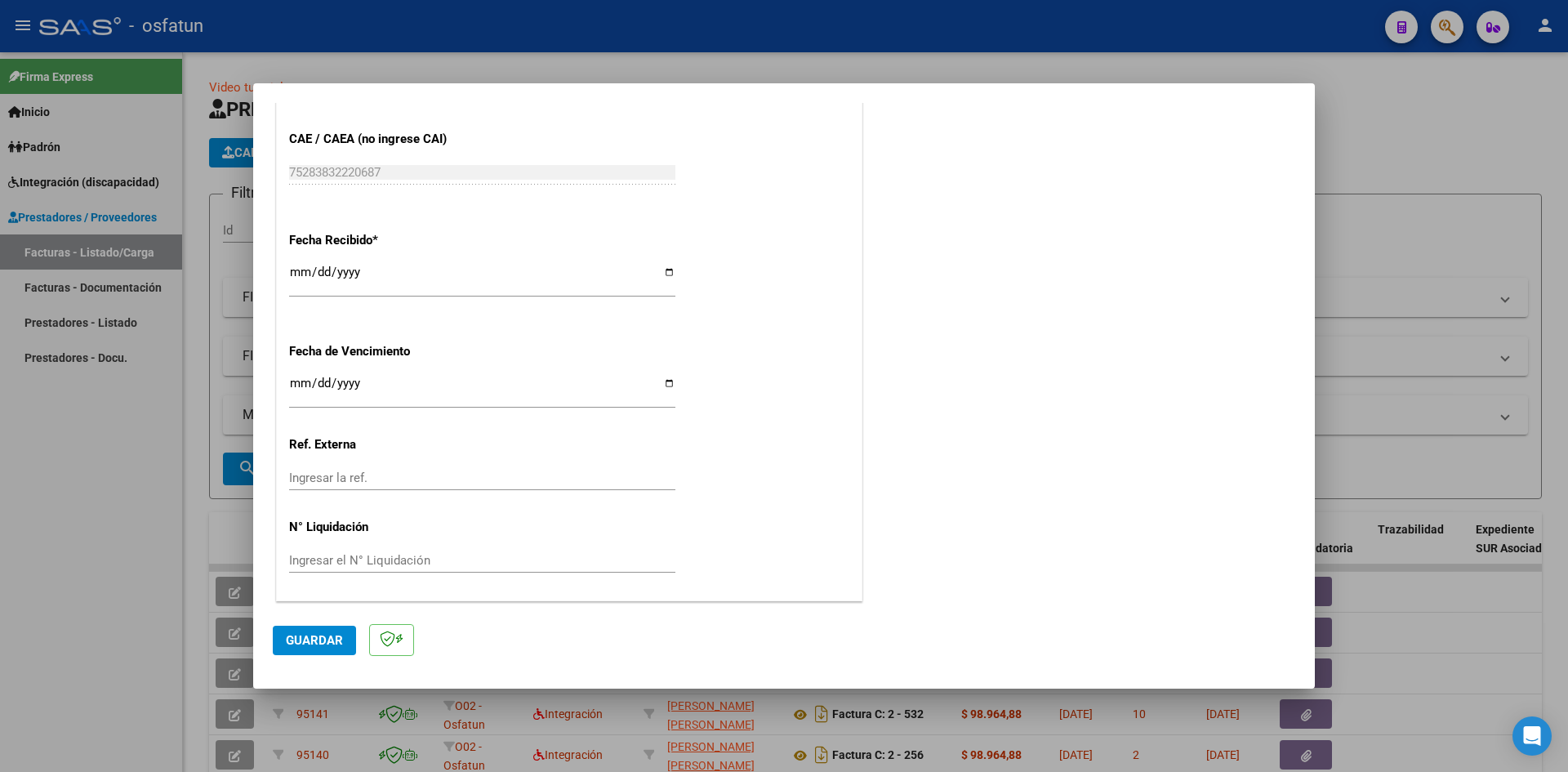
type input "202506"
click at [299, 280] on input "[DATE]" at bounding box center [482, 279] width 386 height 26
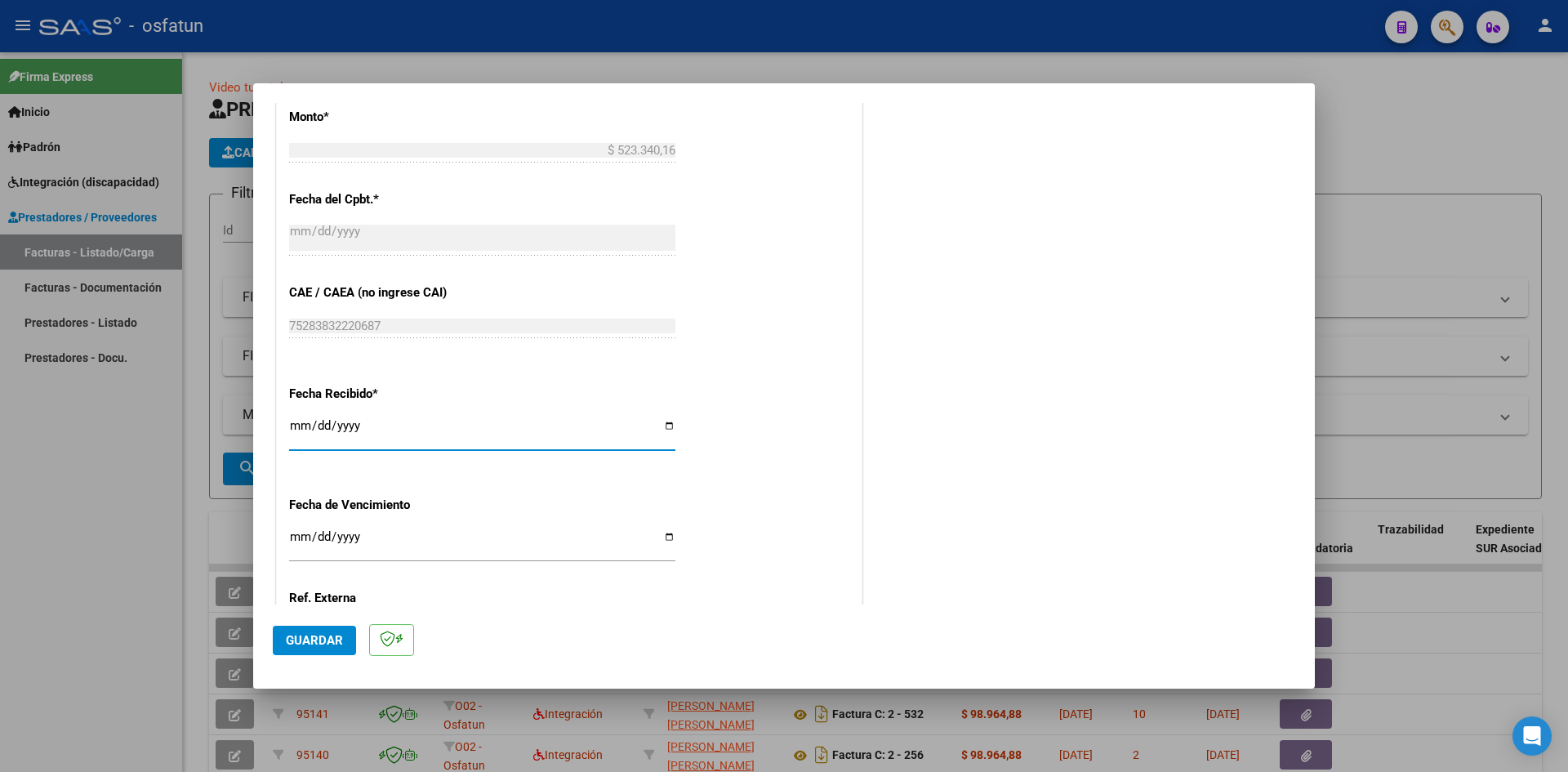
scroll to position [949, 0]
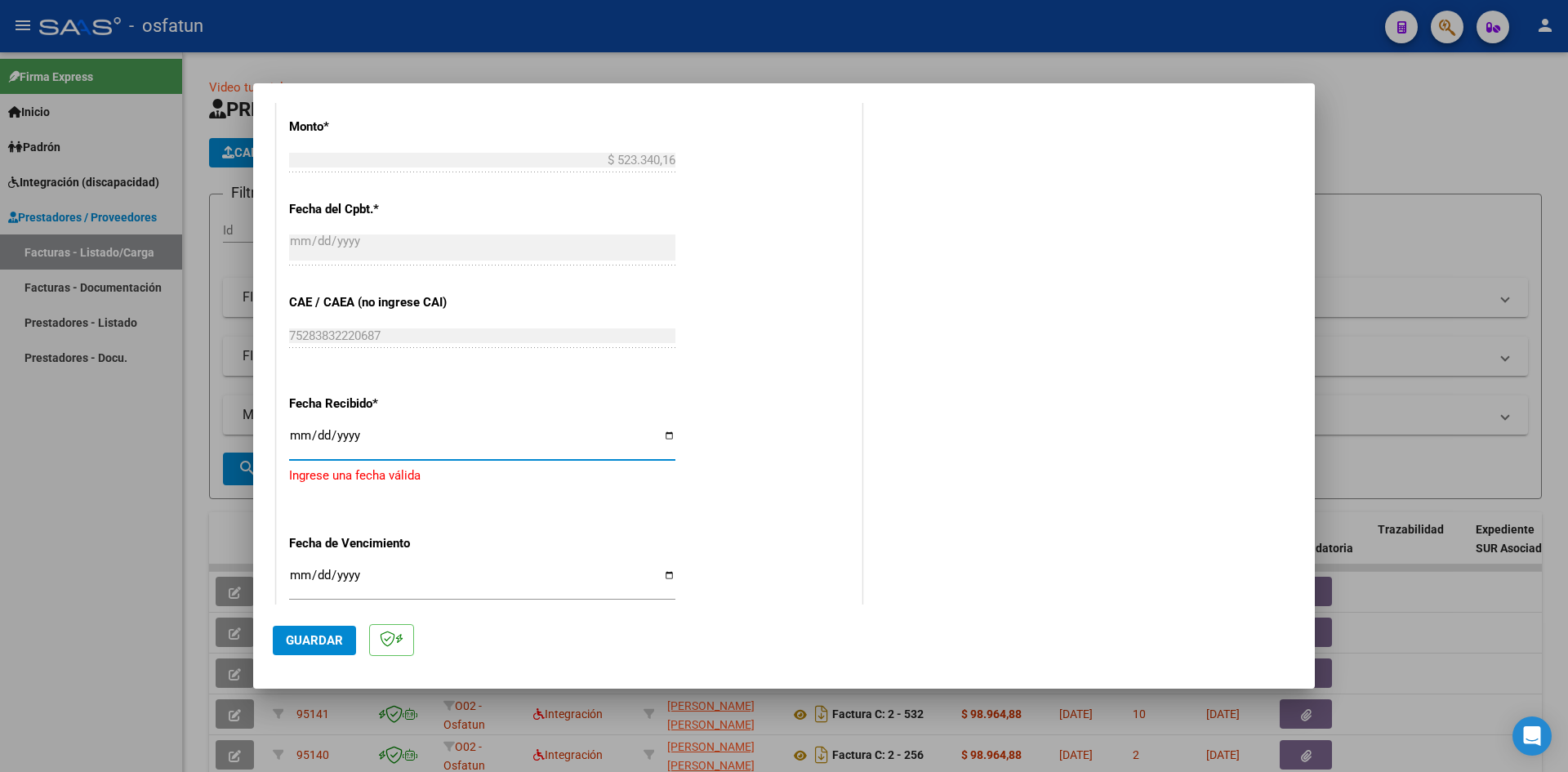
type input "[DATE]"
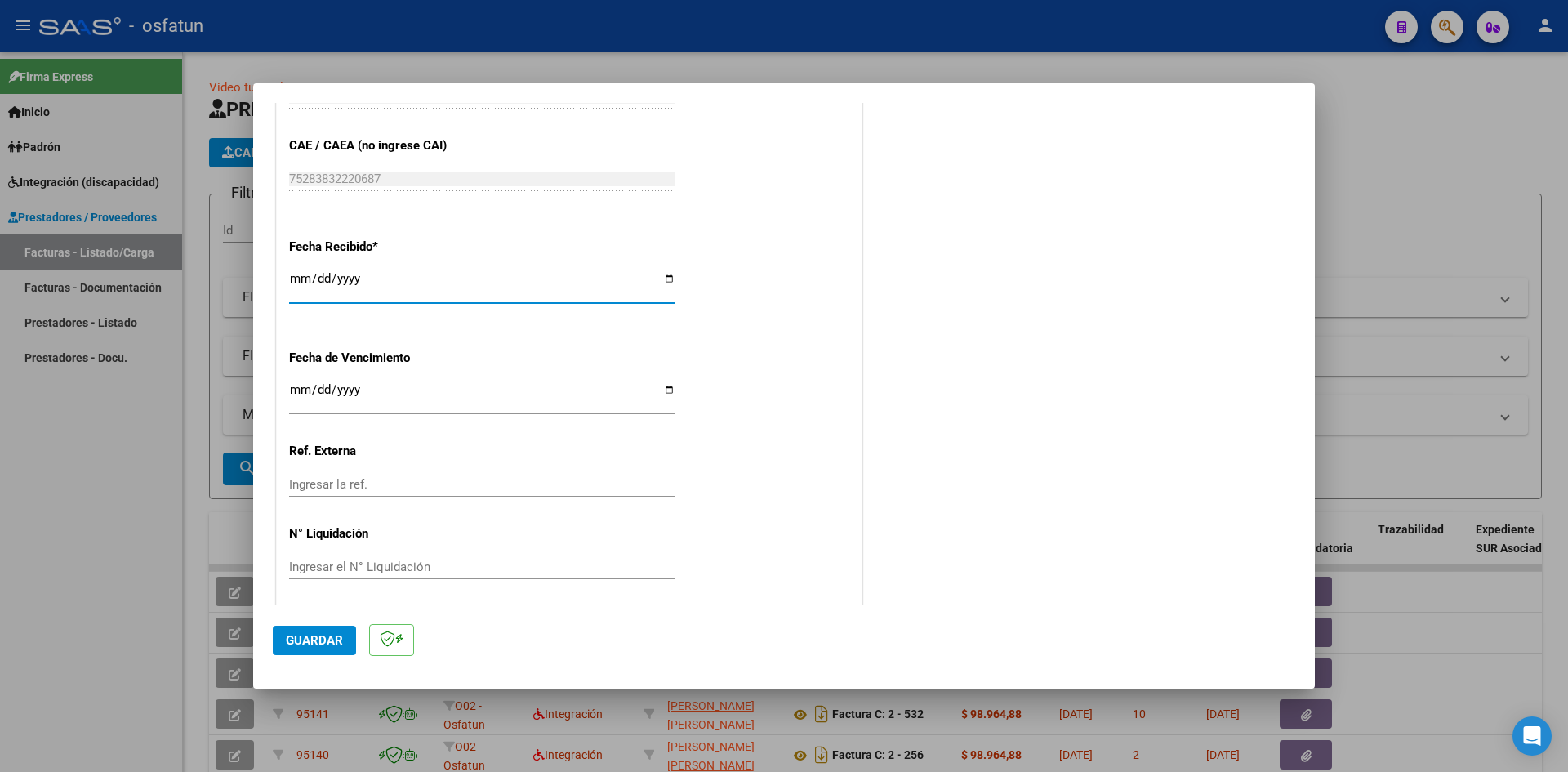
scroll to position [1112, 0]
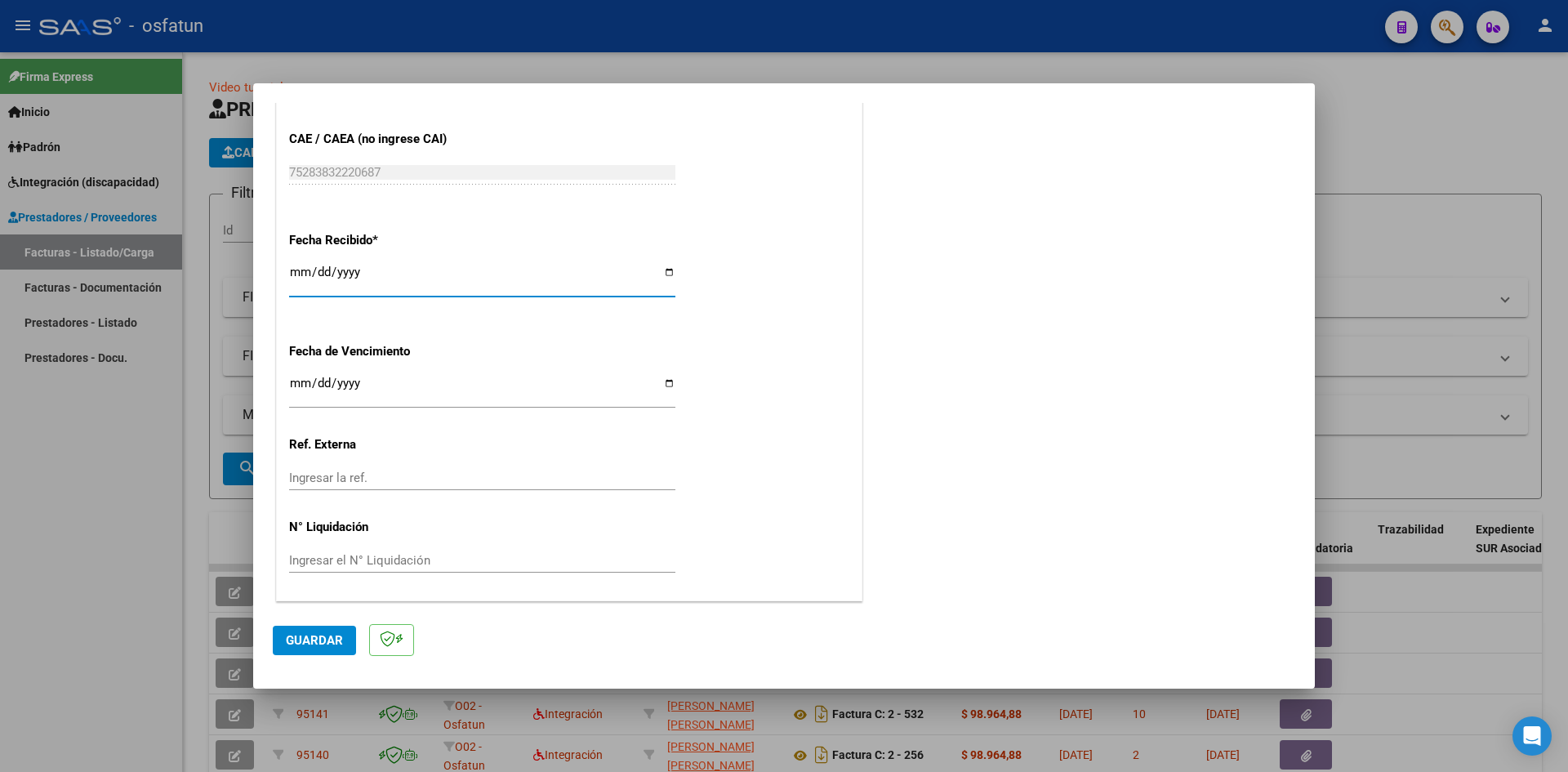
click at [335, 639] on span "Guardar" at bounding box center [315, 641] width 58 height 15
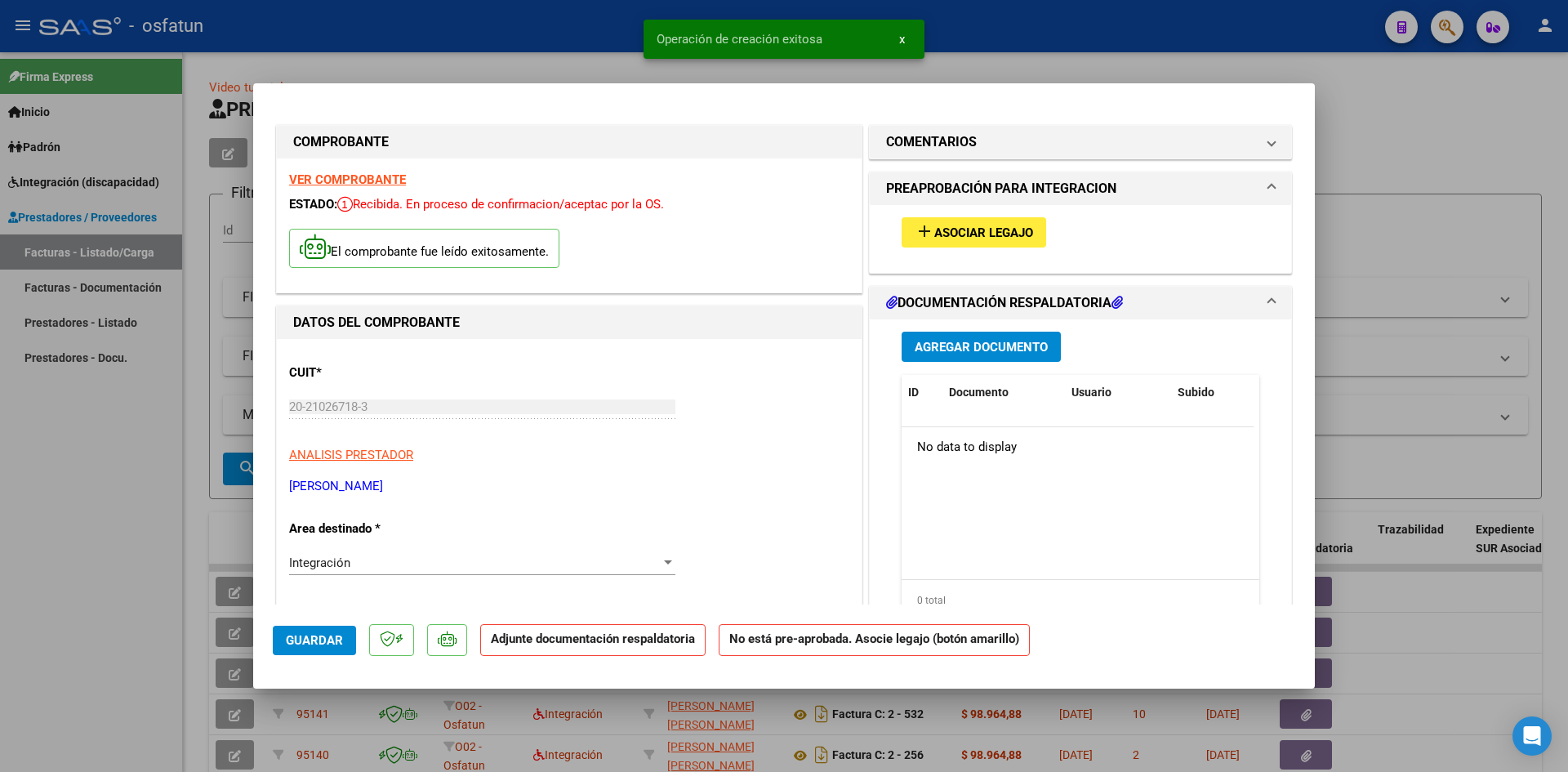
click at [977, 227] on span "Asociar Legajo" at bounding box center [983, 233] width 99 height 15
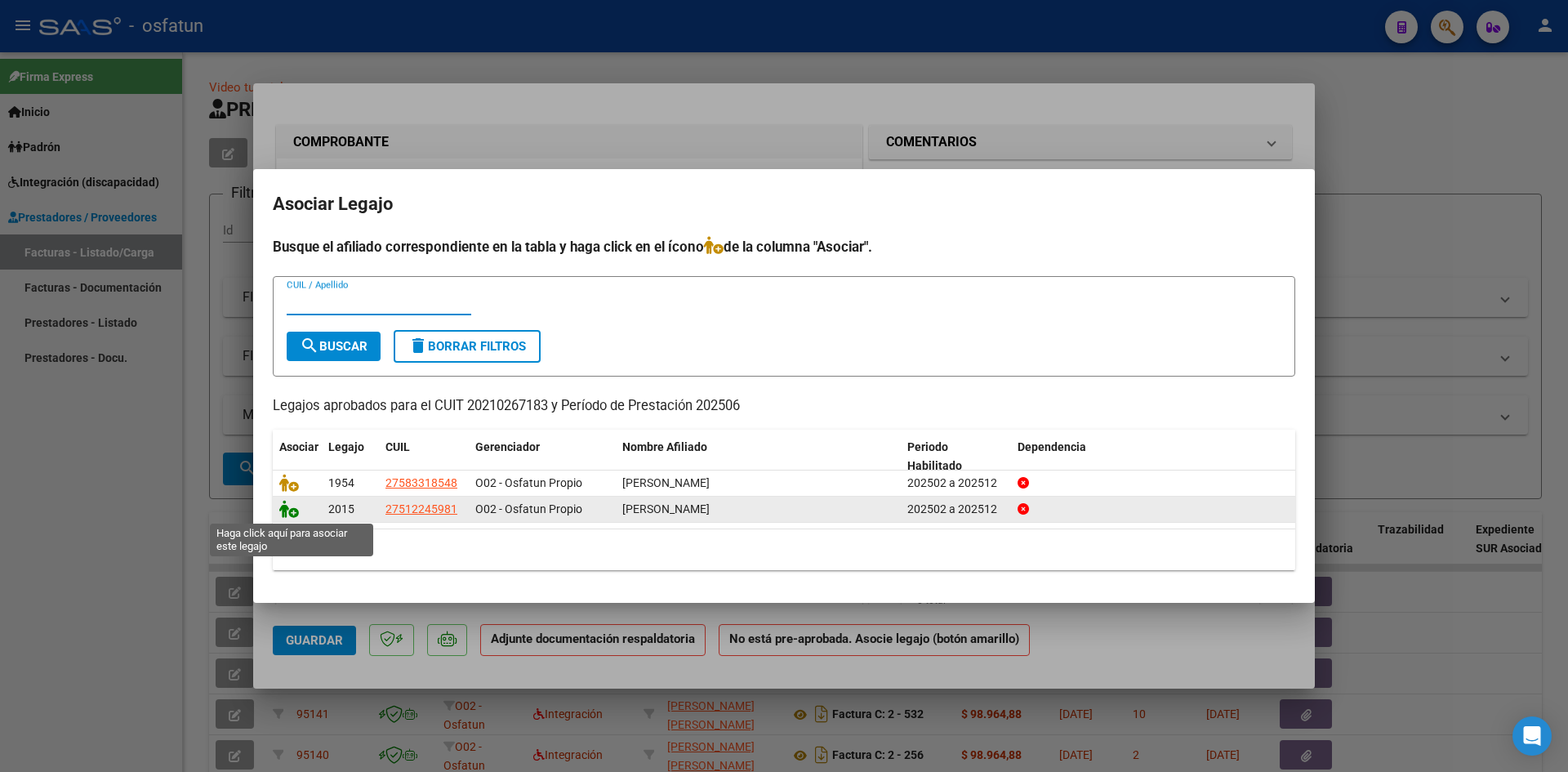
click at [283, 510] on icon at bounding box center [289, 508] width 20 height 18
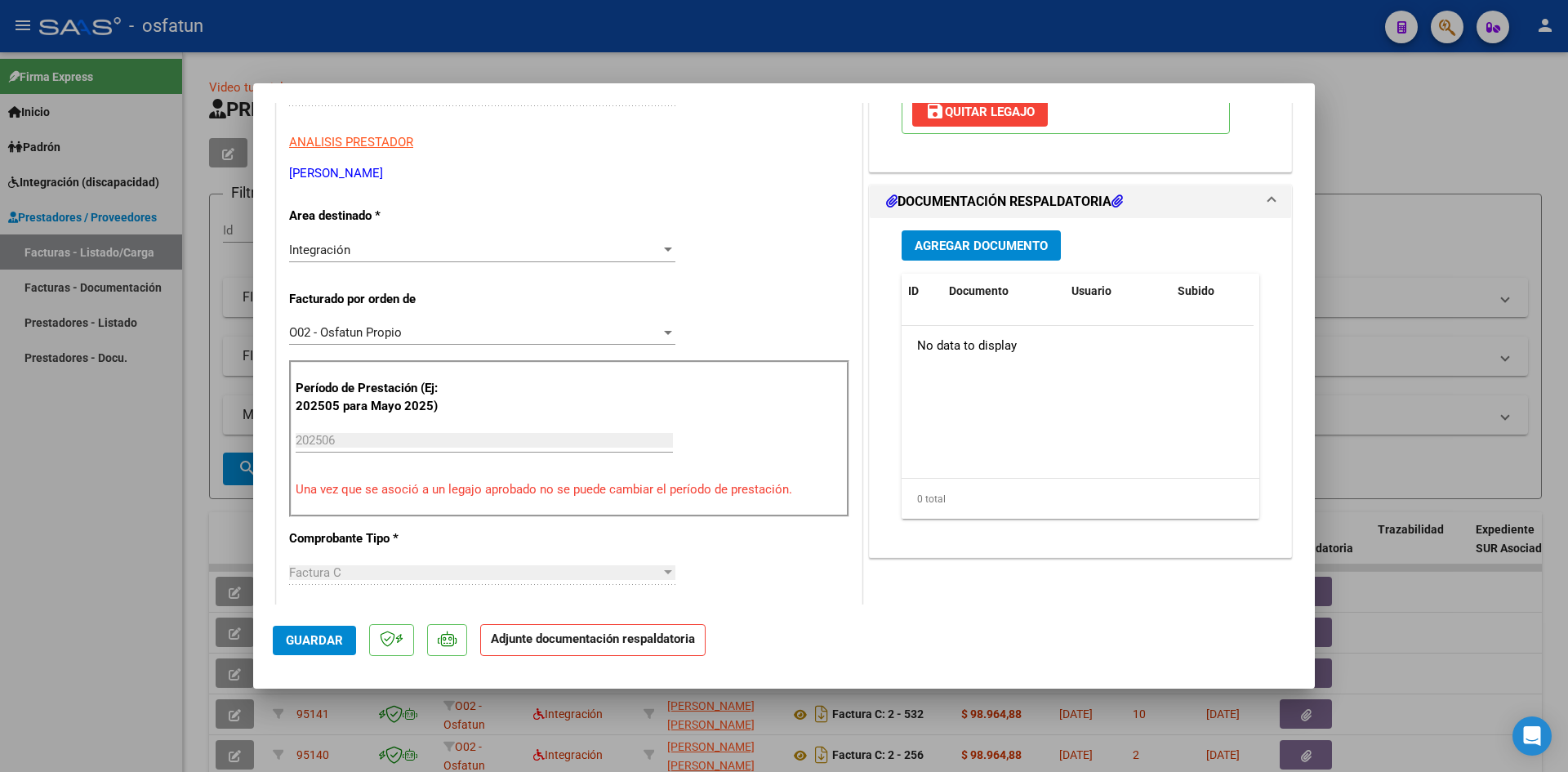
scroll to position [327, 0]
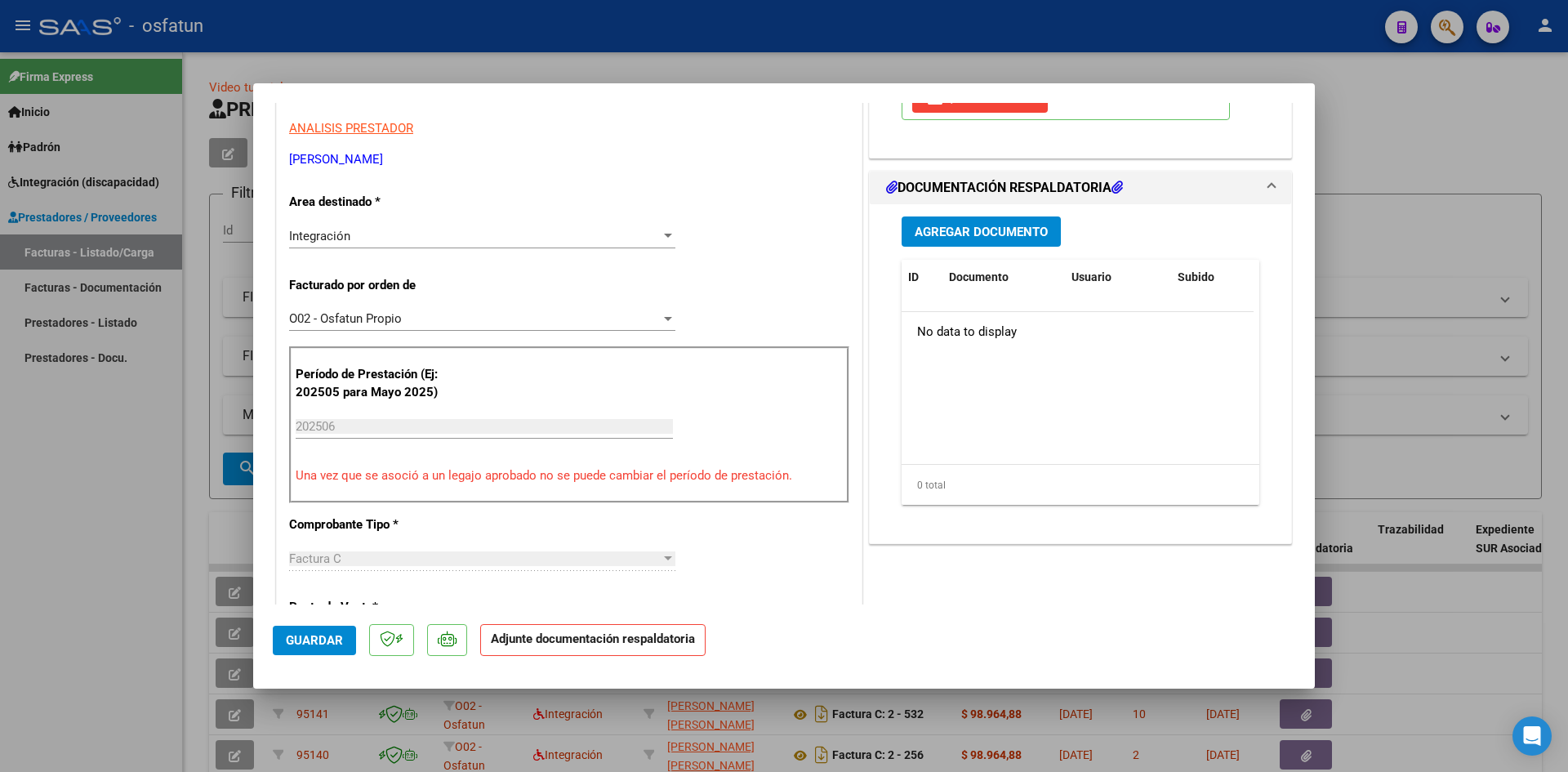
click at [945, 233] on span "Agregar Documento" at bounding box center [981, 232] width 133 height 15
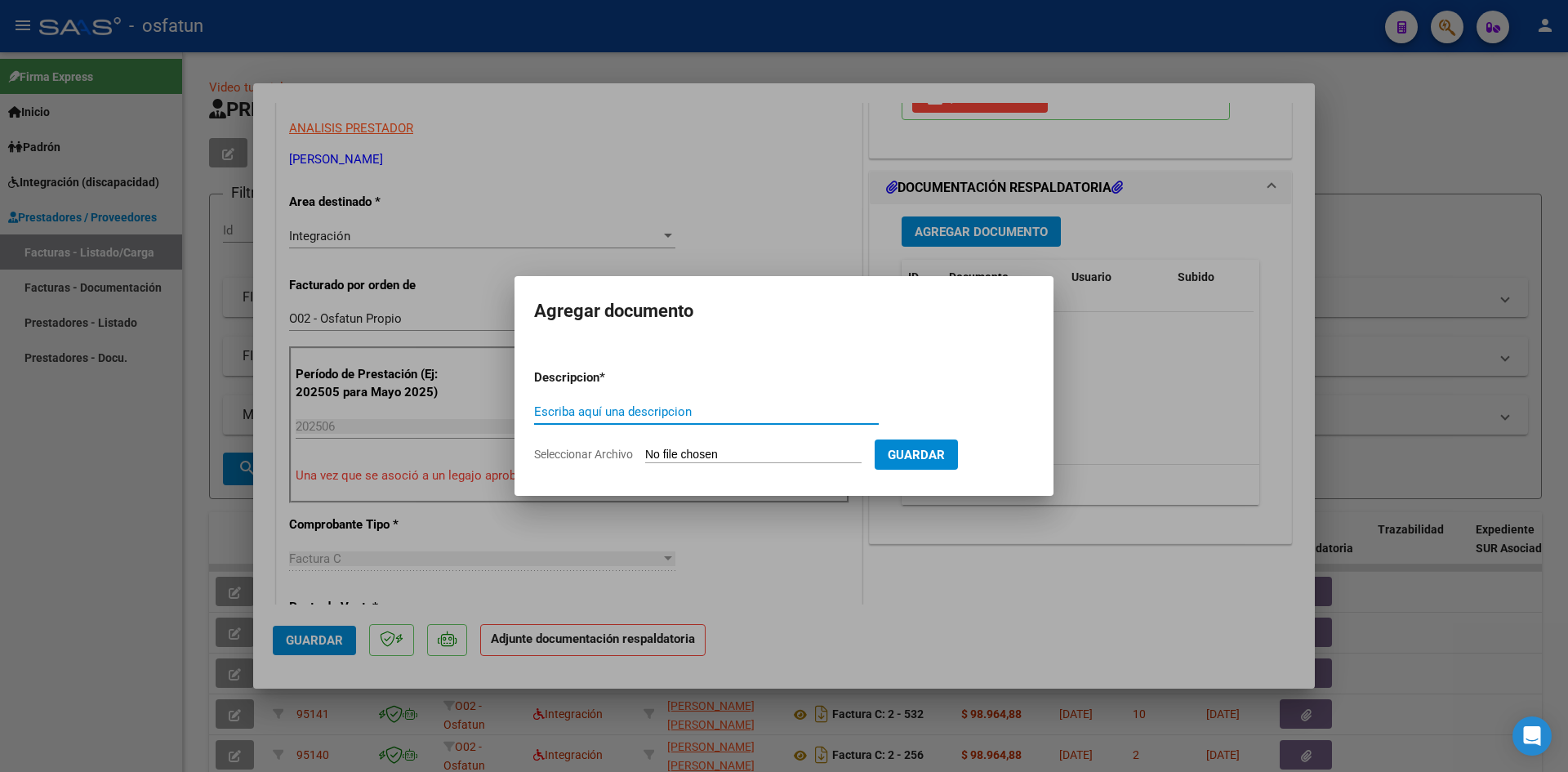
click at [638, 417] on input "Escriba aquí una descripcion" at bounding box center [707, 412] width 345 height 15
type input "ASISTENCIA"
click at [704, 448] on input "Seleccionar Archivo" at bounding box center [753, 455] width 216 height 15
type input "C:\fakepath\PLANILLA ASISTENCIA - TRANSP A TERAPIA - [DATE].pdf"
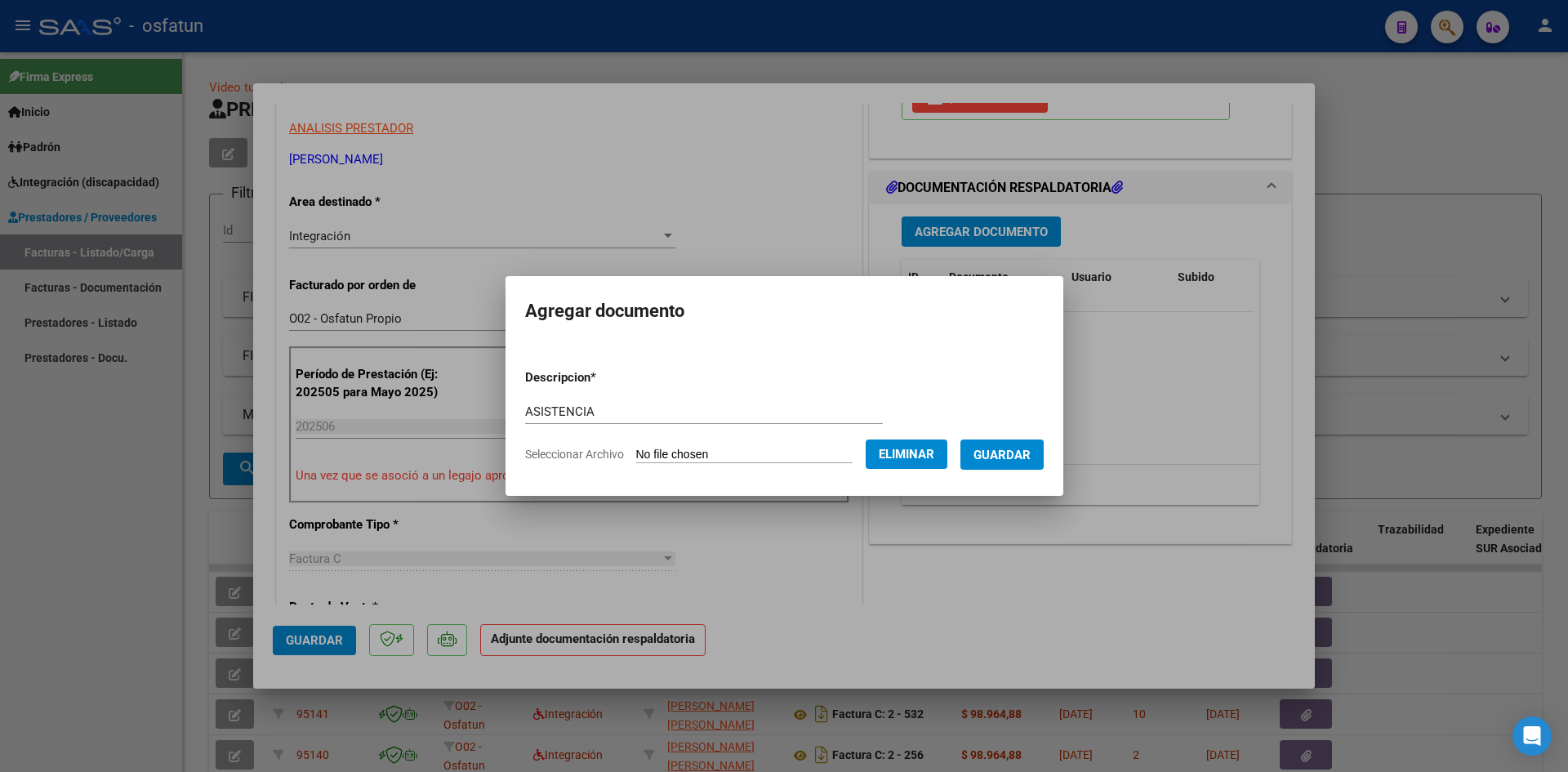
click at [1017, 462] on span "Guardar" at bounding box center [1002, 455] width 58 height 15
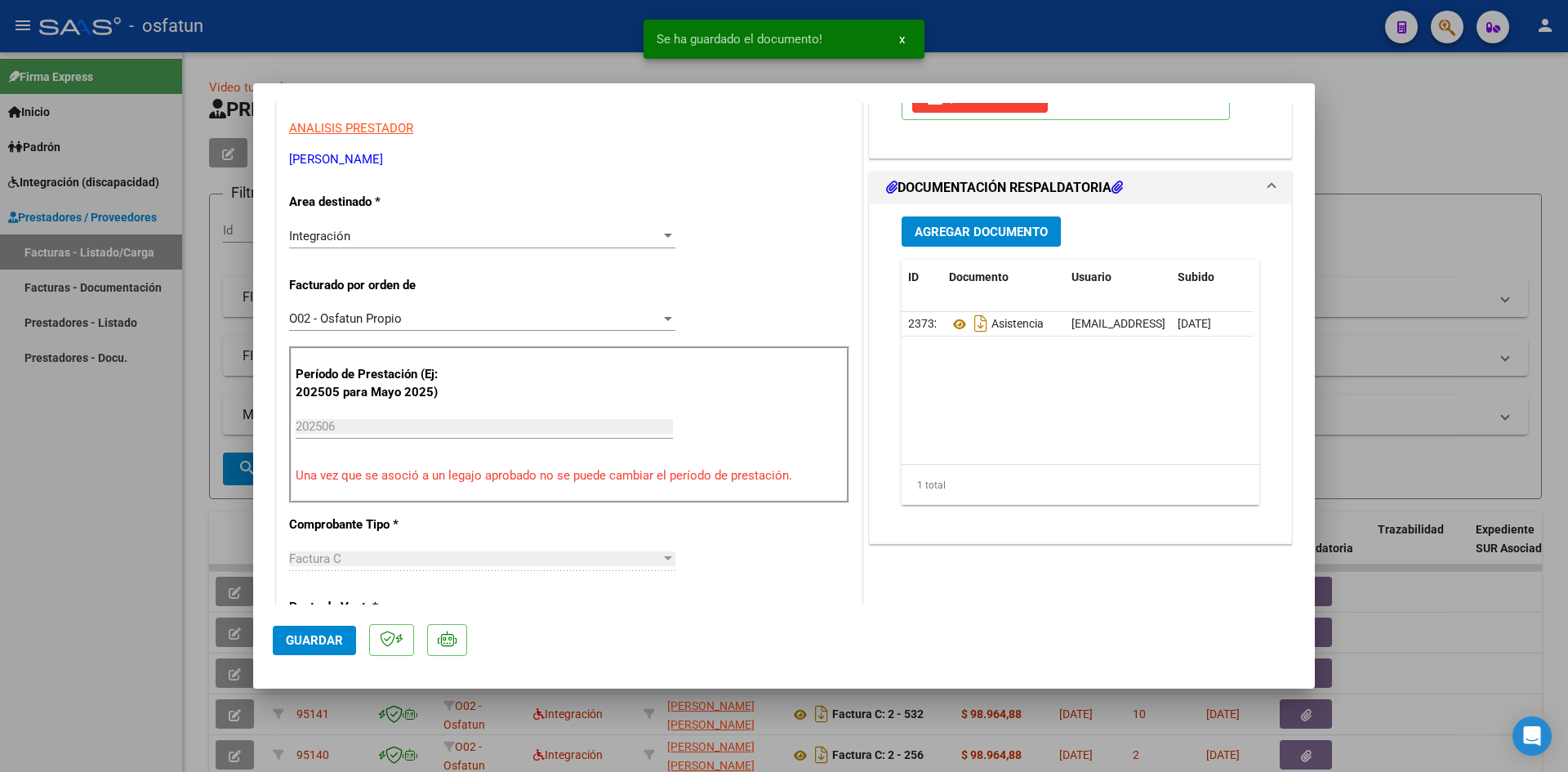
click at [929, 248] on div "Agregar Documento ID Documento Usuario Subido Acción 23732 Asistencia [EMAIL_AD…" at bounding box center [1081, 367] width 383 height 326
click at [957, 222] on button "Agregar Documento" at bounding box center [981, 232] width 160 height 30
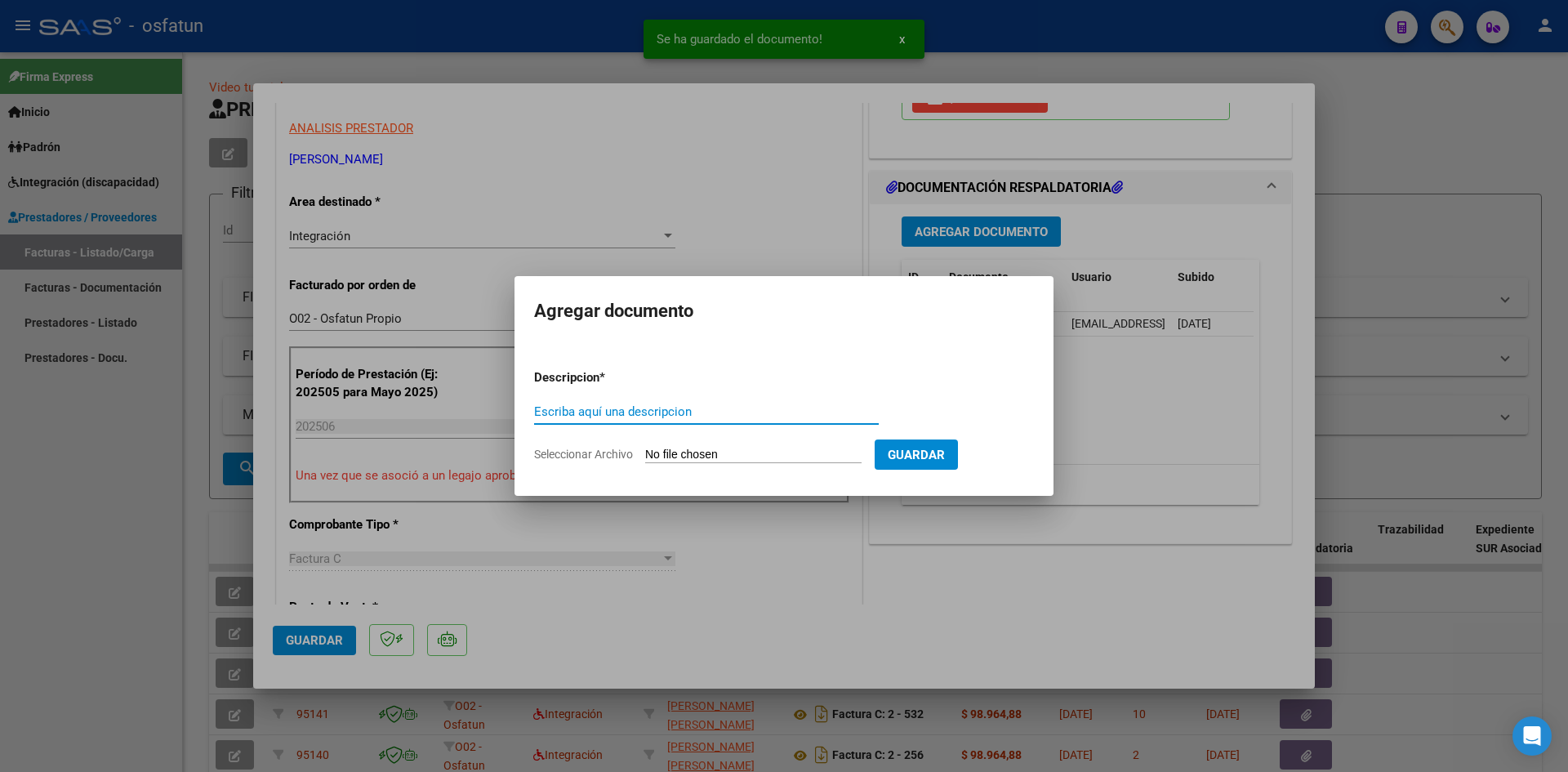
click at [574, 417] on input "Escriba aquí una descripcion" at bounding box center [707, 412] width 345 height 15
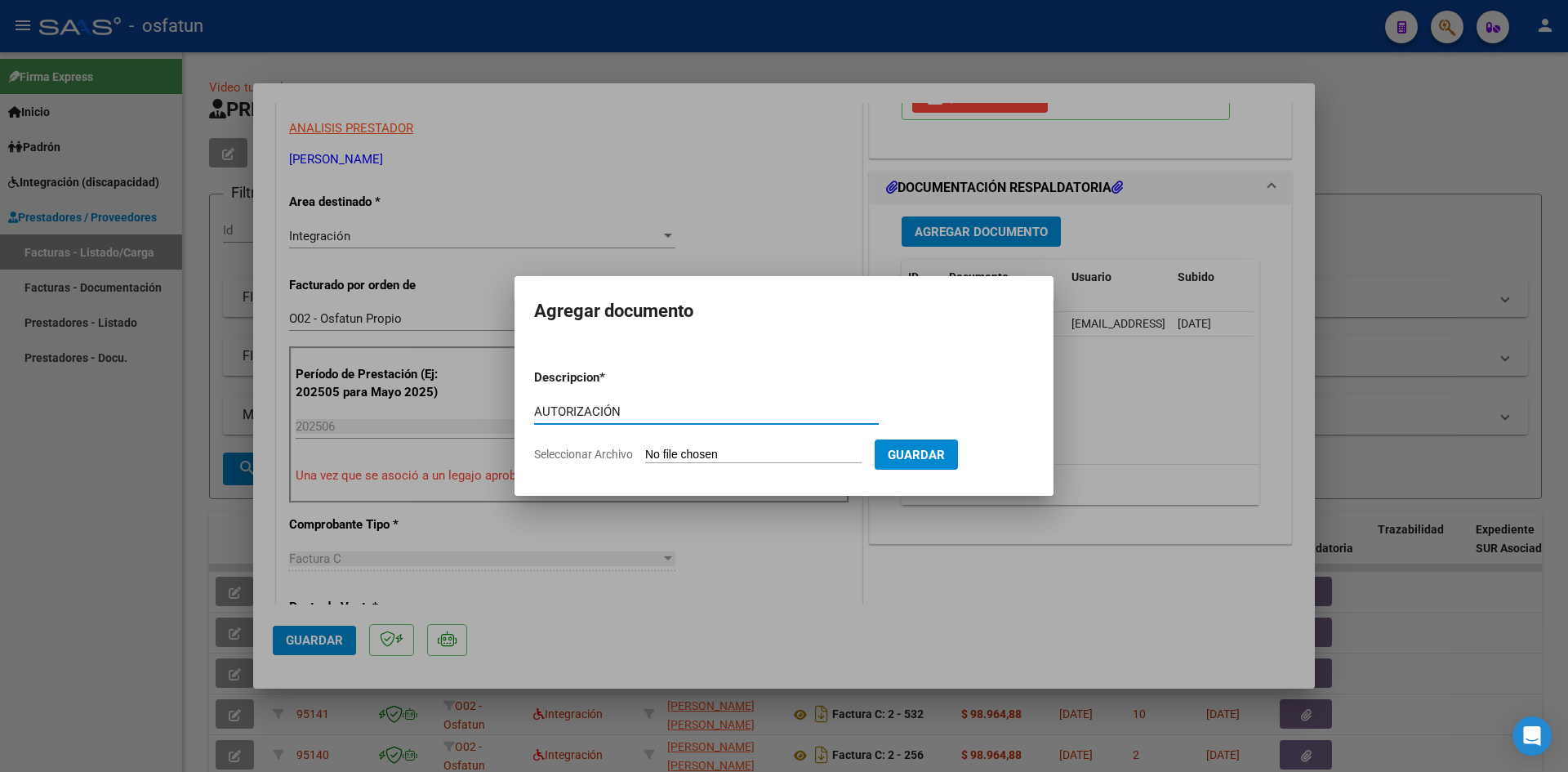
type input "AUTORIZACIÓN"
click at [676, 455] on input "Seleccionar Archivo" at bounding box center [753, 455] width 216 height 15
type input "C:\fakepath\PRESUPUESTO AUTORIZADO - TRANSP A TERAPIA - 2025.pdf"
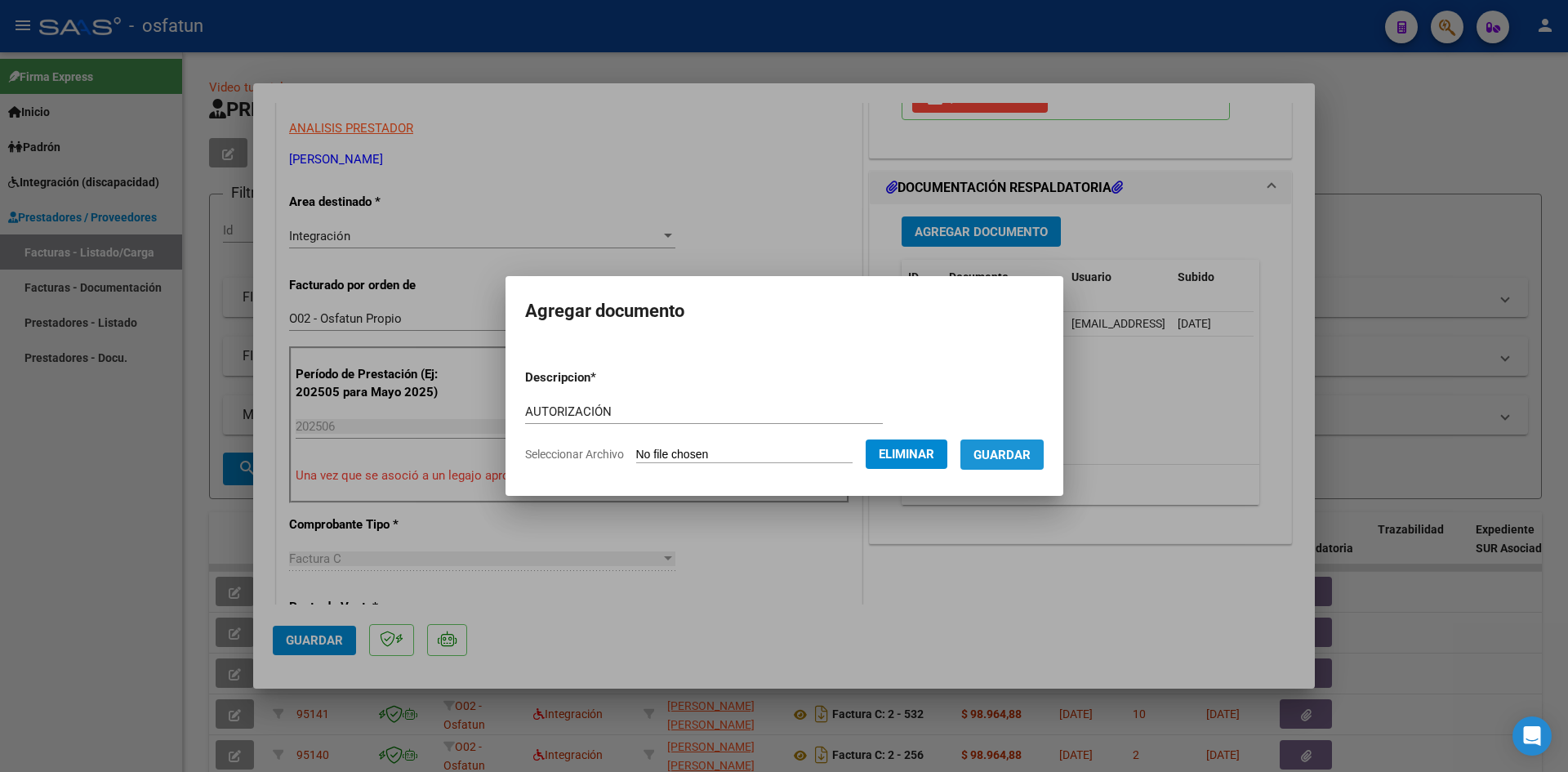
click at [1016, 457] on span "Guardar" at bounding box center [1002, 455] width 58 height 15
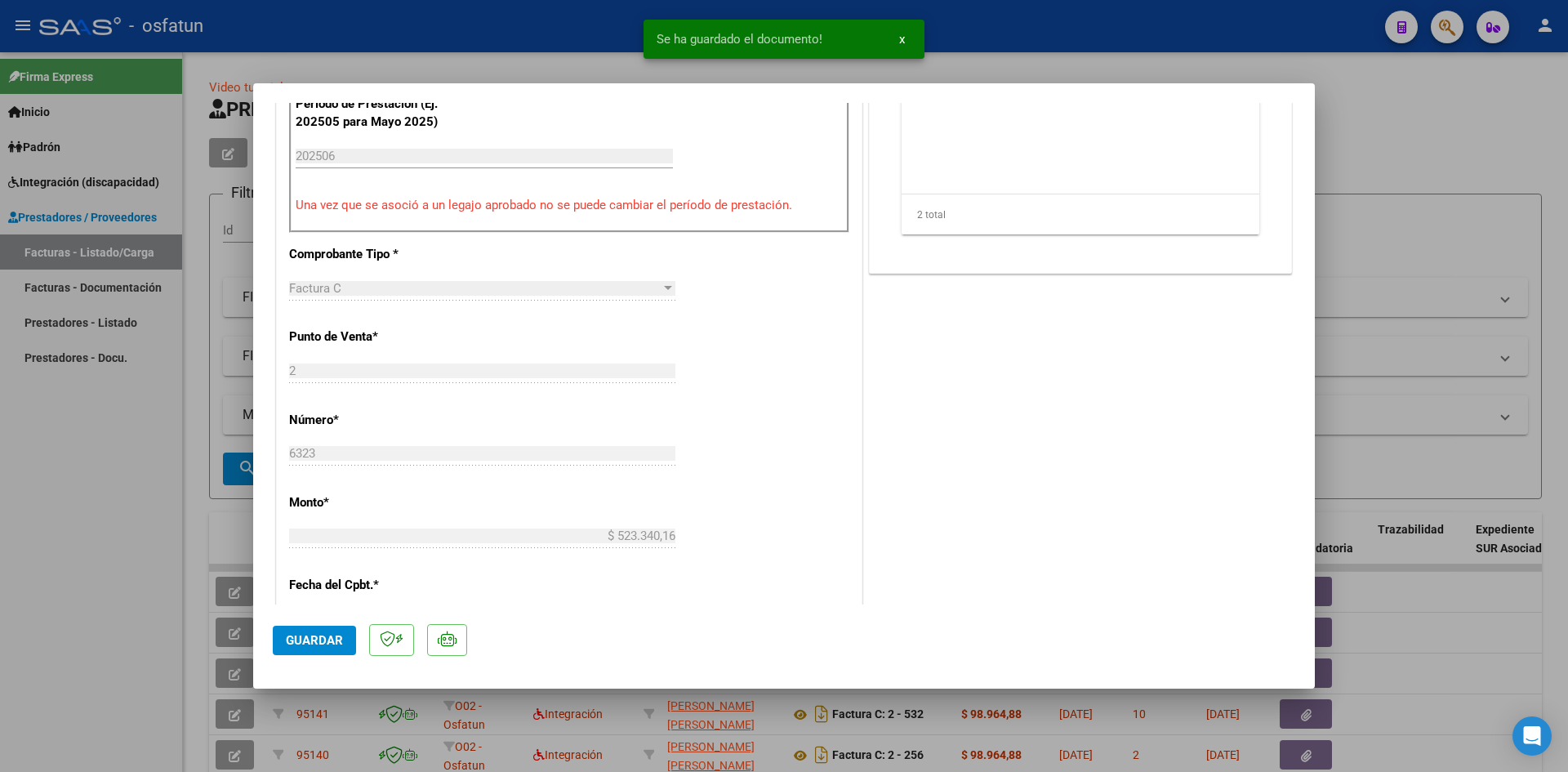
scroll to position [654, 0]
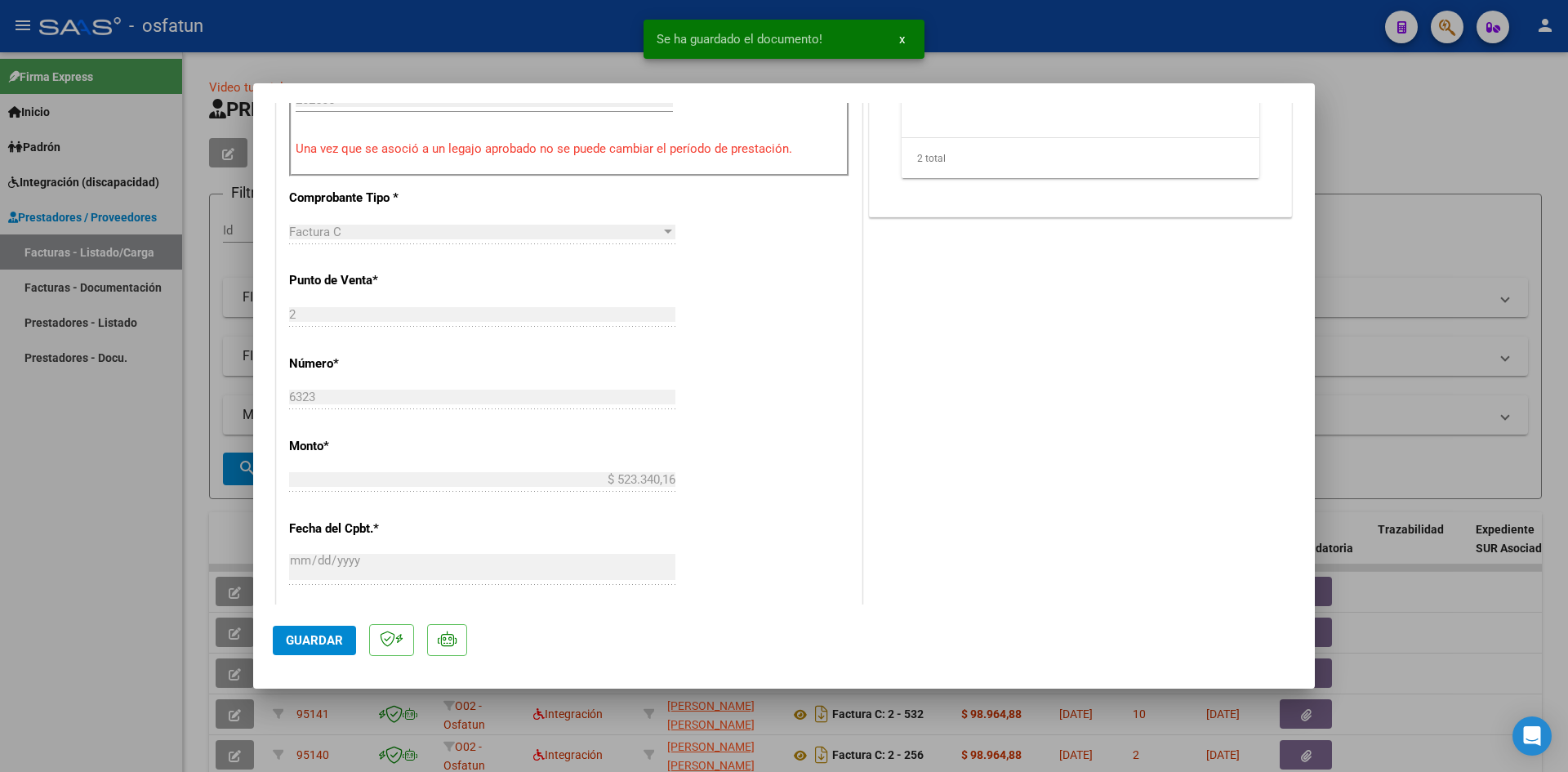
click at [314, 628] on button "Guardar" at bounding box center [315, 640] width 83 height 29
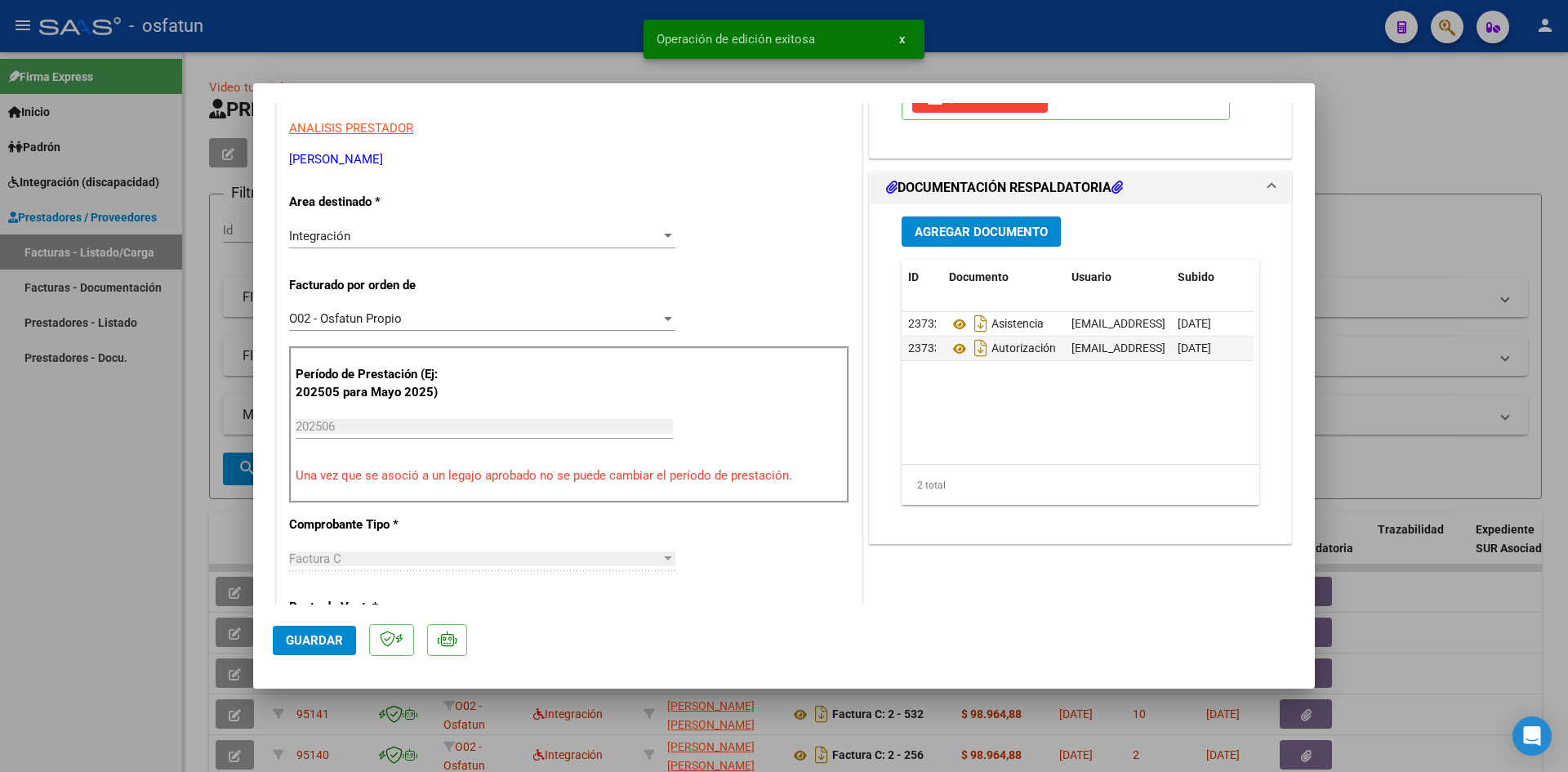
scroll to position [0, 0]
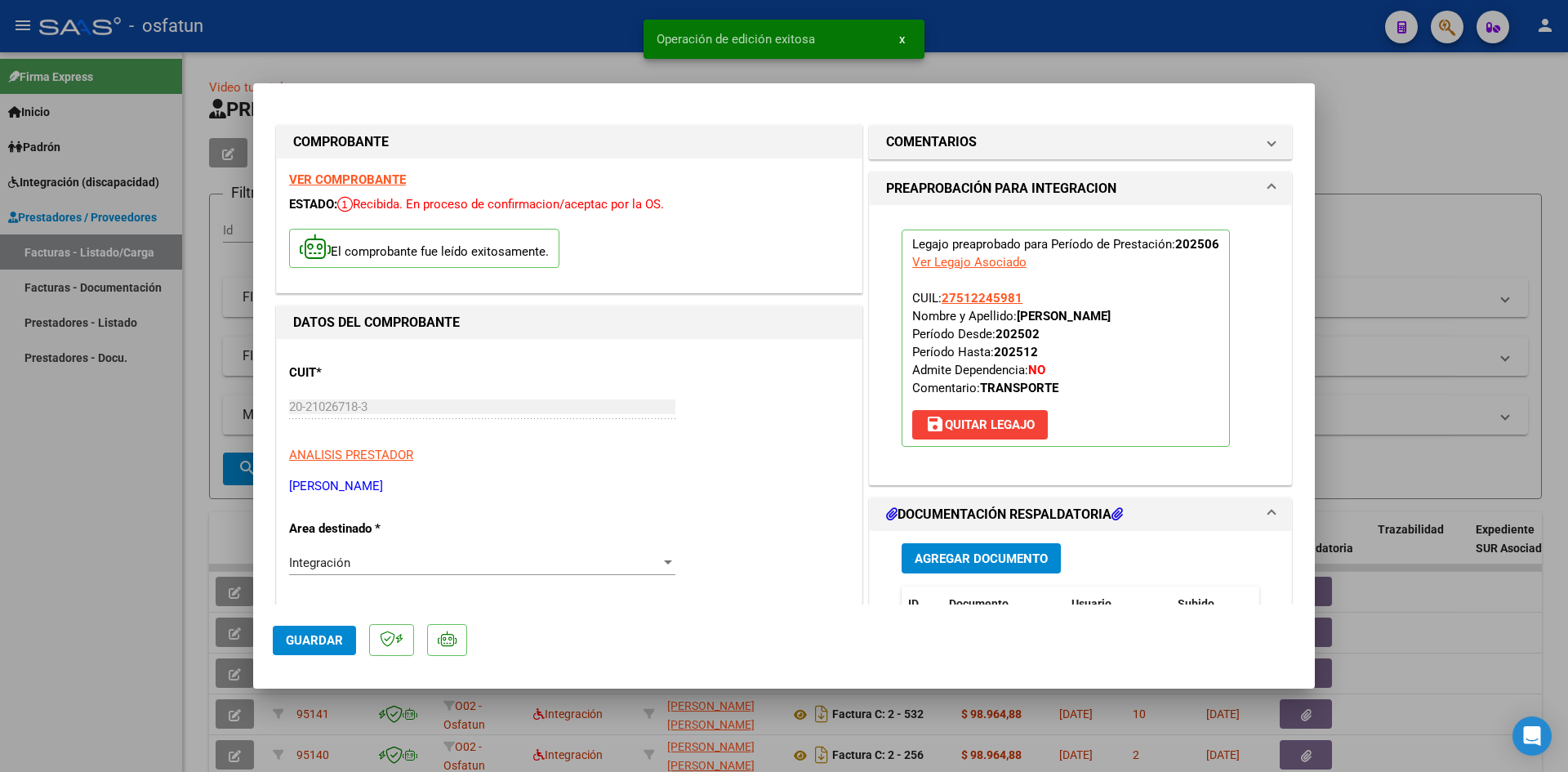
click at [524, 51] on div at bounding box center [784, 386] width 1568 height 772
type input "$ 0,00"
